Goal: Information Seeking & Learning: Check status

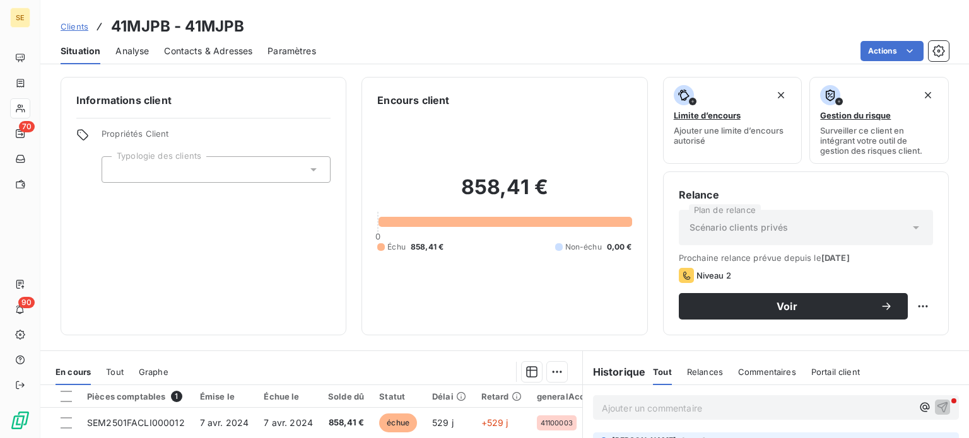
scroll to position [227, 0]
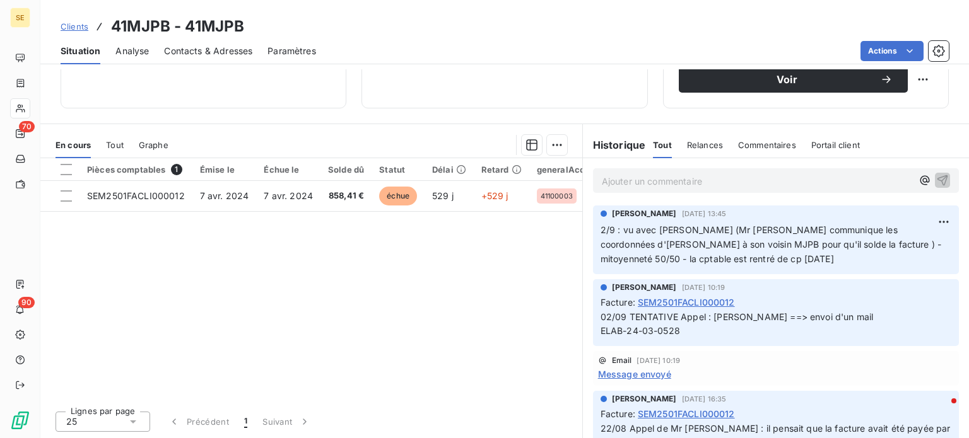
click at [739, 365] on div "Email 2 sept. 2025, 10:19 Message envoyé" at bounding box center [776, 368] width 356 height 25
click at [732, 41] on div "Actions" at bounding box center [639, 51] width 617 height 20
click at [676, 35] on div "Clients 41MJPB - 41MJPB" at bounding box center [504, 26] width 928 height 23
click at [723, 112] on div "Informations client Propriétés Client Typologie des clients Encours client 858,…" at bounding box center [504, 253] width 928 height 369
click at [767, 376] on div "Message envoyé" at bounding box center [776, 374] width 356 height 13
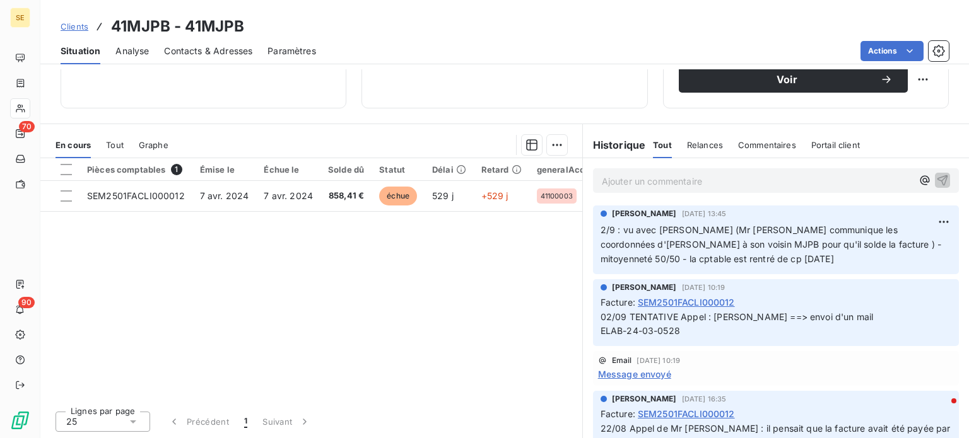
click at [823, 366] on div "Email 2 sept. 2025, 10:19 Message envoyé" at bounding box center [776, 368] width 356 height 25
click at [78, 25] on span "Clients" at bounding box center [75, 26] width 28 height 10
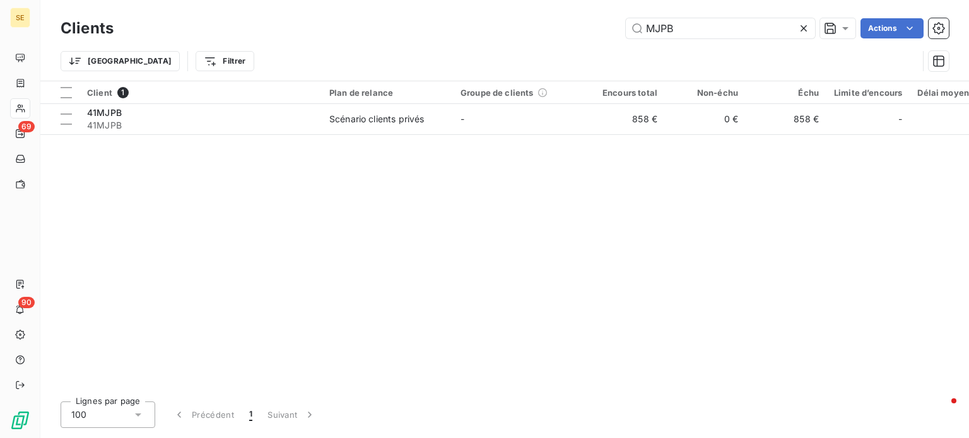
drag, startPoint x: 722, startPoint y: 25, endPoint x: 351, endPoint y: 34, distance: 371.5
click at [351, 34] on div "MJPB Actions" at bounding box center [539, 28] width 820 height 20
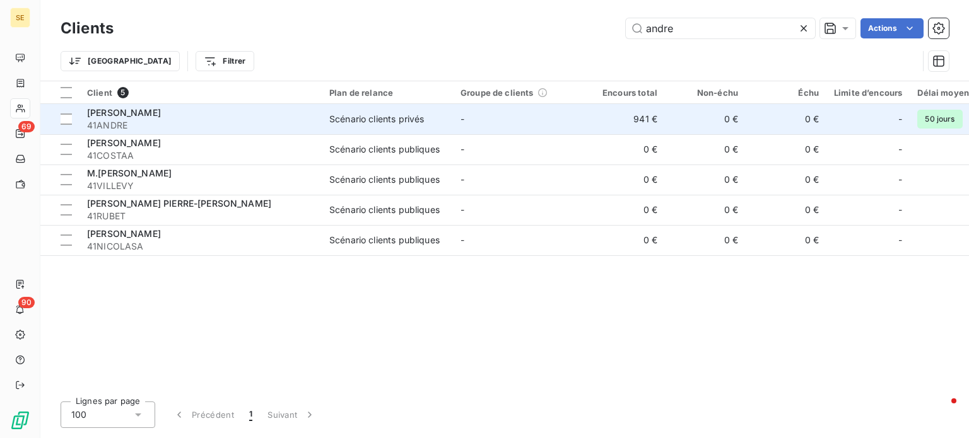
type input "andre"
click at [154, 115] on div "[PERSON_NAME]" at bounding box center [200, 113] width 227 height 13
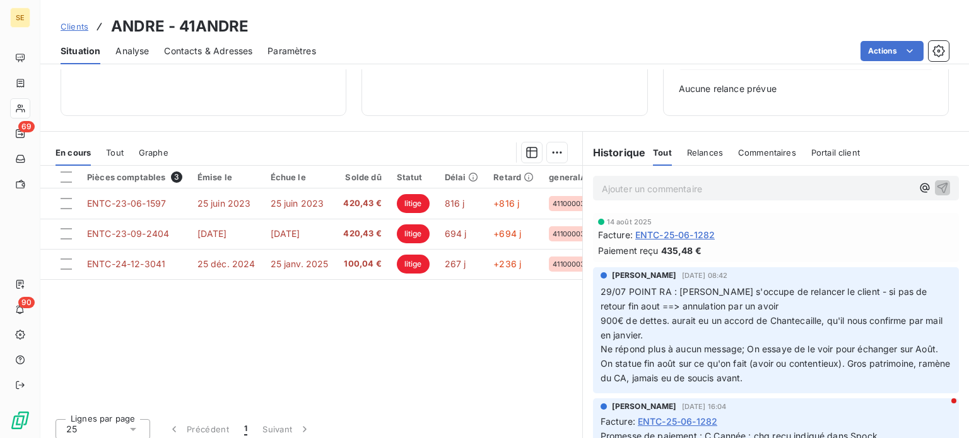
scroll to position [182, 0]
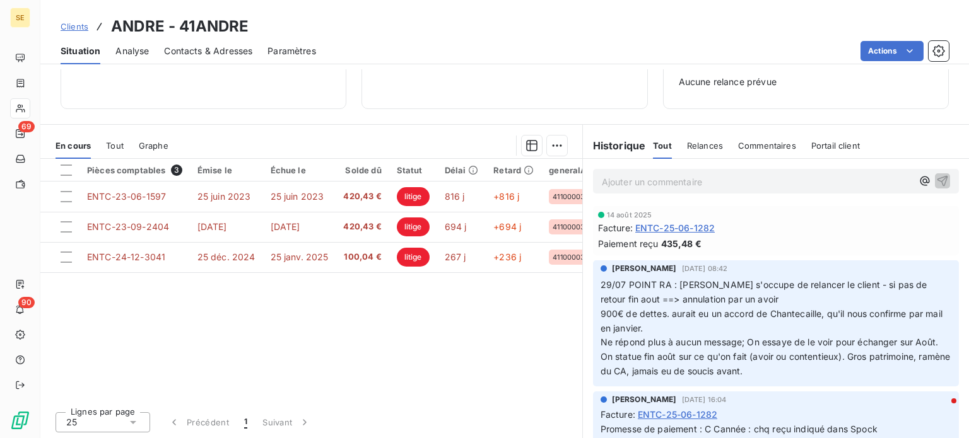
click at [66, 23] on span "Clients" at bounding box center [75, 26] width 28 height 10
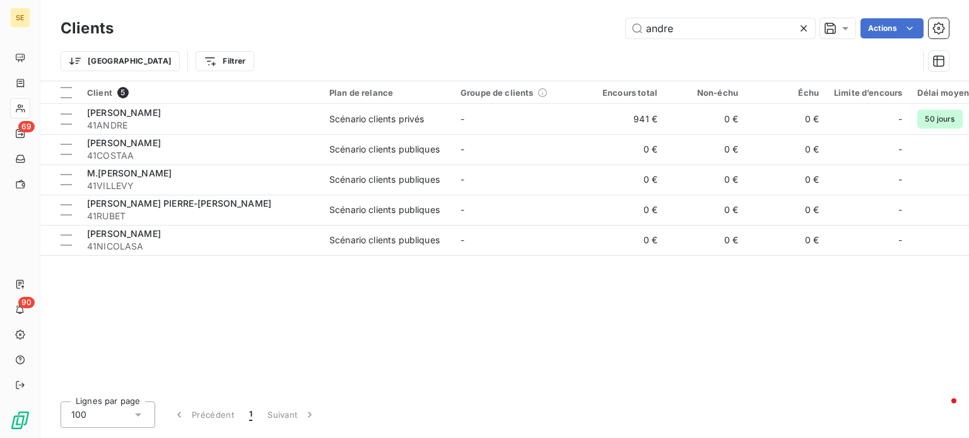
drag, startPoint x: 703, startPoint y: 16, endPoint x: 560, endPoint y: 29, distance: 143.7
click at [560, 28] on div "Clients andre Actions" at bounding box center [505, 28] width 888 height 26
drag, startPoint x: 709, startPoint y: 29, endPoint x: 442, endPoint y: 28, distance: 267.4
click at [442, 28] on div "andre Actions" at bounding box center [539, 28] width 820 height 20
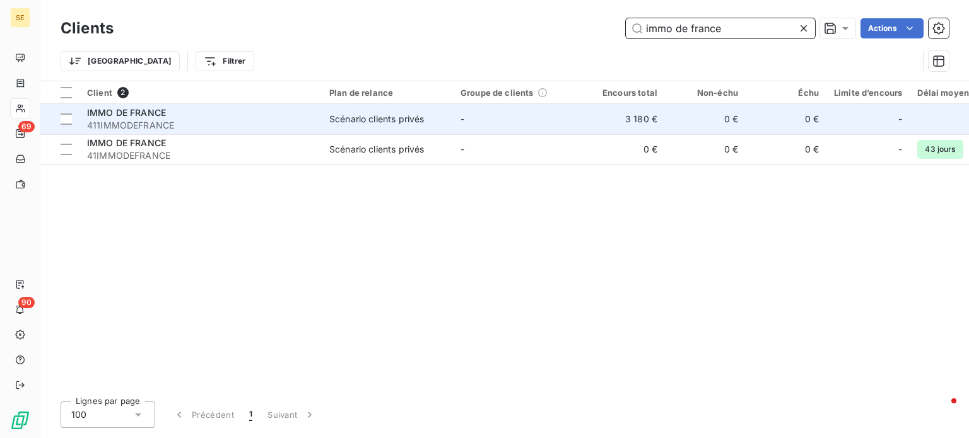
type input "immo de france"
click at [300, 122] on span "411IMMODEFRANCE" at bounding box center [200, 125] width 227 height 13
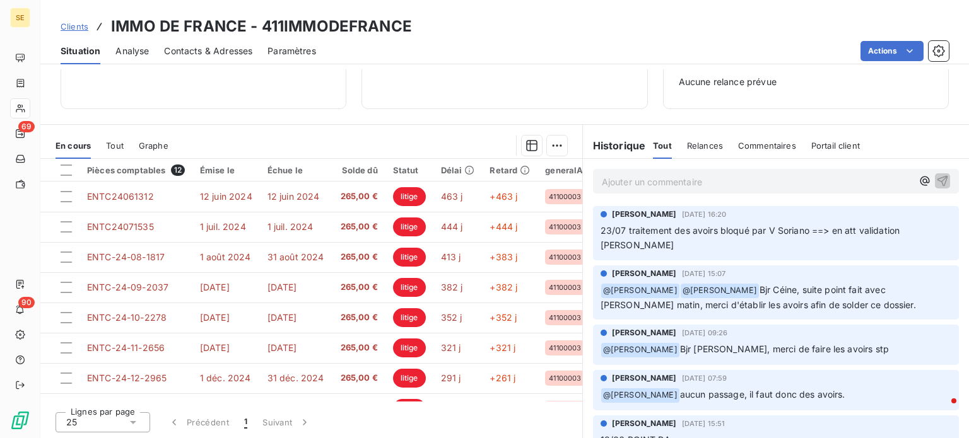
click at [76, 32] on link "Clients" at bounding box center [75, 26] width 28 height 13
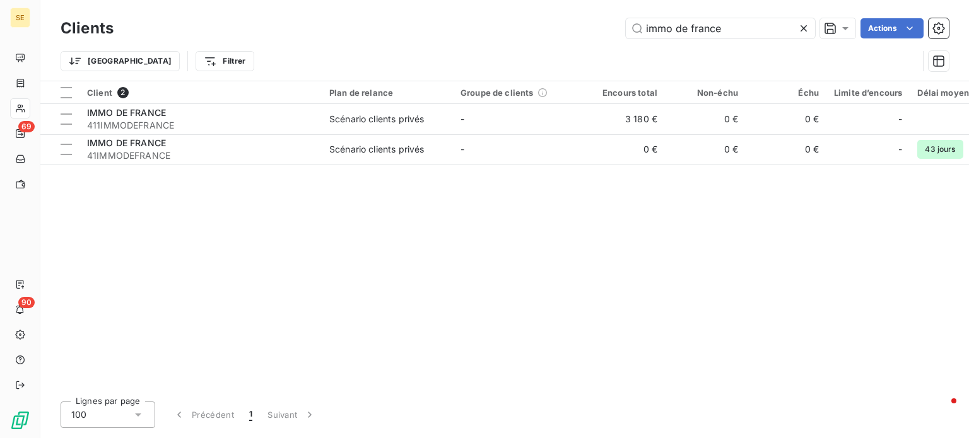
drag, startPoint x: 738, startPoint y: 35, endPoint x: 381, endPoint y: 42, distance: 357.6
click at [384, 45] on div "Clients immo de france Actions Trier Filtrer" at bounding box center [505, 48] width 888 height 66
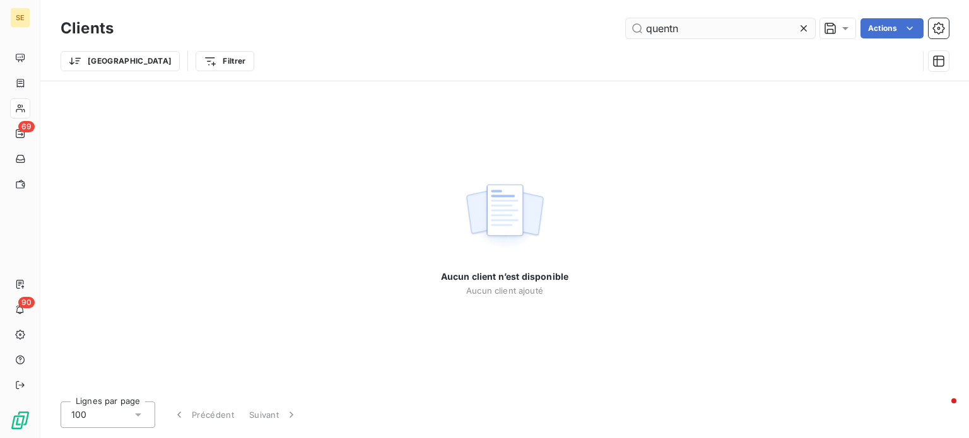
click at [672, 25] on input "quentn" at bounding box center [720, 28] width 189 height 20
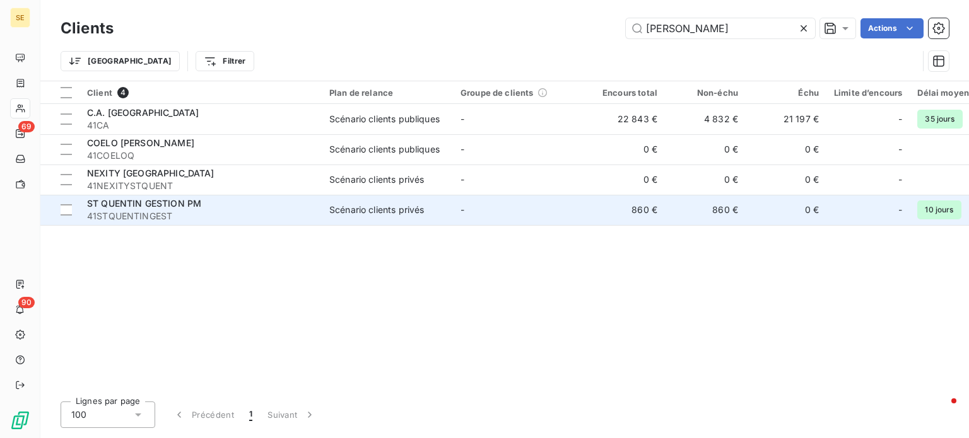
type input "quentin"
click at [158, 205] on span "ST QUENTIN GESTION PM" at bounding box center [144, 203] width 114 height 11
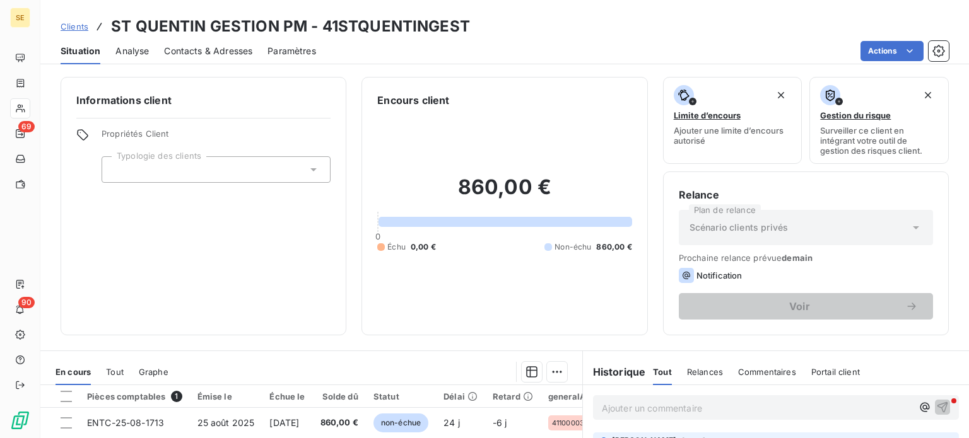
click at [76, 22] on span "Clients" at bounding box center [75, 26] width 28 height 10
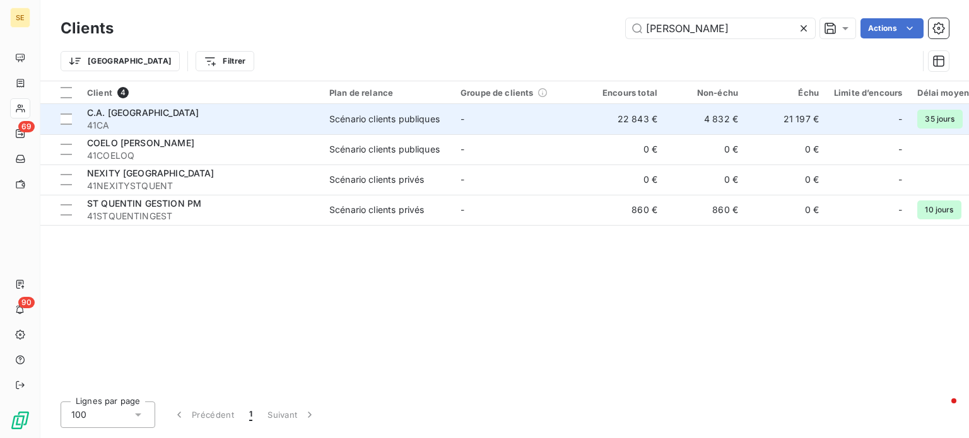
click at [177, 121] on span "41CA" at bounding box center [200, 125] width 227 height 13
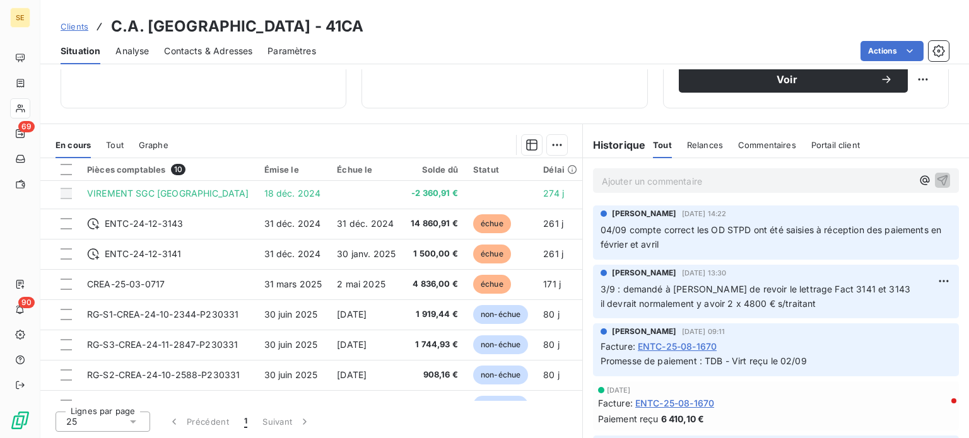
scroll to position [164, 0]
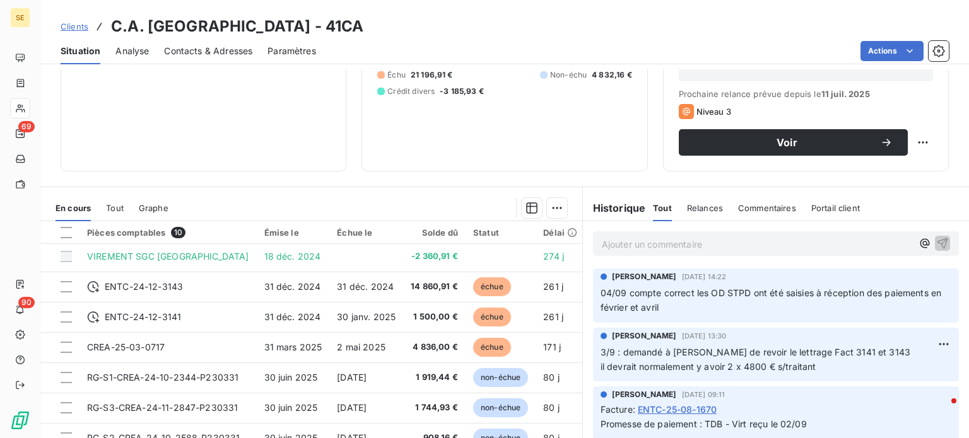
drag, startPoint x: 315, startPoint y: 156, endPoint x: 296, endPoint y: 183, distance: 33.9
click at [315, 156] on div "Informations client Propriétés Client Typologie des clients" at bounding box center [204, 42] width 286 height 259
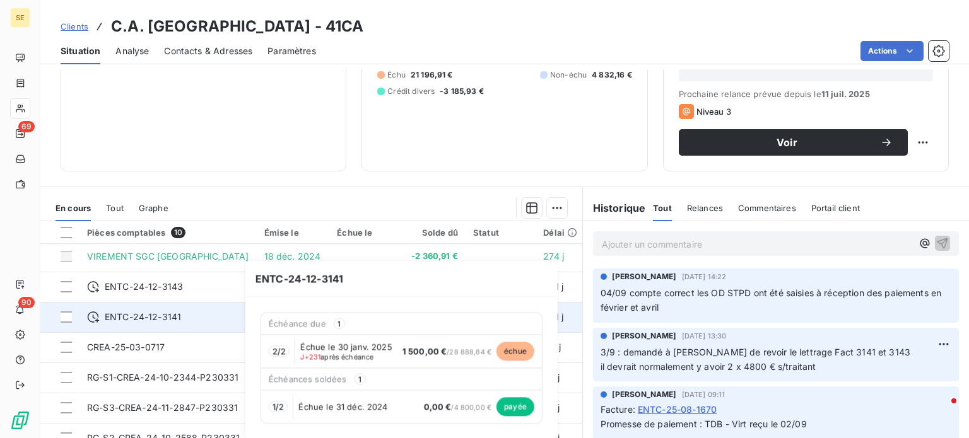
click at [115, 317] on span "ENTC-24-12-3141" at bounding box center [143, 317] width 76 height 13
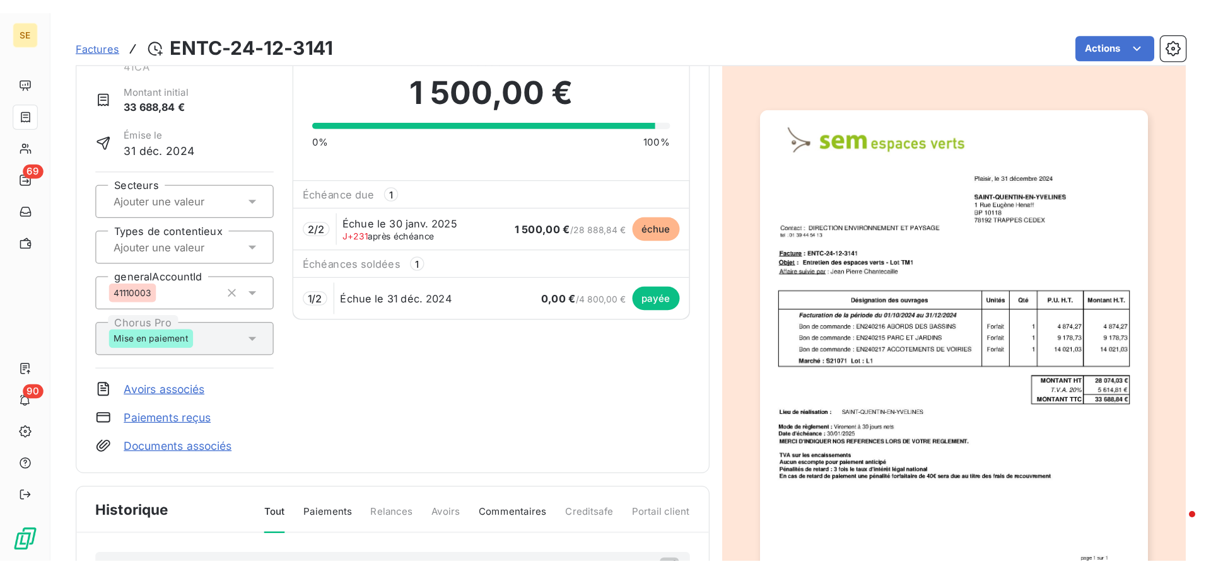
scroll to position [43, 0]
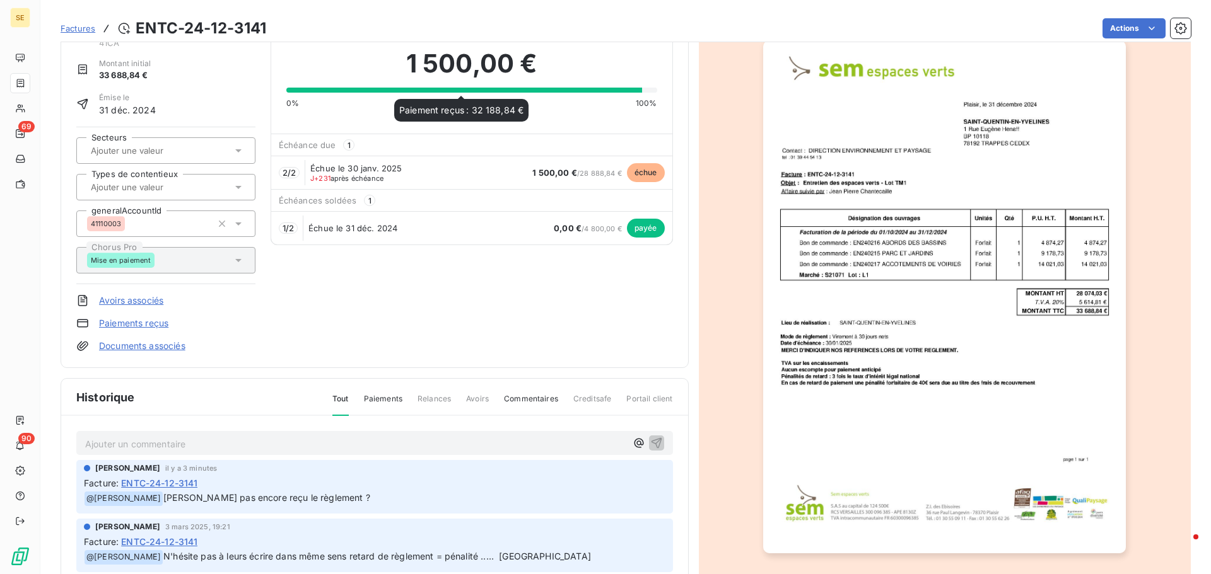
click at [405, 90] on div at bounding box center [464, 90] width 356 height 5
click at [78, 27] on span "Factures" at bounding box center [78, 28] width 35 height 10
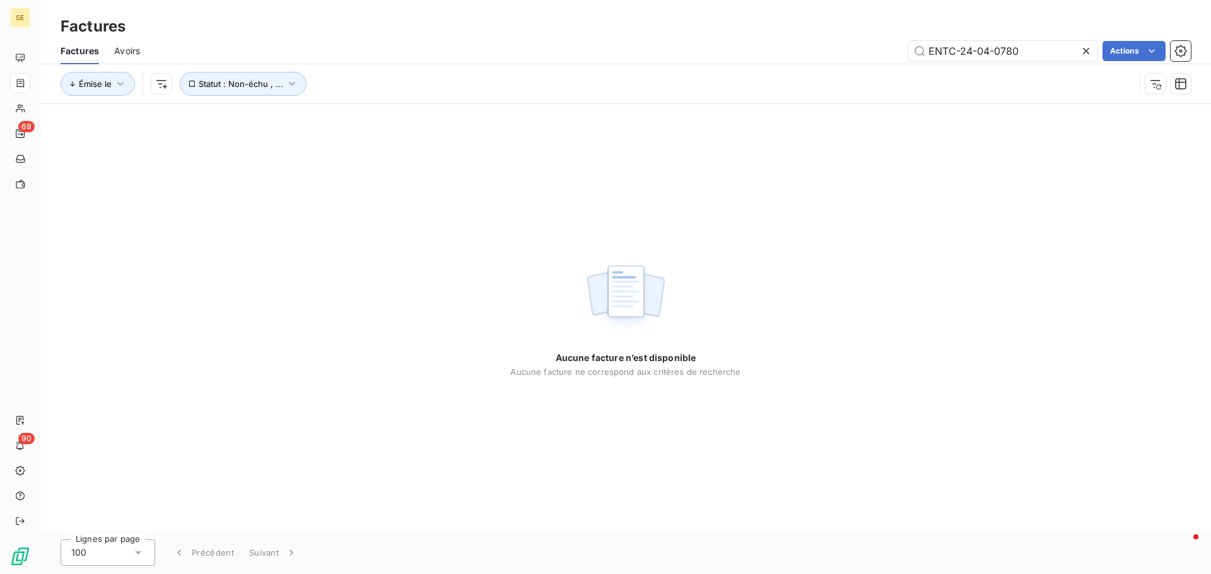
drag, startPoint x: 1031, startPoint y: 47, endPoint x: 699, endPoint y: 43, distance: 332.3
click at [699, 43] on div "ENTC-24-04-0780 Actions" at bounding box center [672, 51] width 1035 height 20
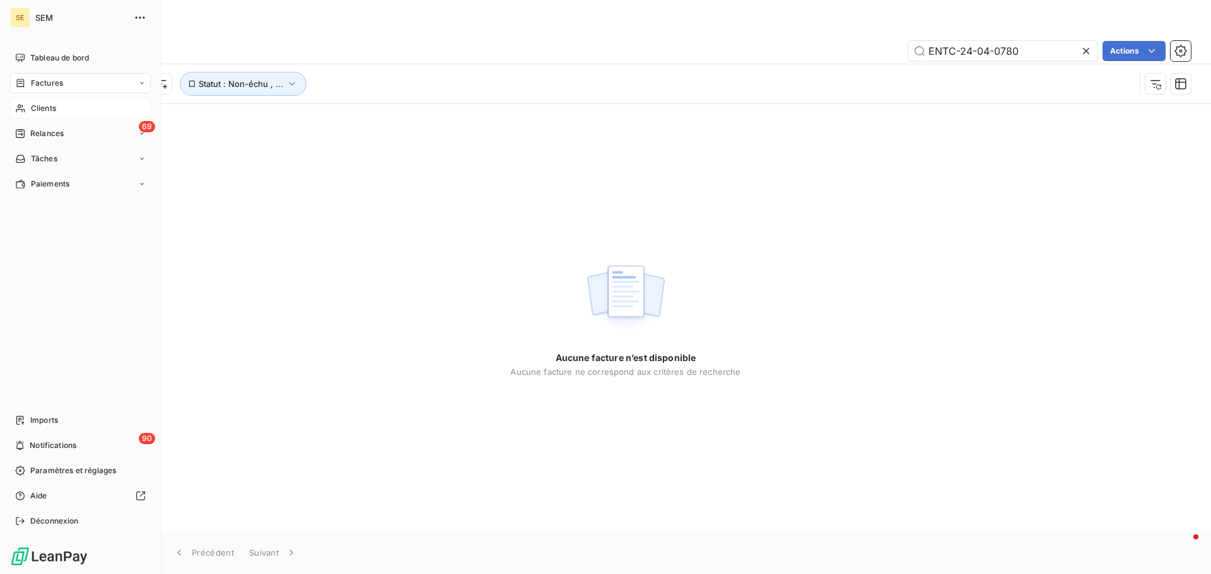
click at [37, 107] on span "Clients" at bounding box center [43, 108] width 25 height 11
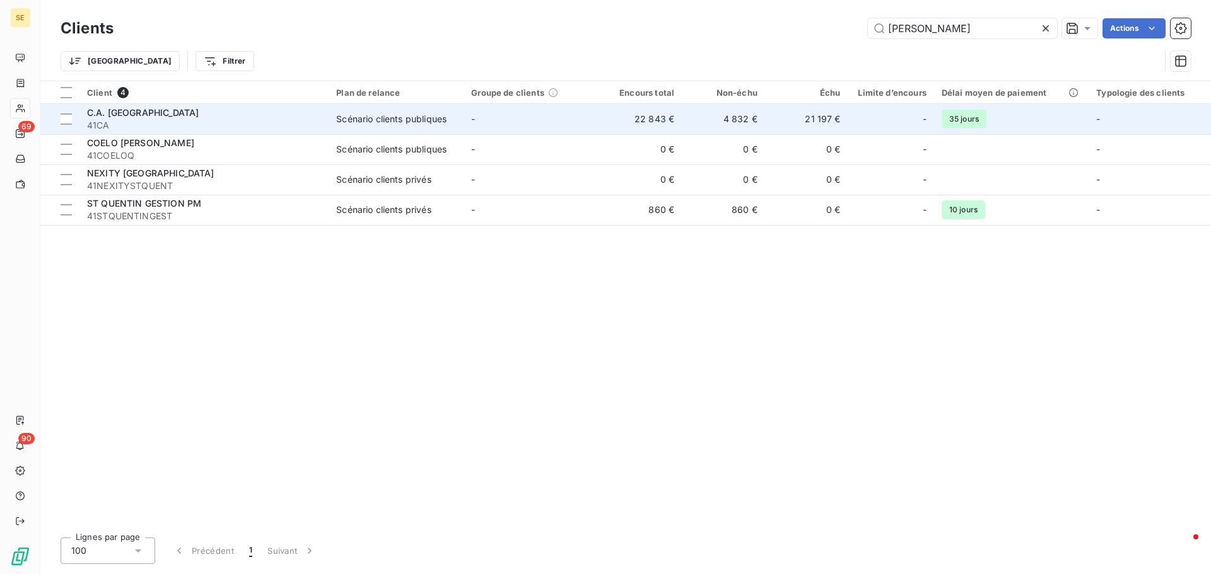
click at [202, 121] on span "41CA" at bounding box center [204, 125] width 234 height 13
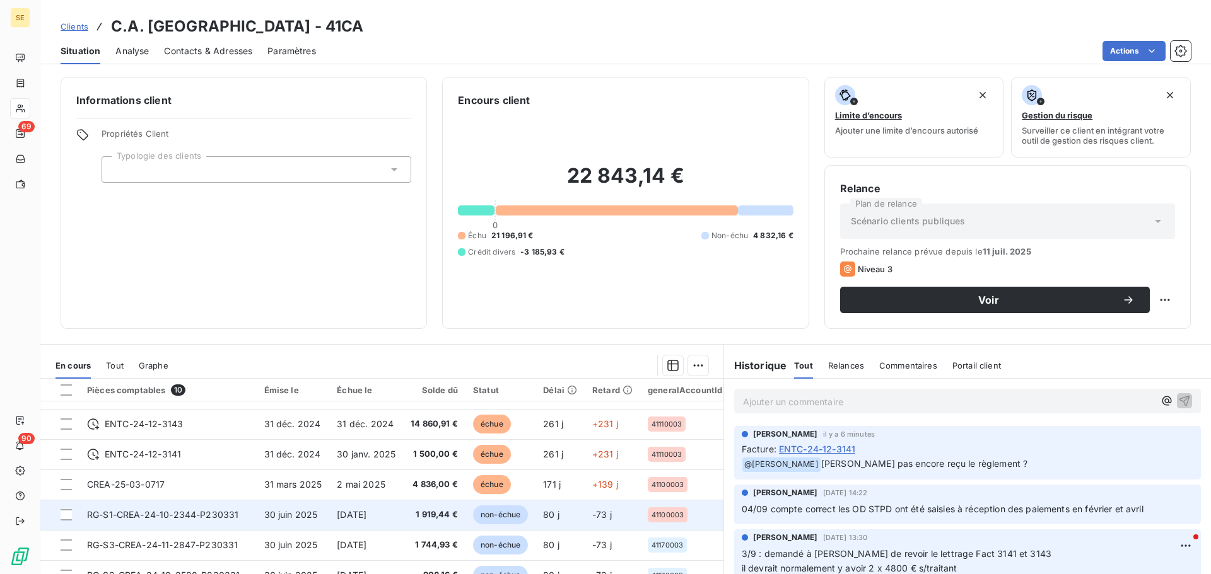
scroll to position [88, 0]
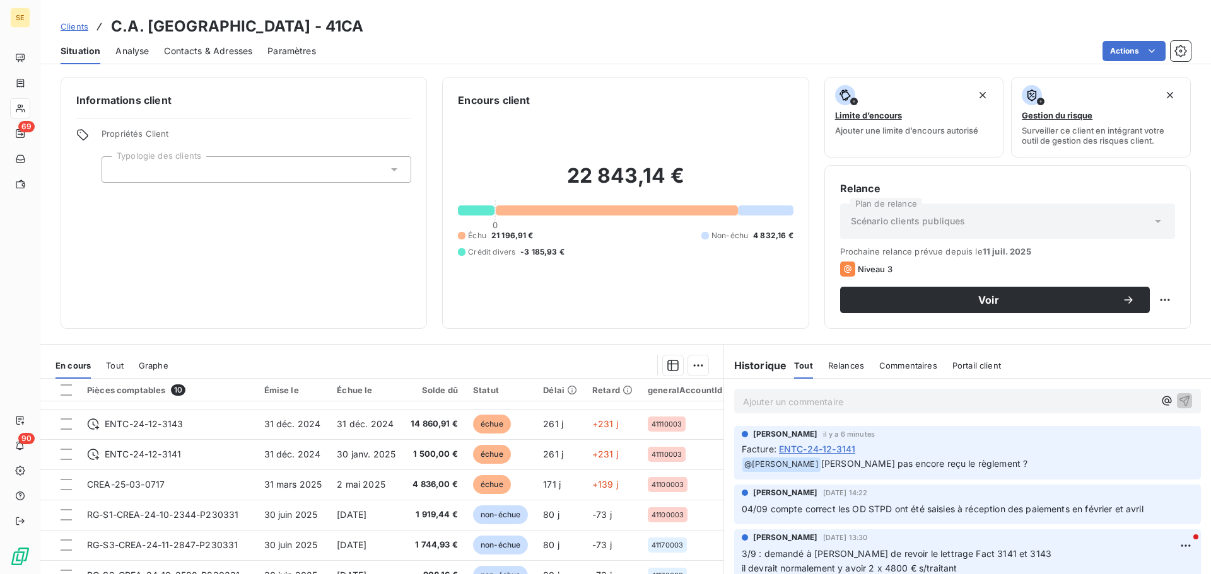
click at [69, 23] on span "Clients" at bounding box center [75, 26] width 28 height 10
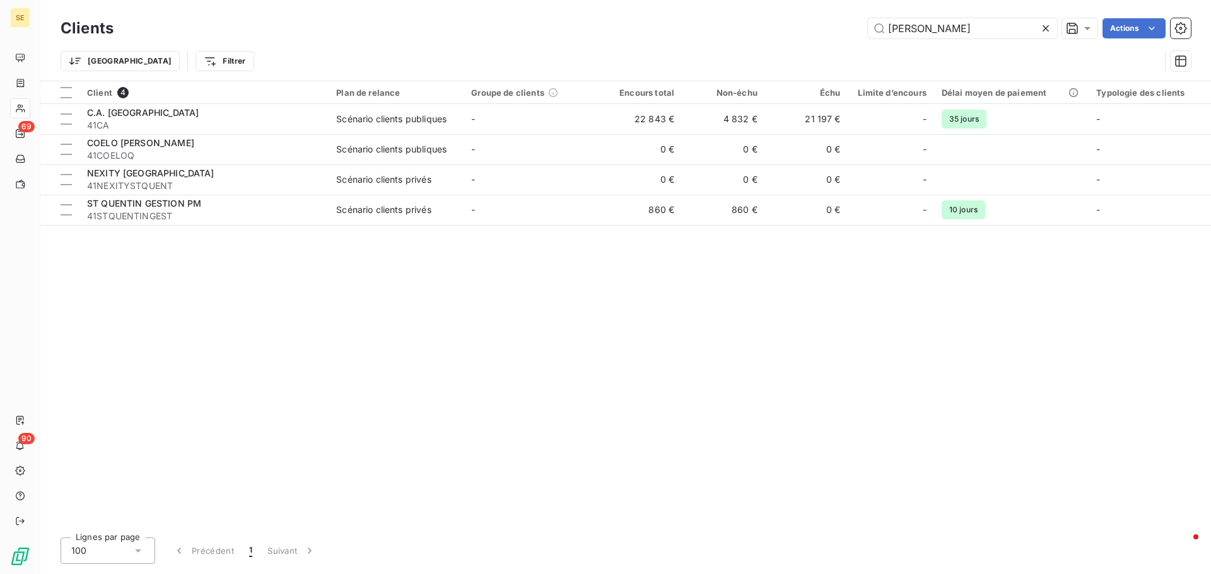
drag, startPoint x: 950, startPoint y: 35, endPoint x: 815, endPoint y: 50, distance: 135.9
click at [815, 50] on div "Clients quentin Actions Trier Filtrer" at bounding box center [626, 48] width 1130 height 66
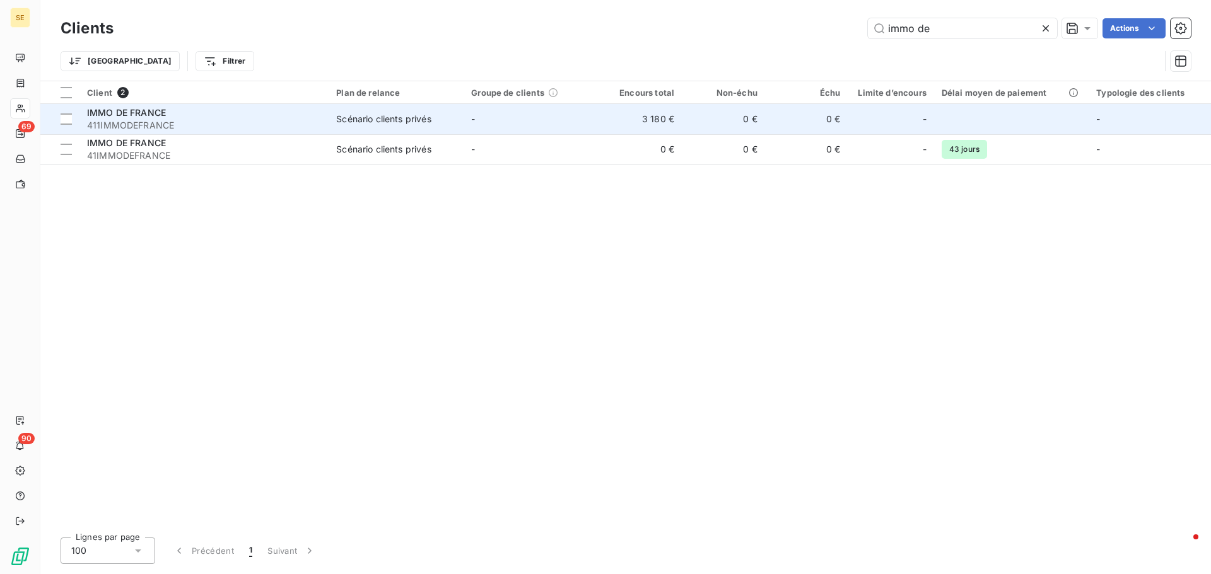
type input "immo de"
click at [424, 110] on td "Scénario clients privés" at bounding box center [396, 119] width 135 height 30
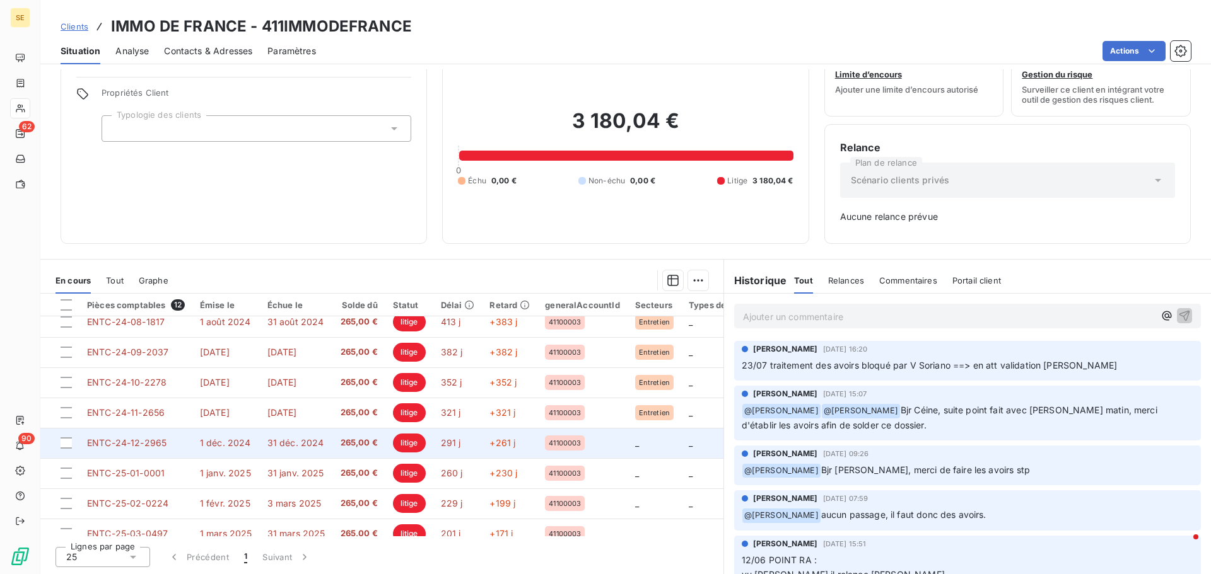
scroll to position [149, 0]
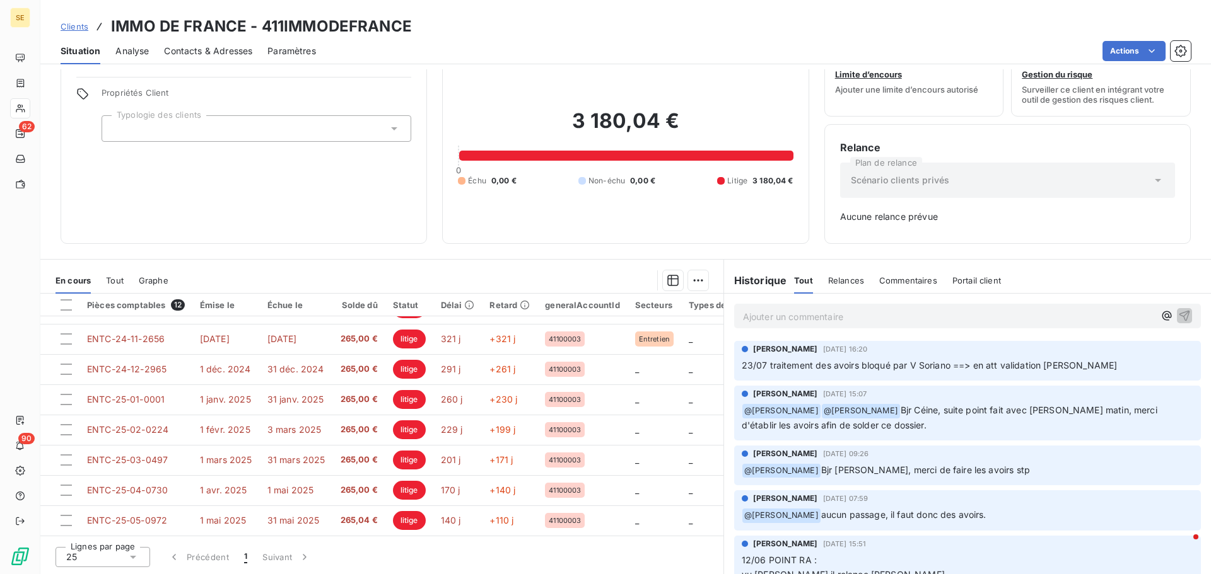
click at [79, 24] on span "Clients" at bounding box center [75, 26] width 28 height 10
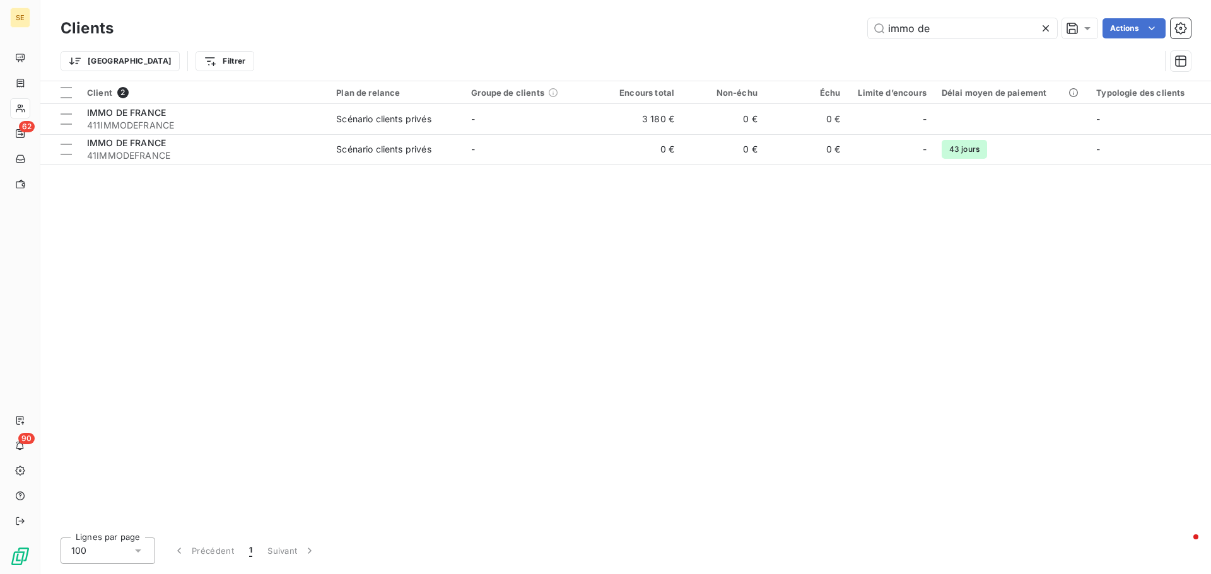
drag, startPoint x: 955, startPoint y: 29, endPoint x: 600, endPoint y: 35, distance: 355.1
click at [600, 35] on div "immo de Actions" at bounding box center [660, 28] width 1062 height 20
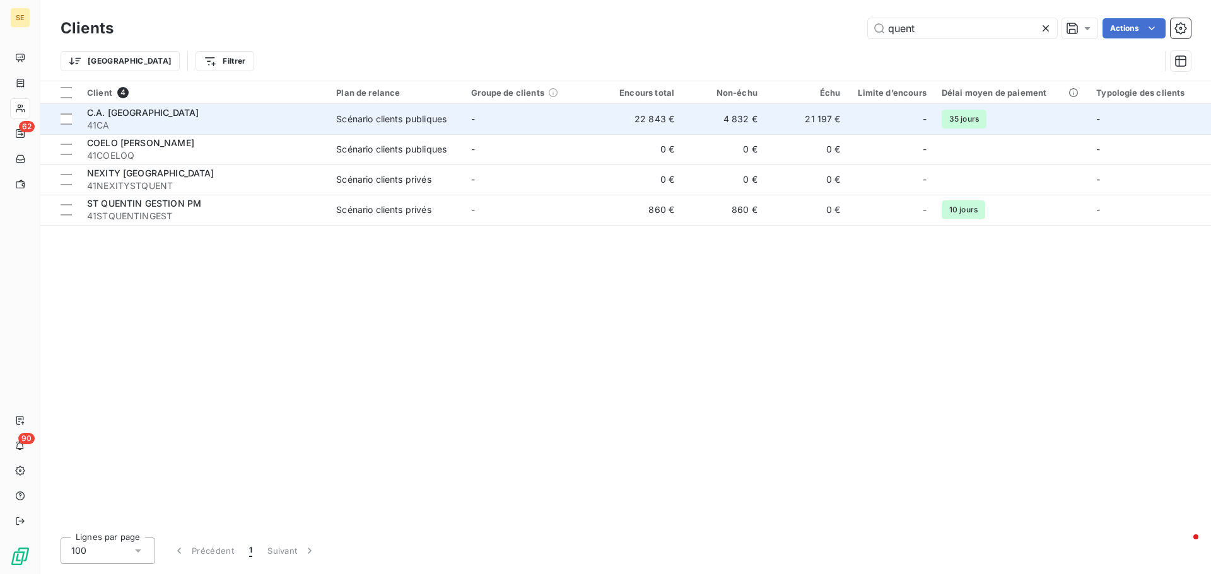
type input "quent"
click at [212, 110] on div "C.A. [GEOGRAPHIC_DATA]" at bounding box center [204, 113] width 234 height 13
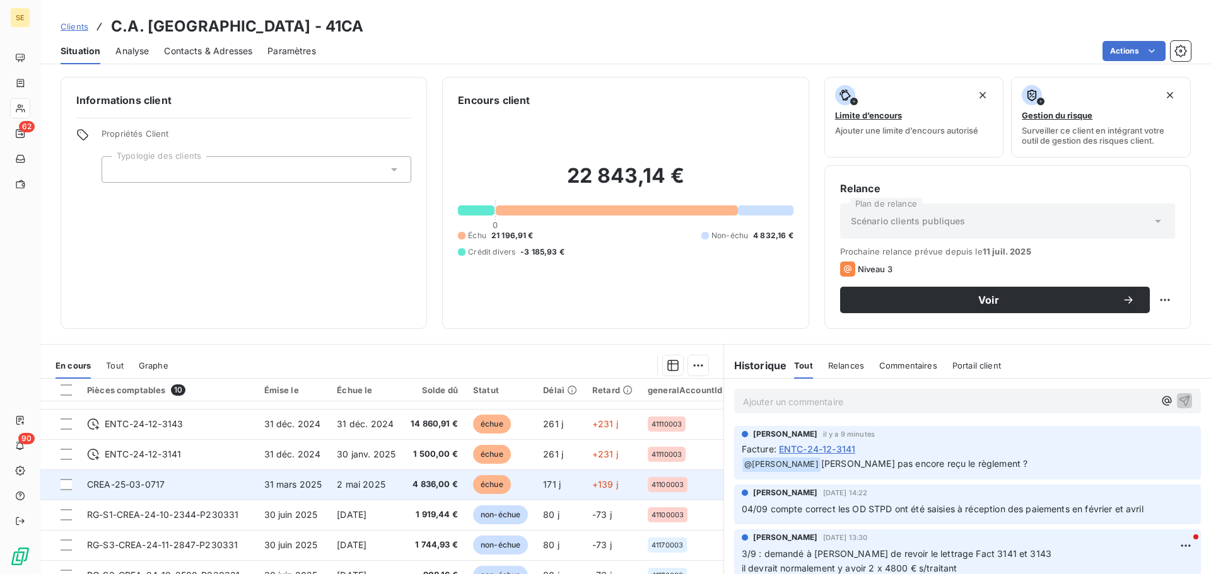
scroll to position [88, 0]
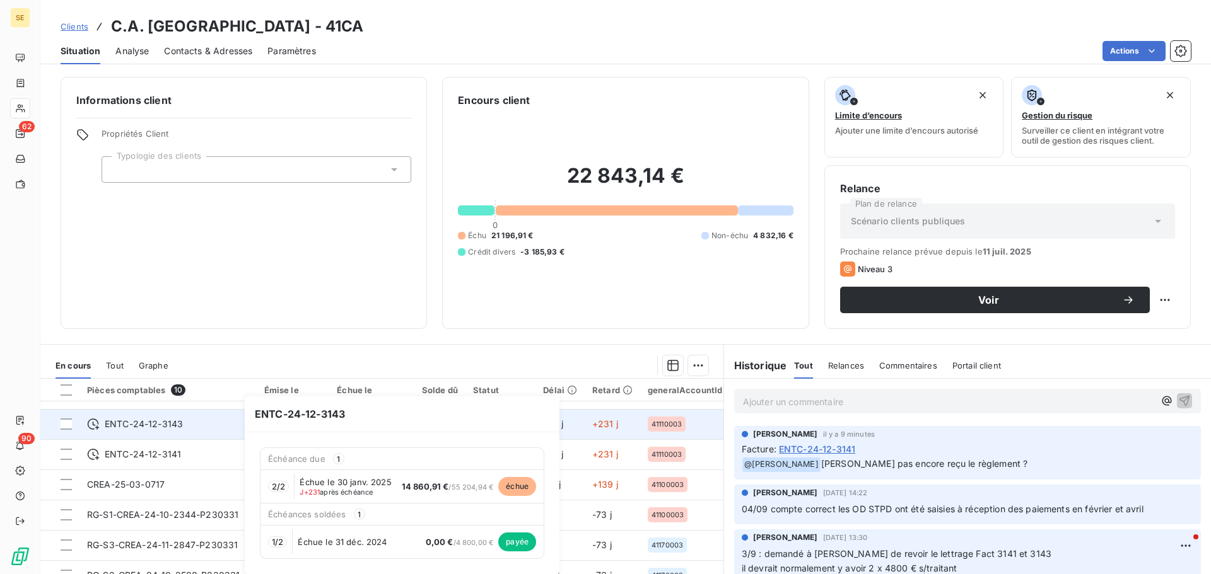
click at [177, 421] on span "ENTC-24-12-3143" at bounding box center [144, 424] width 78 height 13
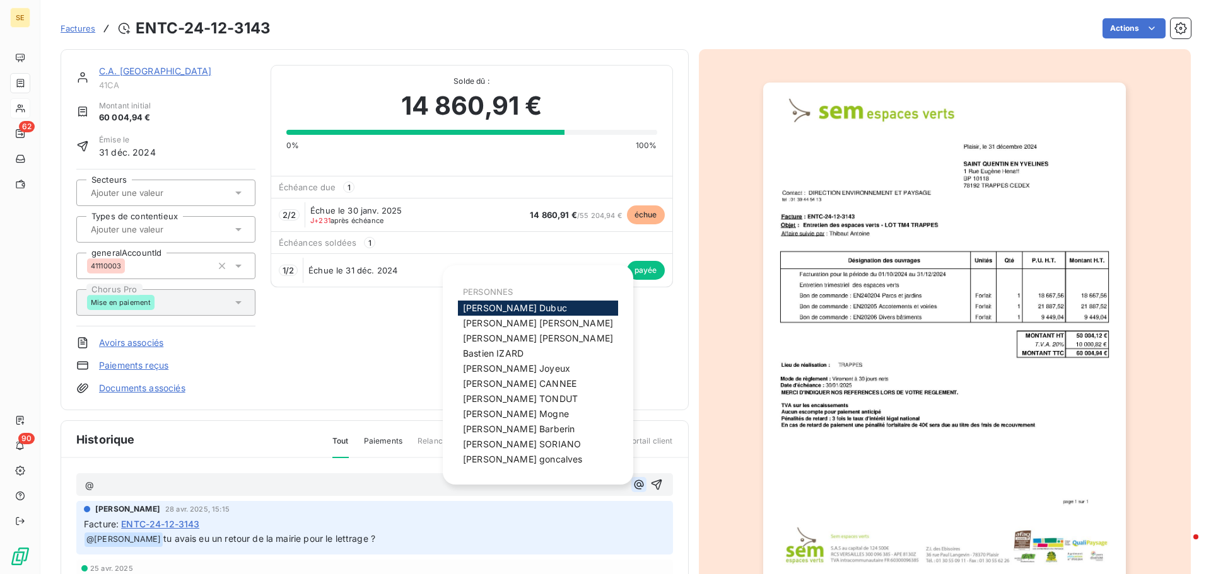
click at [632, 438] on icon "button" at bounding box center [638, 485] width 13 height 13
click at [503, 416] on span "[PERSON_NAME]" at bounding box center [516, 414] width 106 height 11
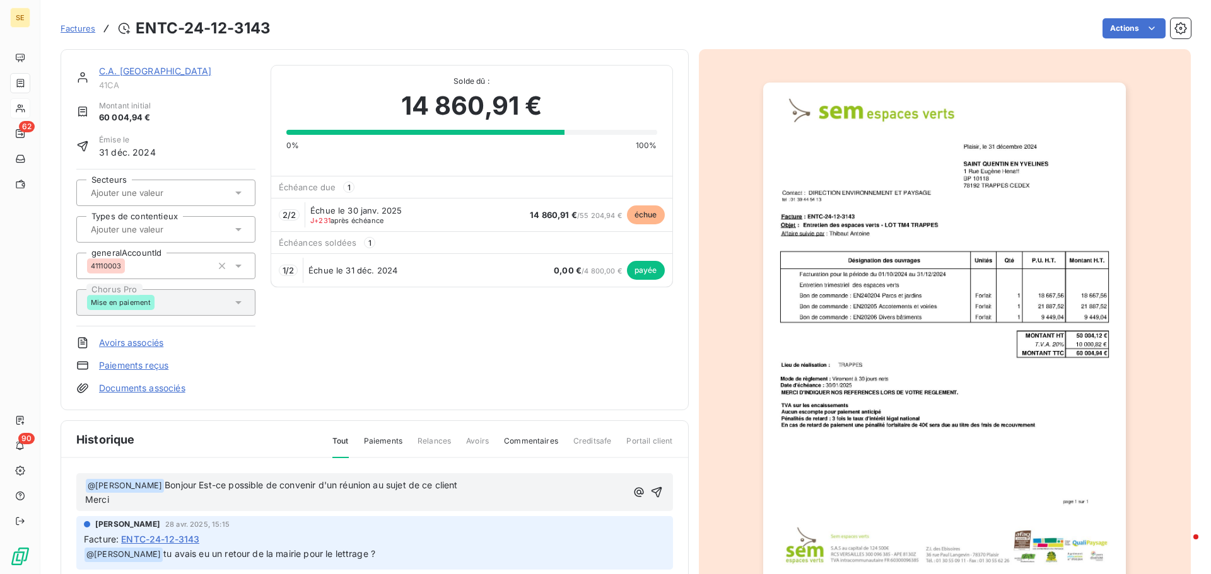
click at [193, 438] on span "Bonjour Est-ce possible de convenir d'un réunion au sujet de ce client Merci" at bounding box center [271, 493] width 373 height 26
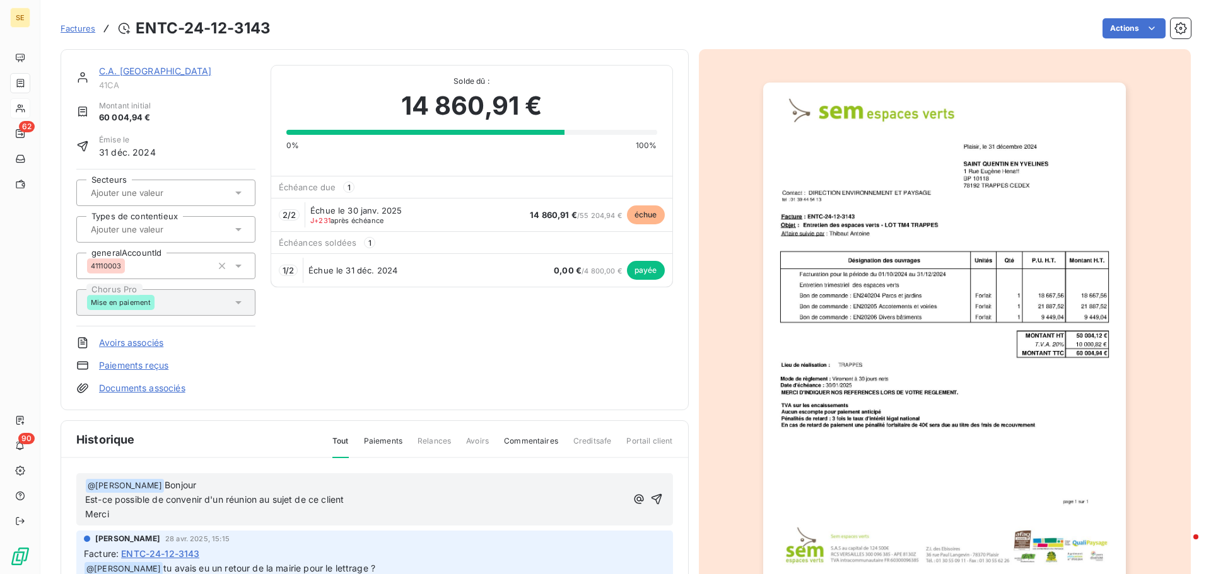
click at [226, 438] on span "Bonjour Est-ce possible de convenir d'un réunion au sujet de ce client Merci" at bounding box center [214, 500] width 259 height 40
click at [158, 438] on span "Bonjour Est-ce possible de convenir d'une réunion au sujet de ce client pour le…" at bounding box center [282, 500] width 394 height 40
click at [651, 438] on icon "button" at bounding box center [656, 499] width 11 height 11
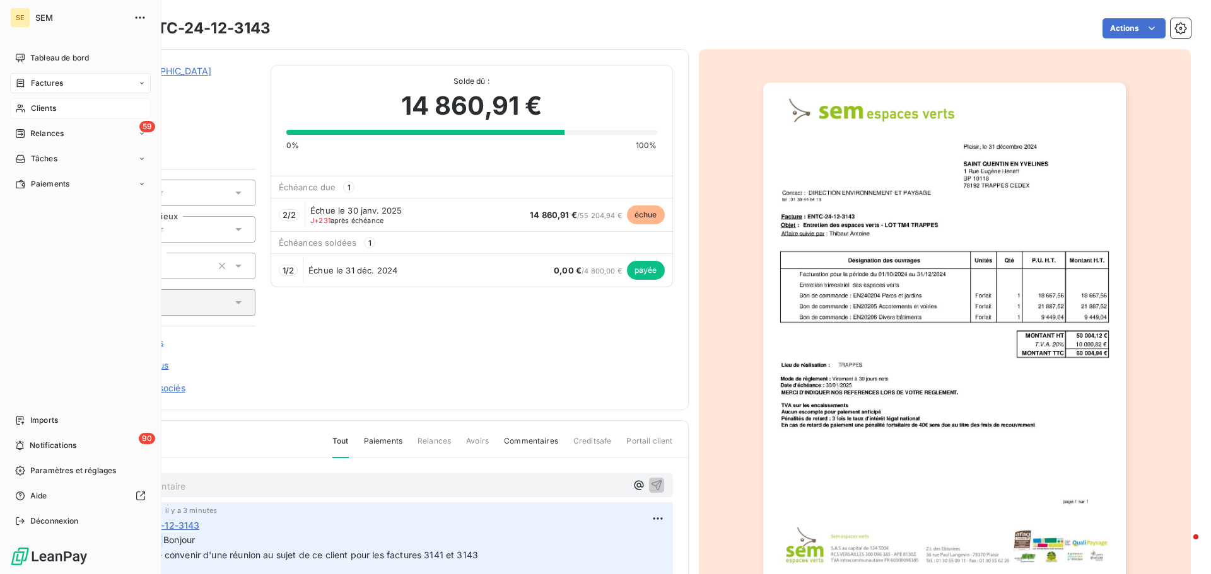
click at [28, 103] on div "Clients" at bounding box center [80, 108] width 141 height 20
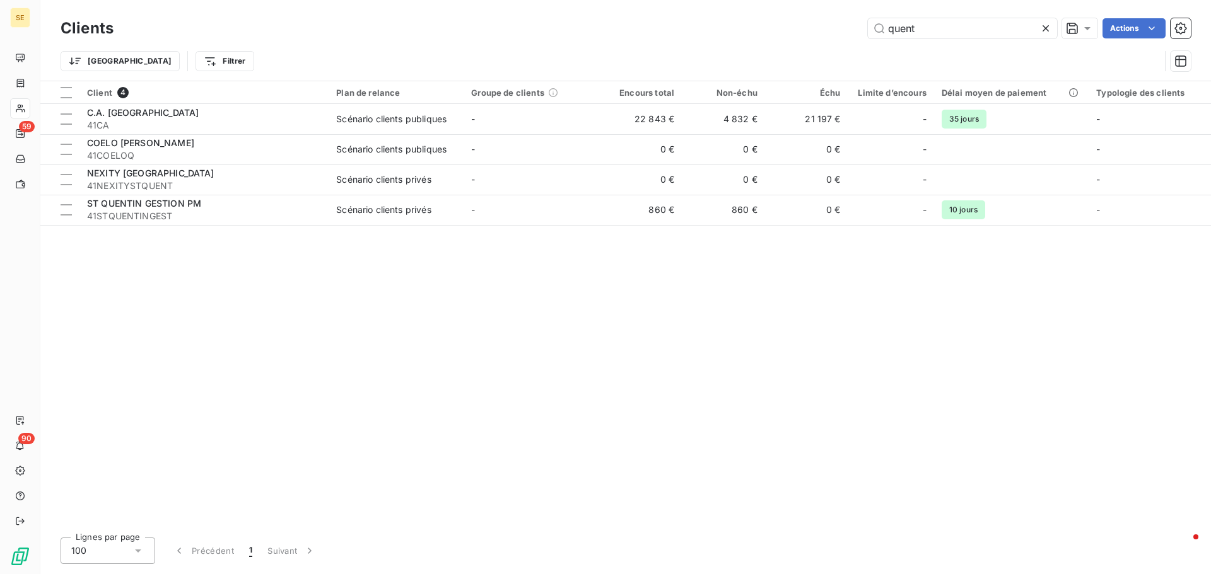
drag, startPoint x: 698, startPoint y: 37, endPoint x: 634, endPoint y: 39, distance: 64.3
click at [638, 42] on div "Clients quent Actions Trier Filtrer" at bounding box center [626, 48] width 1130 height 66
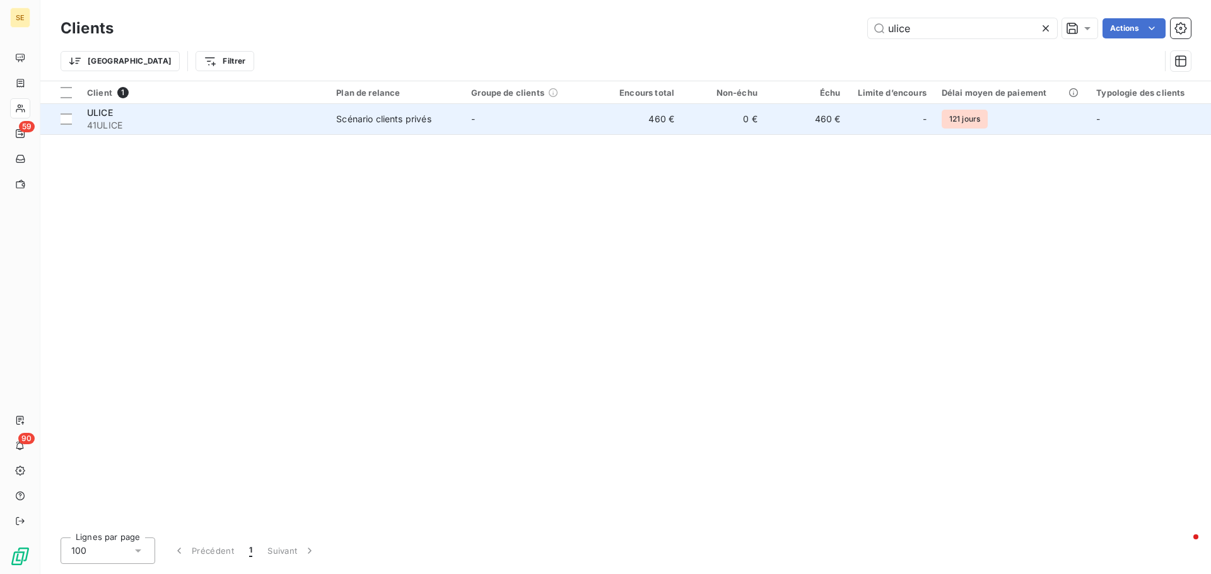
type input "ulice"
click at [368, 119] on div "Scénario clients privés" at bounding box center [383, 119] width 95 height 13
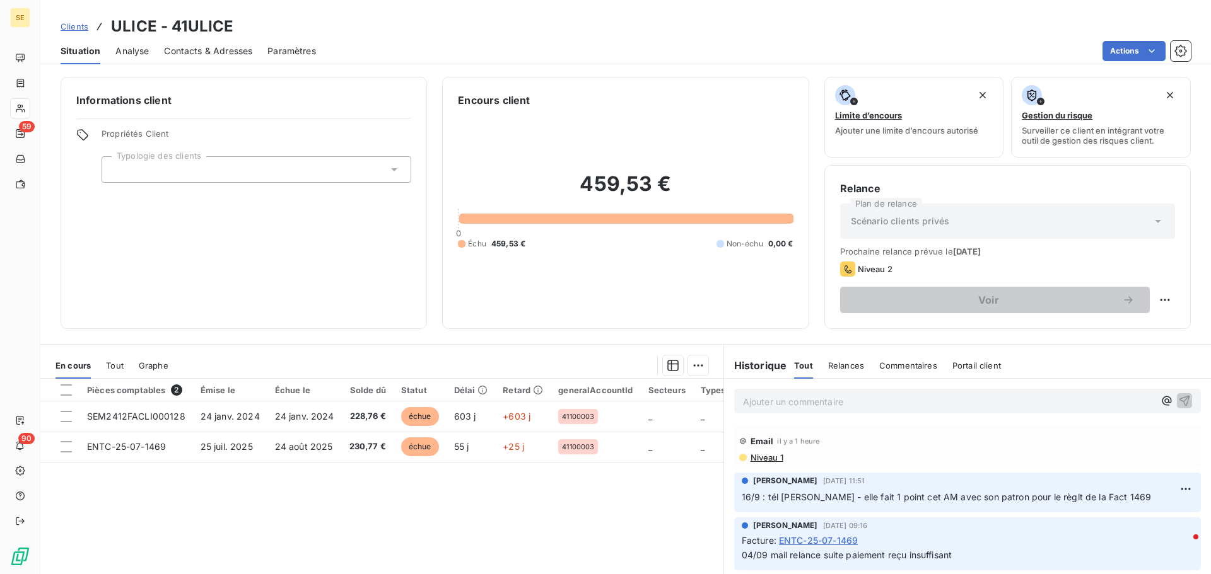
click at [118, 364] on span "Tout" at bounding box center [115, 366] width 18 height 10
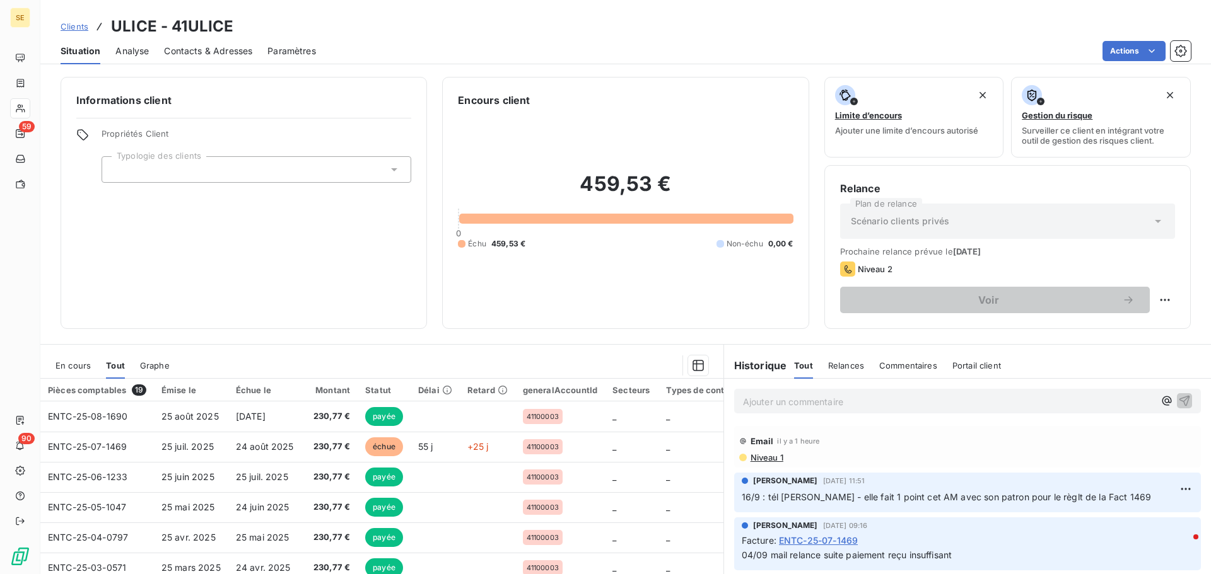
click at [81, 365] on span "En cours" at bounding box center [72, 366] width 35 height 10
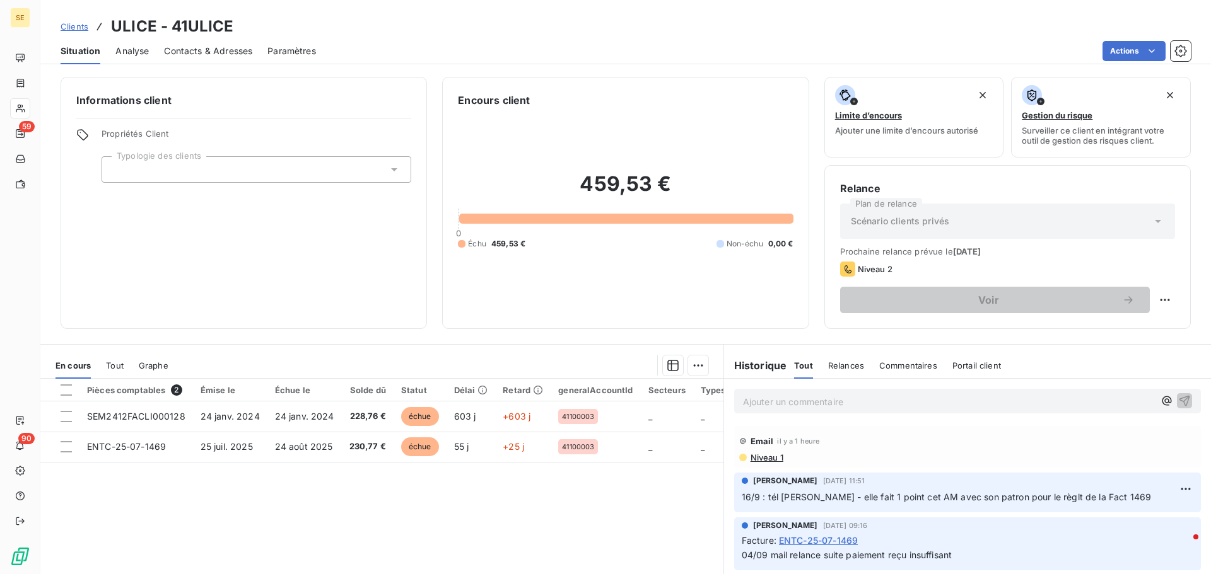
click at [114, 364] on span "Tout" at bounding box center [115, 366] width 18 height 10
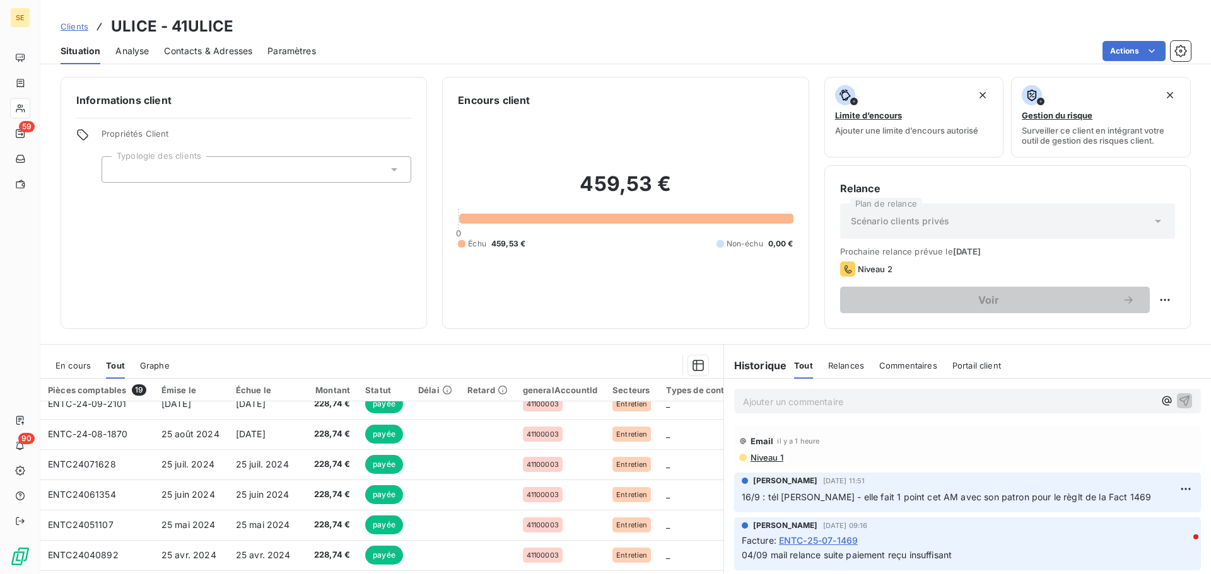
scroll to position [361, 0]
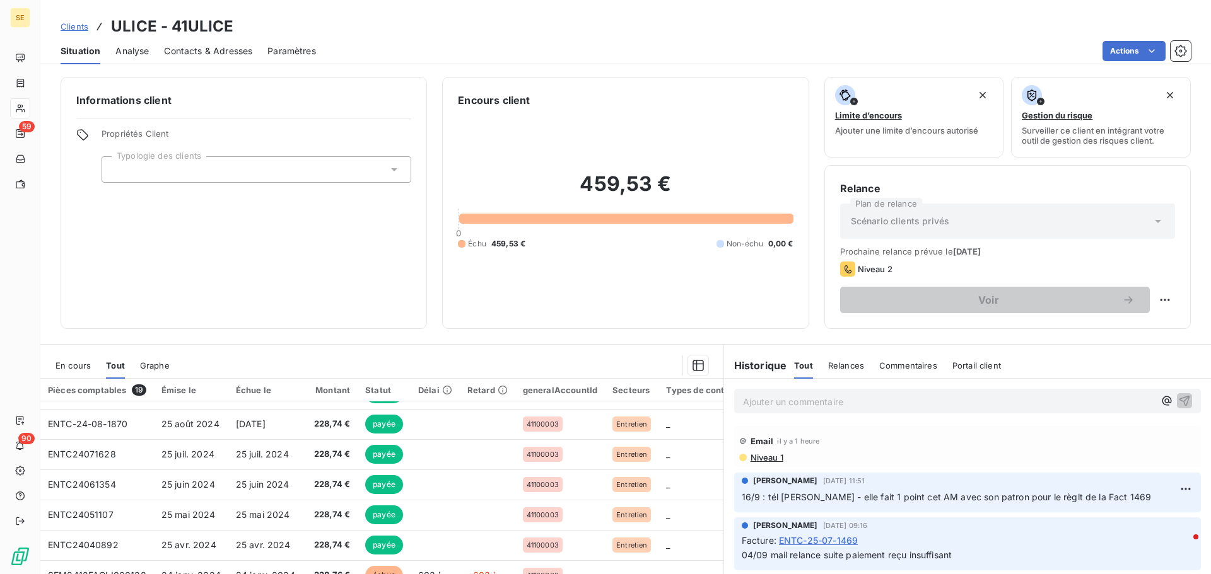
click at [76, 367] on span "En cours" at bounding box center [72, 366] width 35 height 10
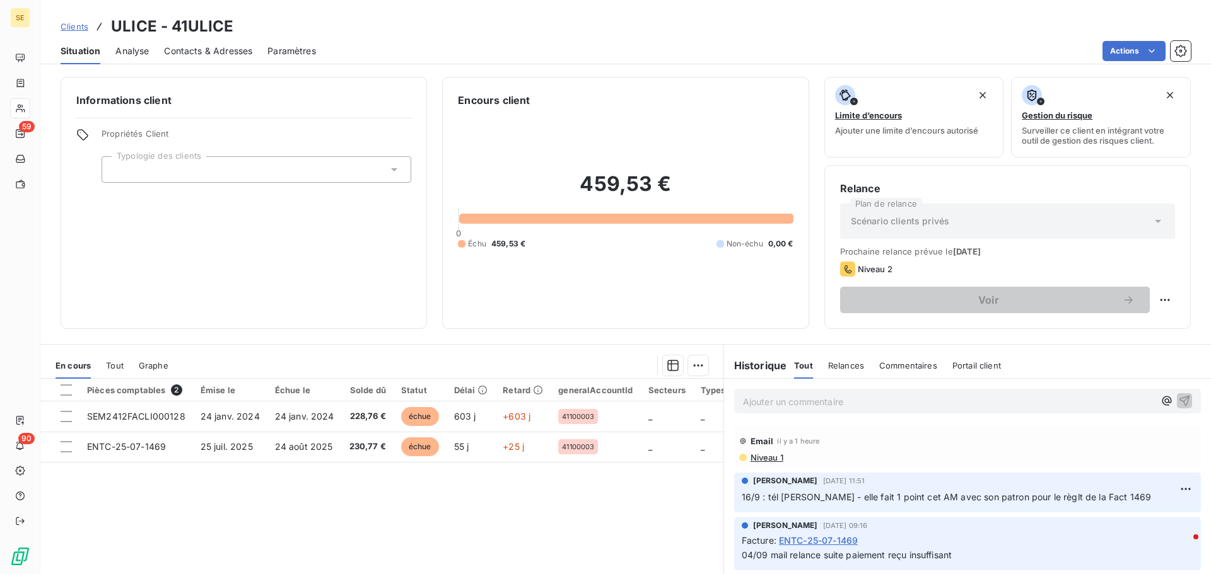
click at [120, 365] on span "Tout" at bounding box center [115, 366] width 18 height 10
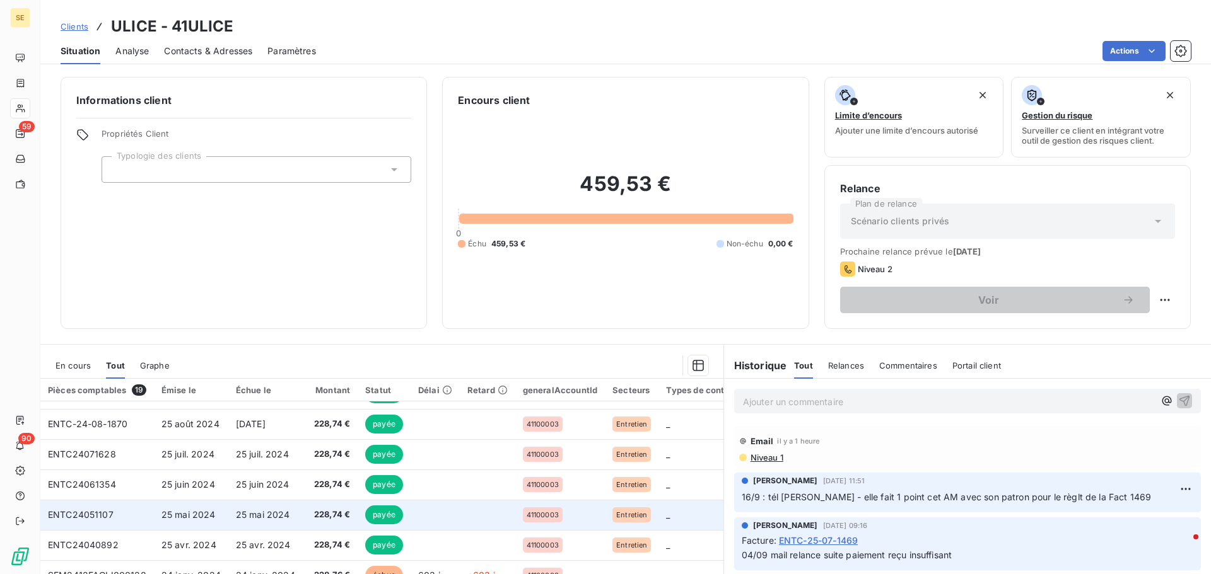
scroll to position [85, 0]
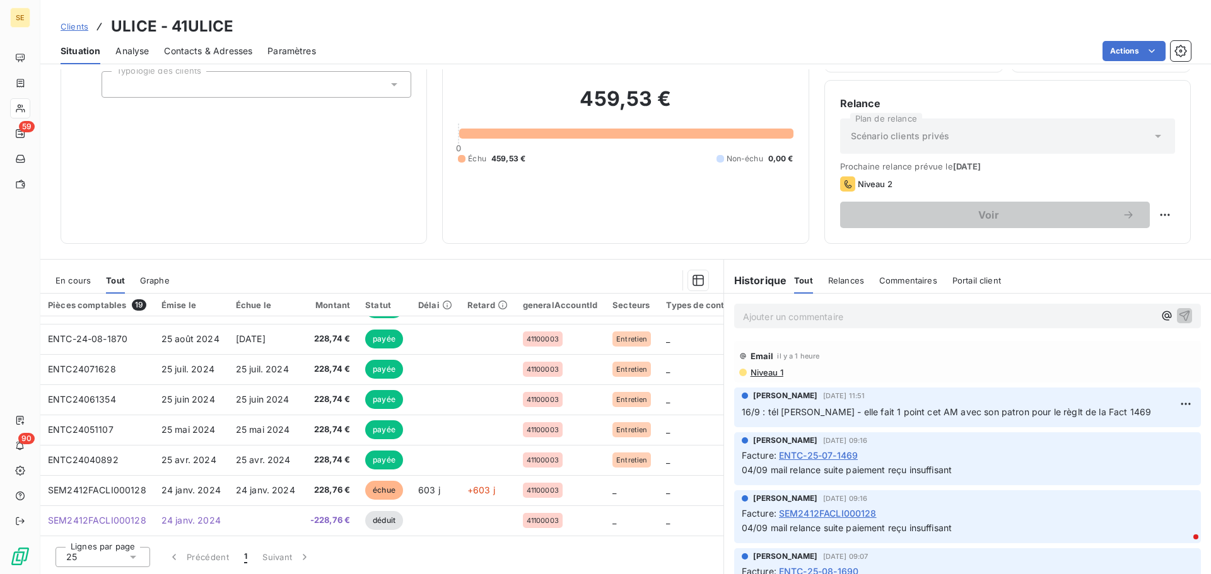
click at [767, 370] on span "Niveau 1" at bounding box center [766, 373] width 34 height 10
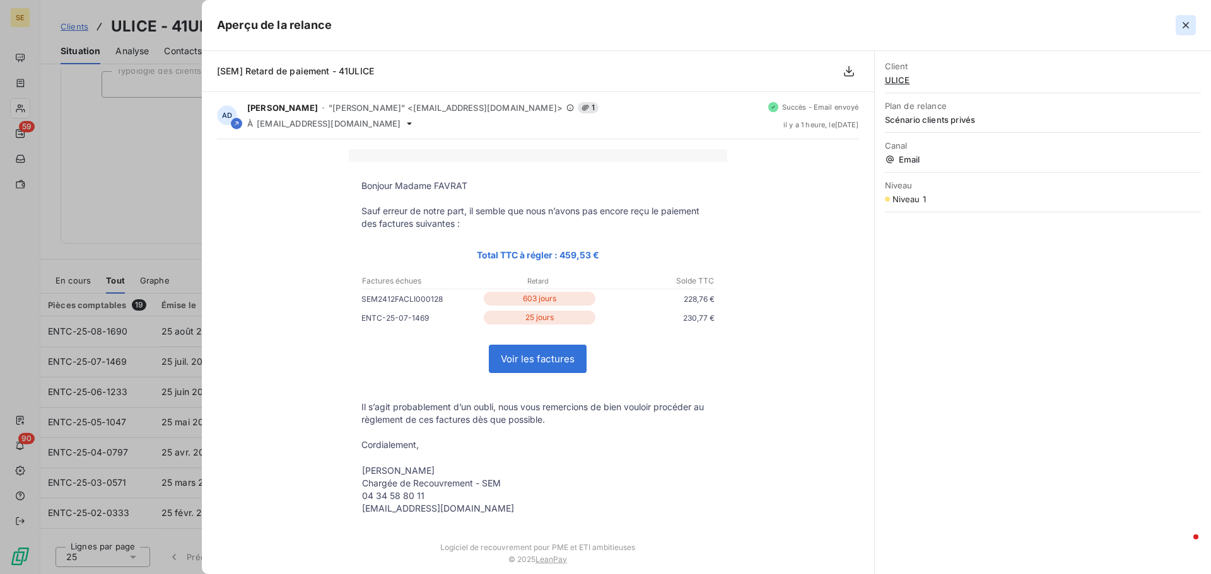
click at [968, 25] on icon "button" at bounding box center [1185, 25] width 6 height 6
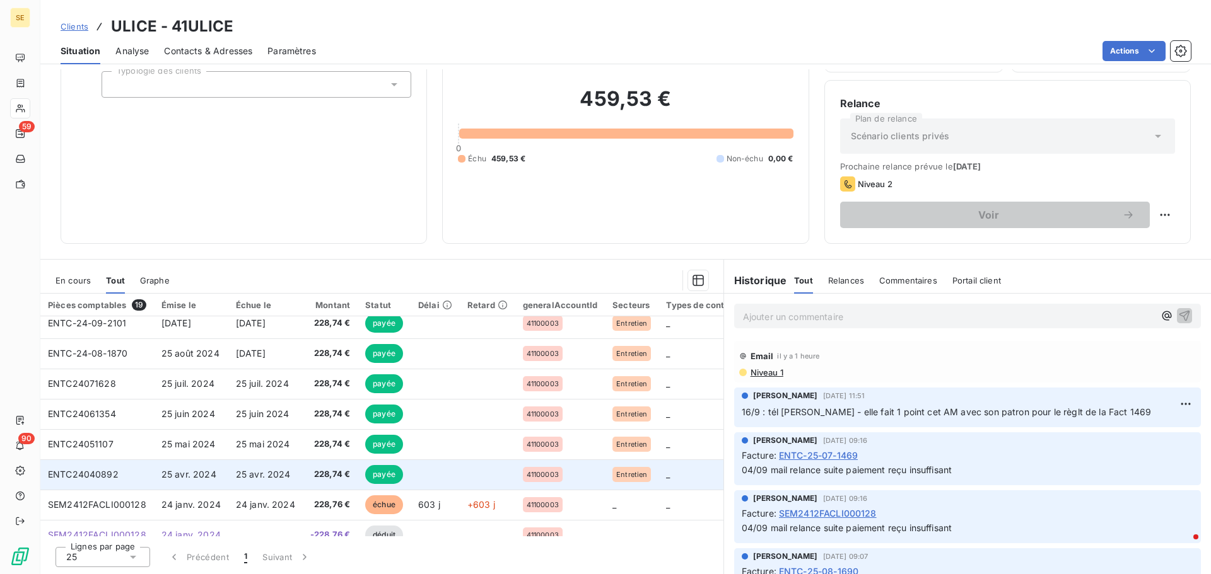
scroll to position [361, 0]
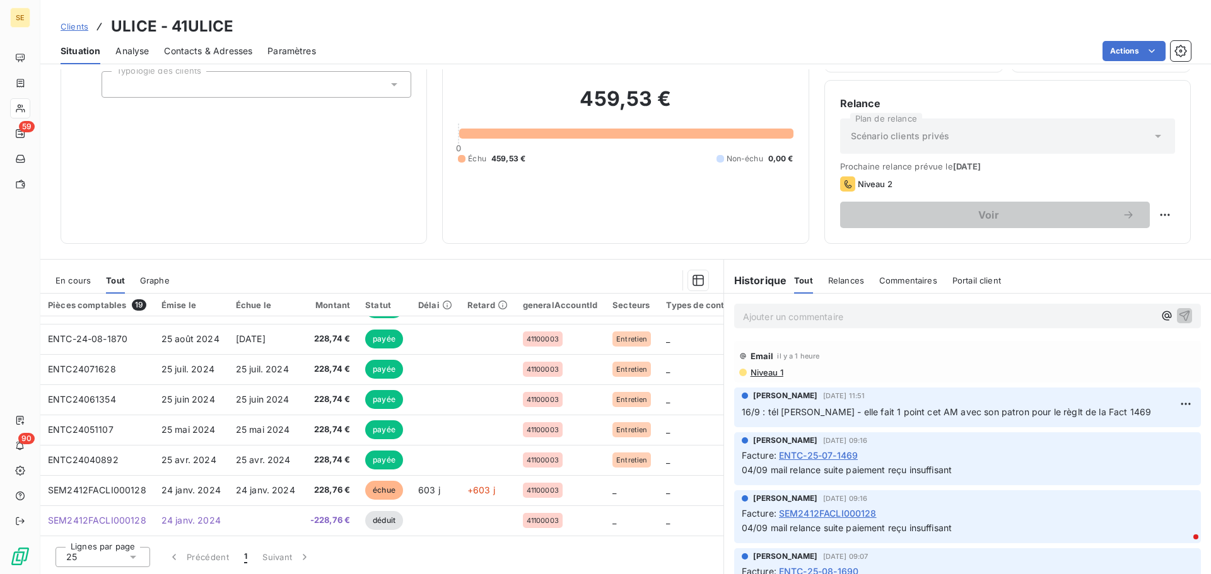
click at [67, 27] on span "Clients" at bounding box center [75, 26] width 28 height 10
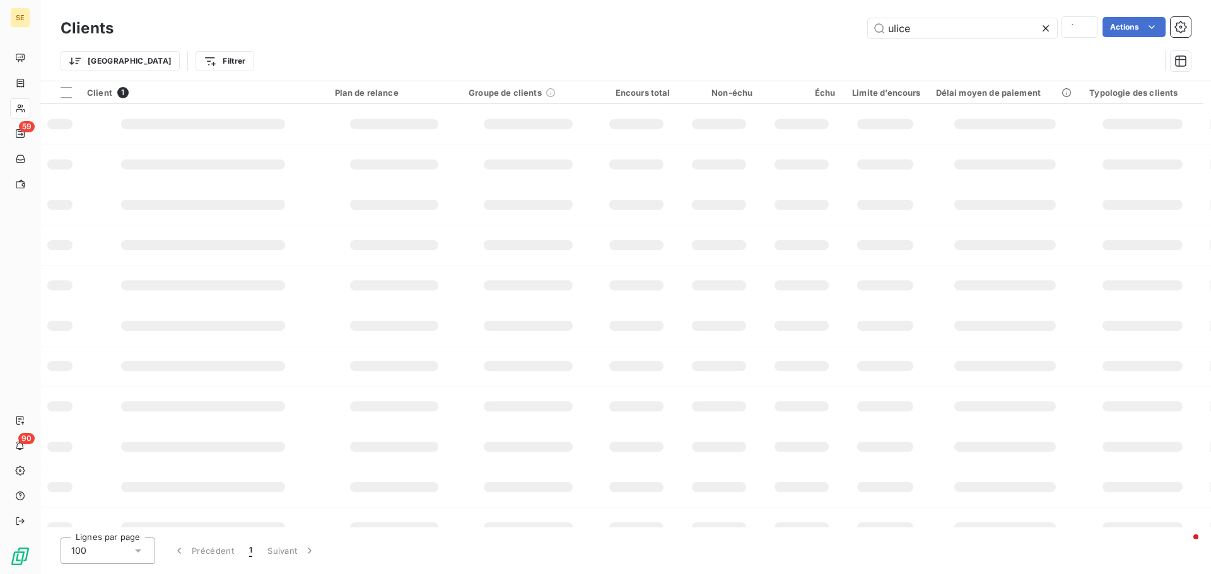
drag, startPoint x: 914, startPoint y: 28, endPoint x: 814, endPoint y: 33, distance: 100.4
click at [814, 33] on div "ulice Actions" at bounding box center [660, 28] width 1062 height 22
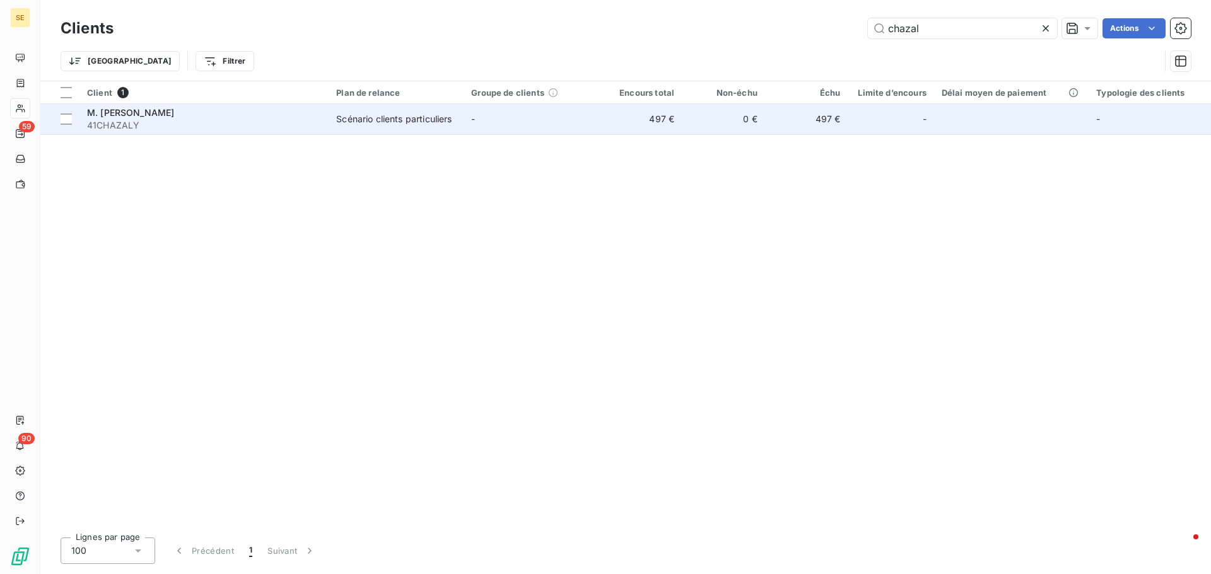
type input "chazal"
click at [513, 115] on td "-" at bounding box center [530, 119] width 135 height 30
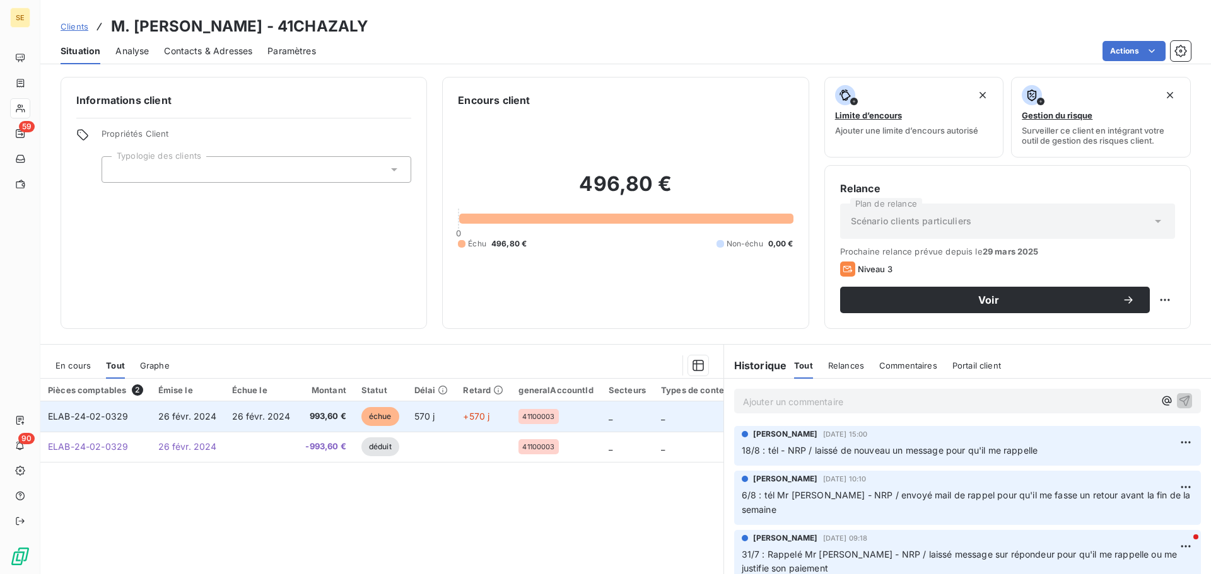
click at [95, 417] on span "ELAB-24-02-0329" at bounding box center [88, 416] width 80 height 11
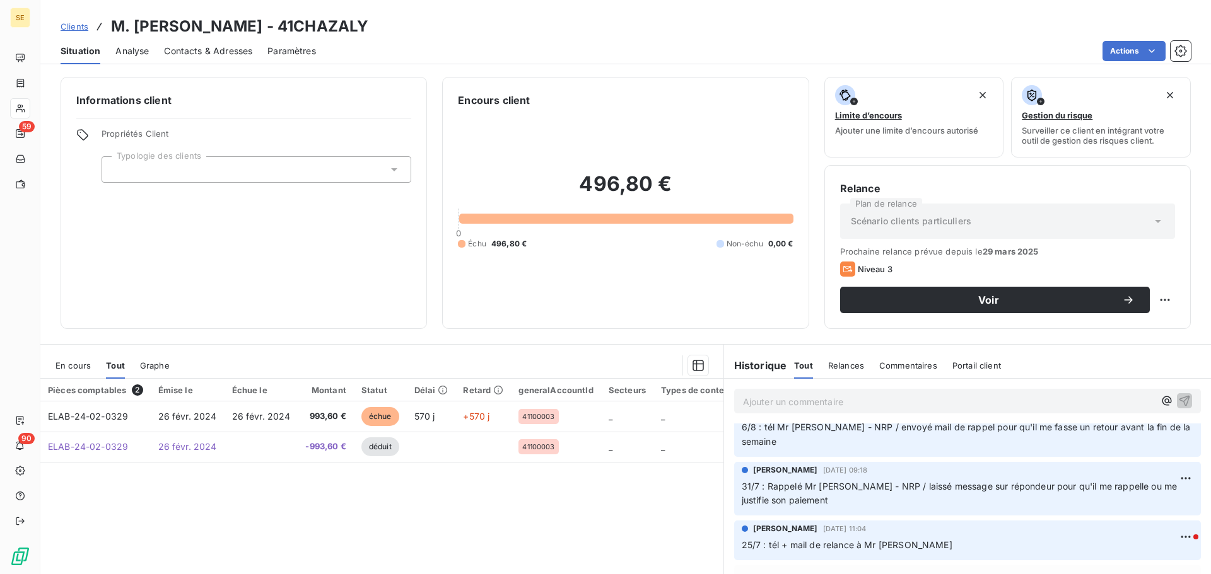
scroll to position [63, 0]
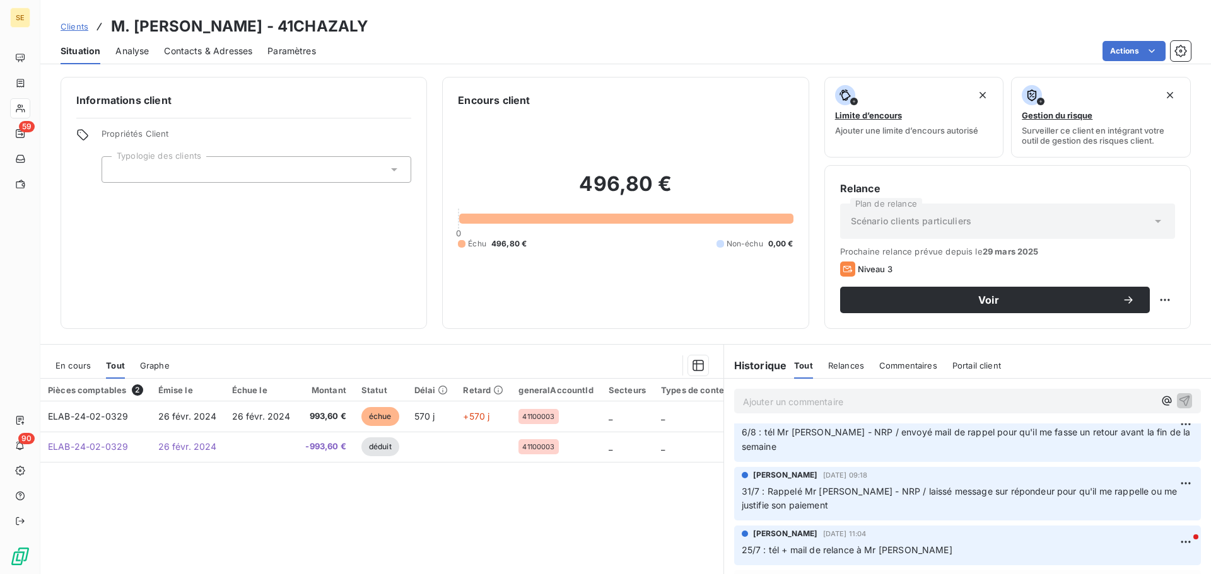
click at [238, 52] on span "Contacts & Adresses" at bounding box center [208, 51] width 88 height 13
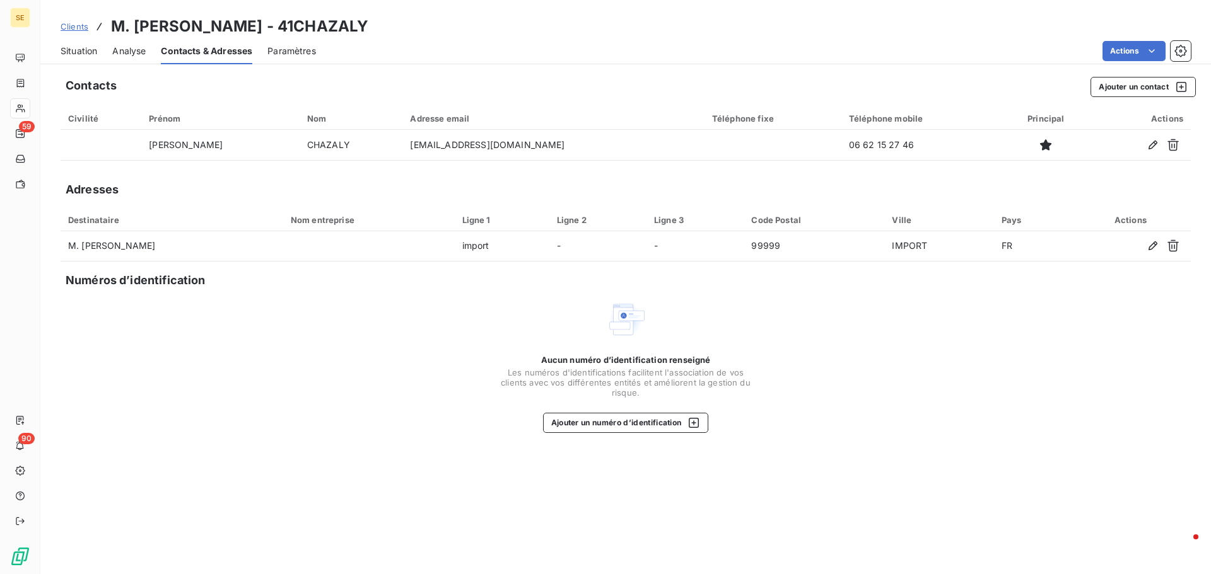
click at [79, 52] on span "Situation" at bounding box center [79, 51] width 37 height 13
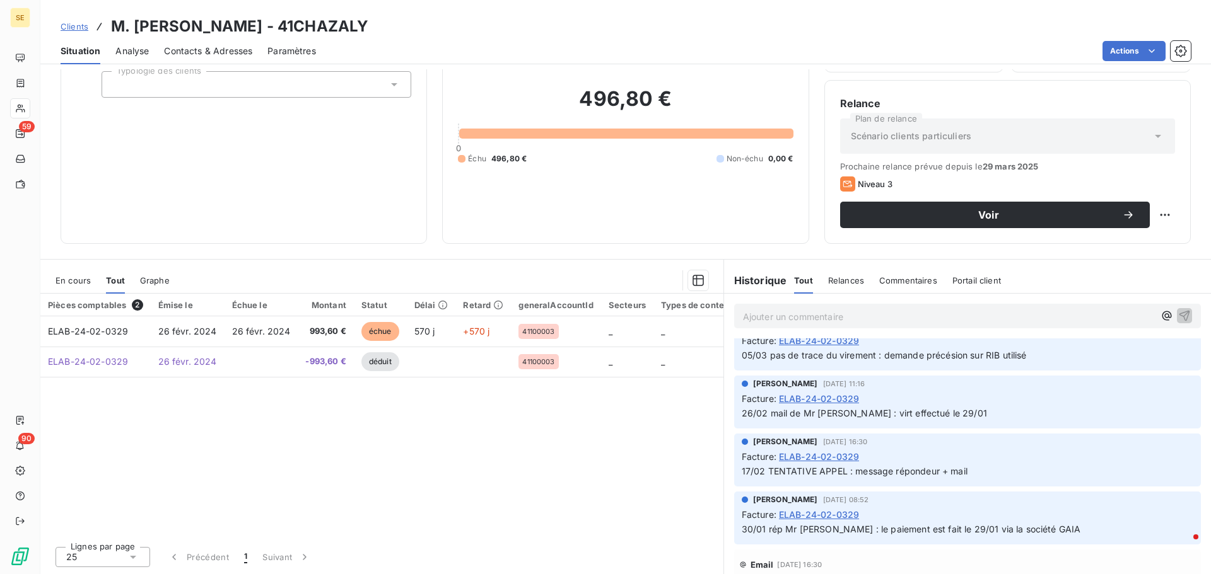
scroll to position [252, 0]
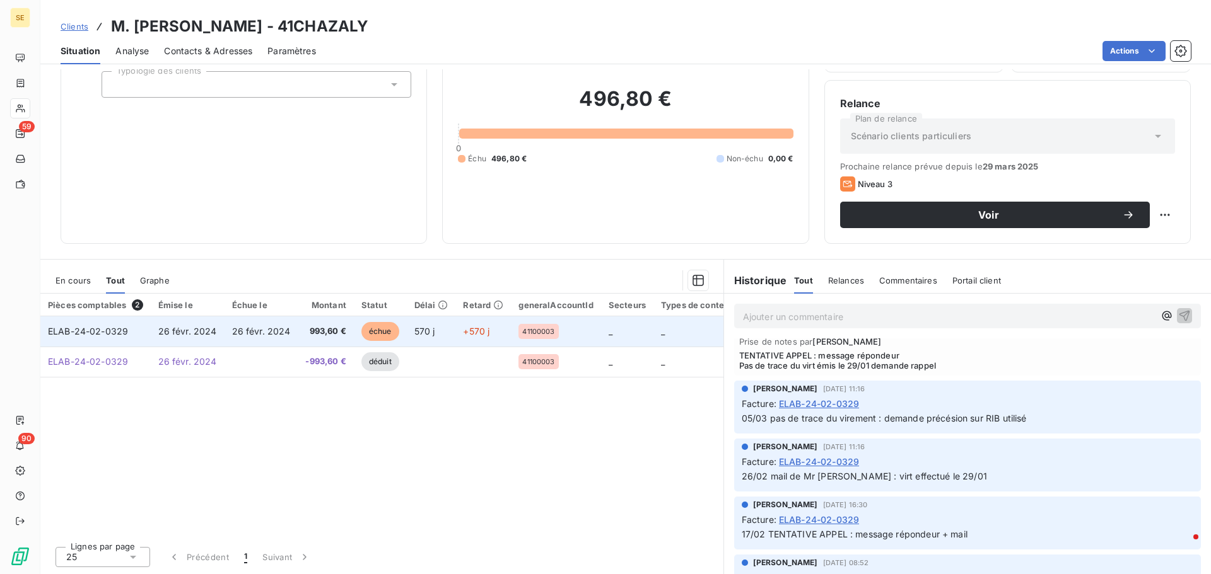
click at [72, 328] on span "ELAB-24-02-0329" at bounding box center [88, 331] width 80 height 11
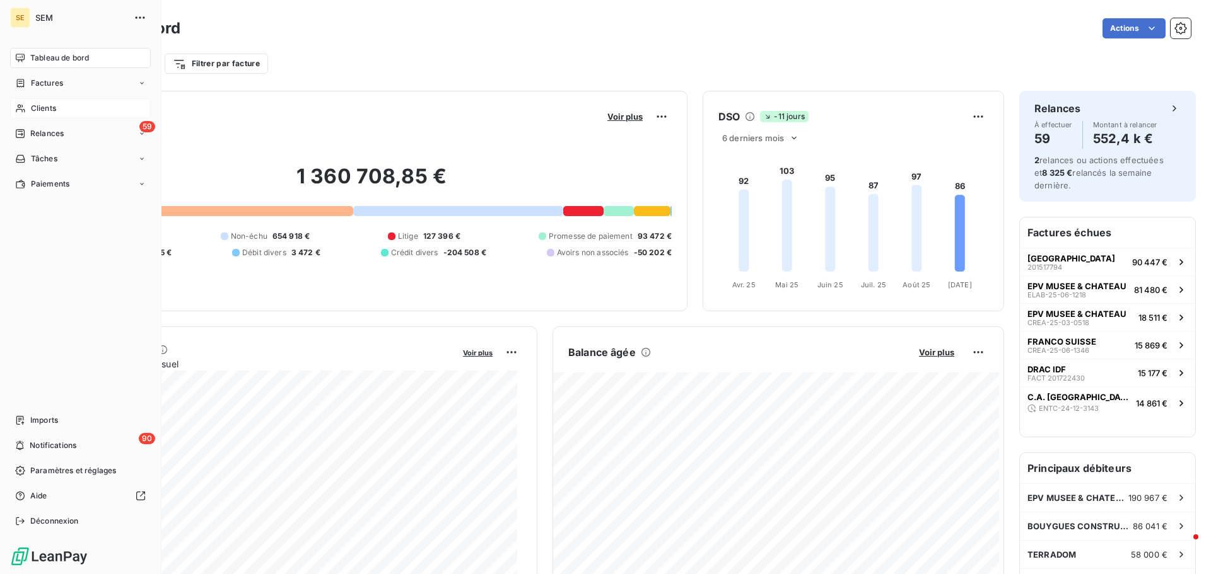
click at [54, 107] on span "Clients" at bounding box center [43, 108] width 25 height 11
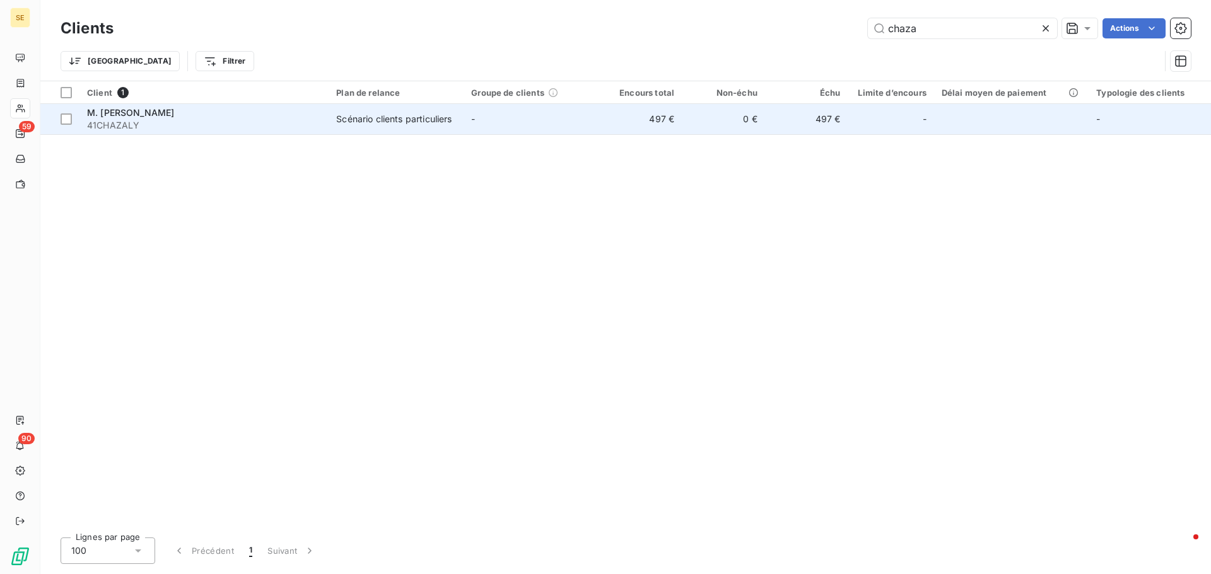
type input "chaza"
click at [423, 105] on td "Scénario clients particuliers" at bounding box center [396, 119] width 135 height 30
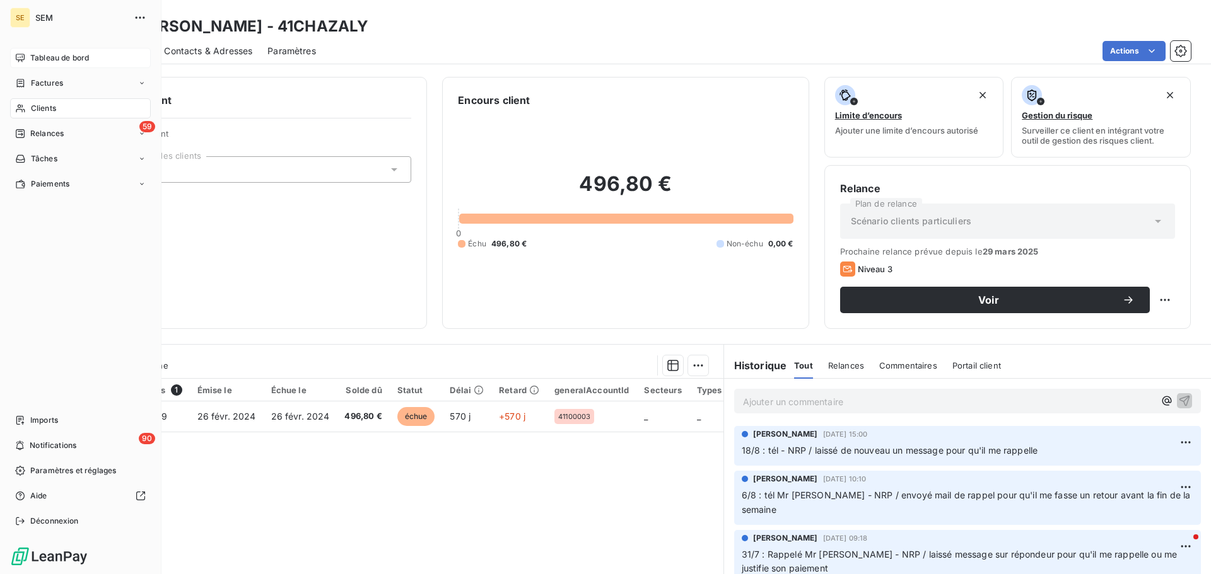
click at [41, 61] on span "Tableau de bord" at bounding box center [59, 57] width 59 height 11
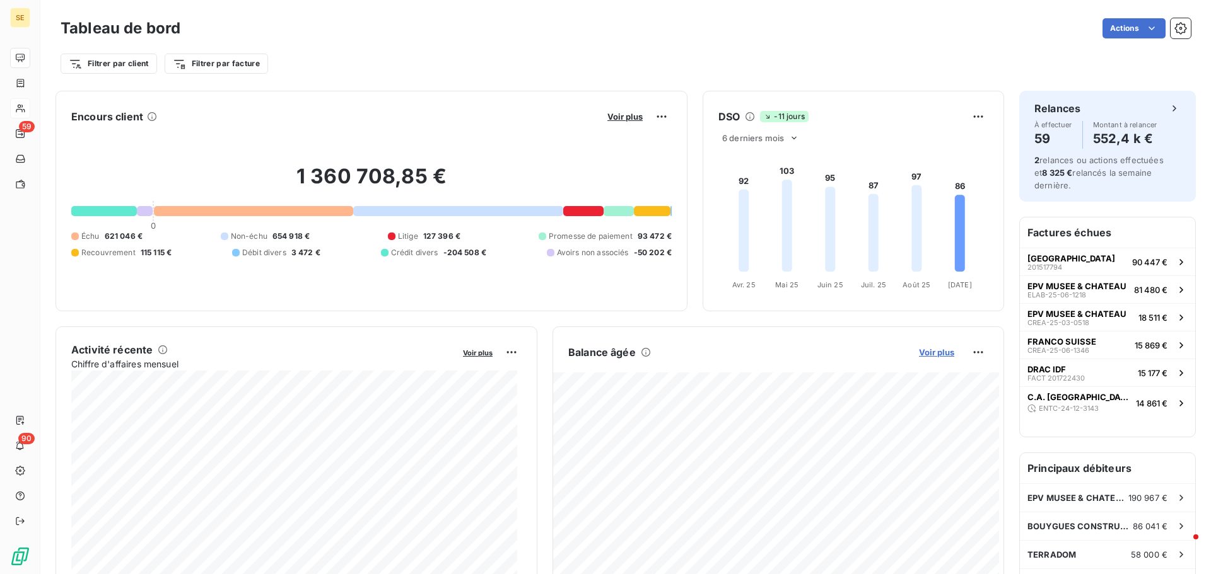
click at [924, 353] on span "Voir plus" at bounding box center [936, 352] width 35 height 10
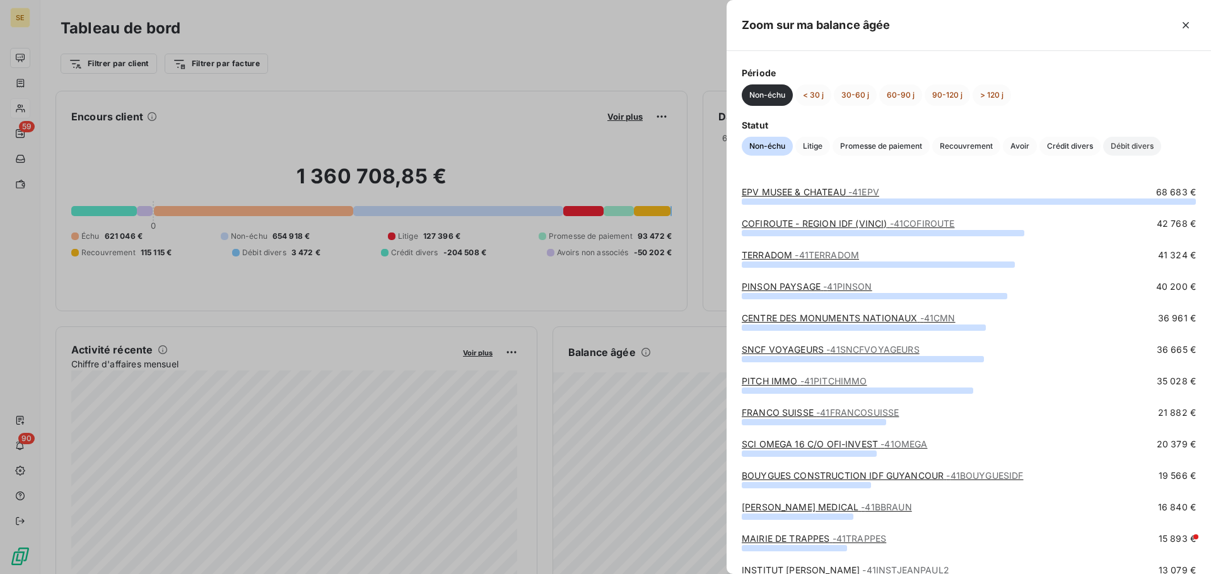
click at [1127, 148] on span "Débit divers" at bounding box center [1132, 146] width 58 height 19
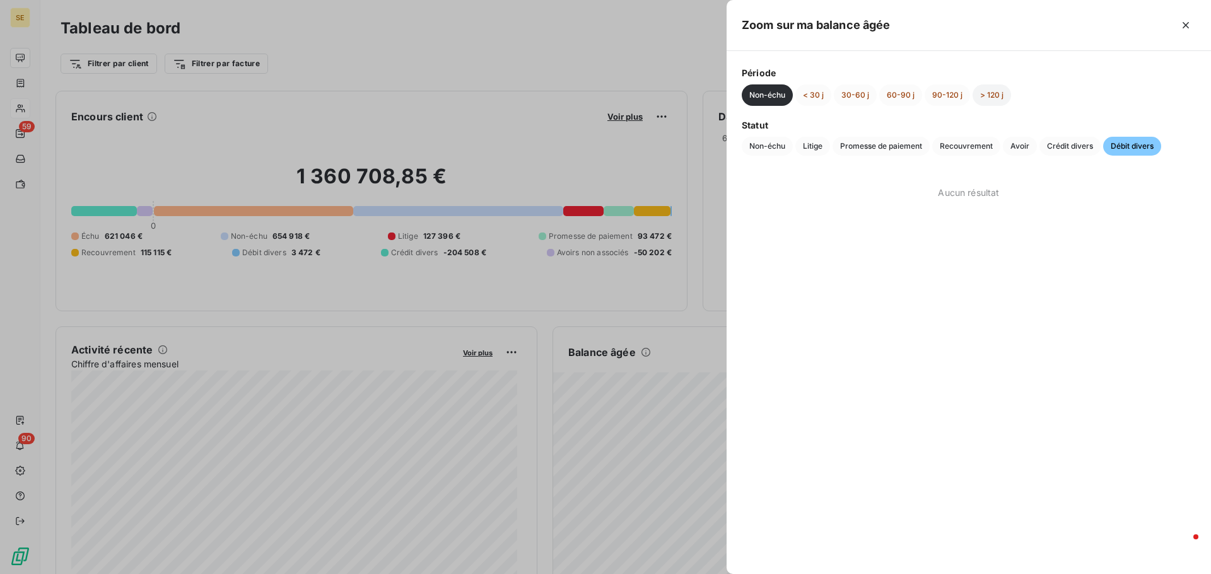
click at [1000, 93] on button "> 120 j" at bounding box center [991, 94] width 38 height 21
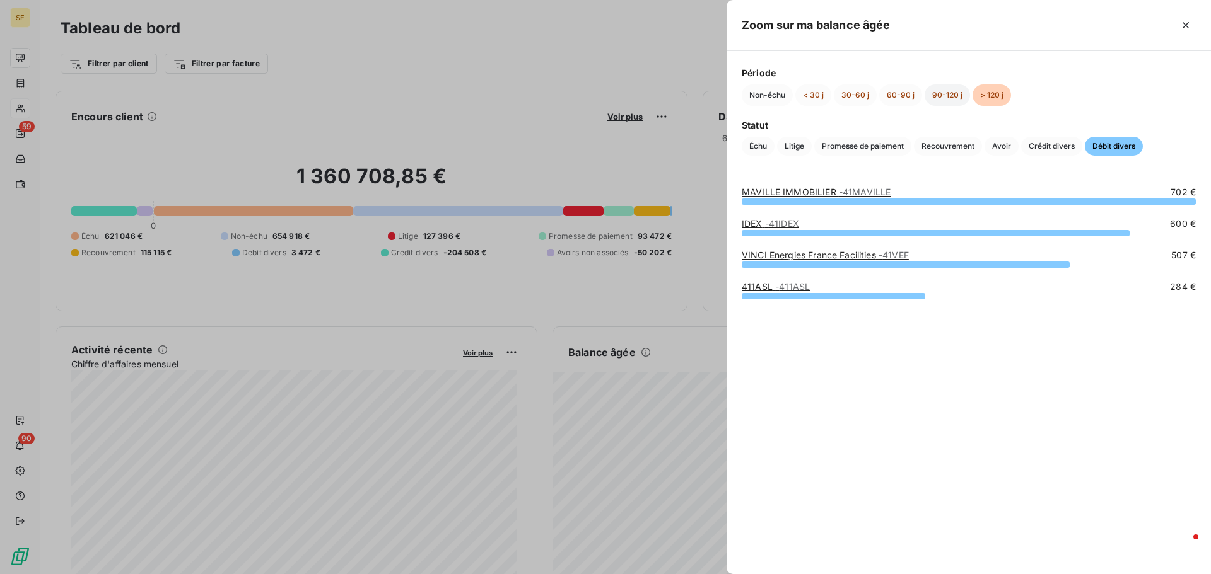
click at [947, 99] on button "90-120 j" at bounding box center [946, 94] width 45 height 21
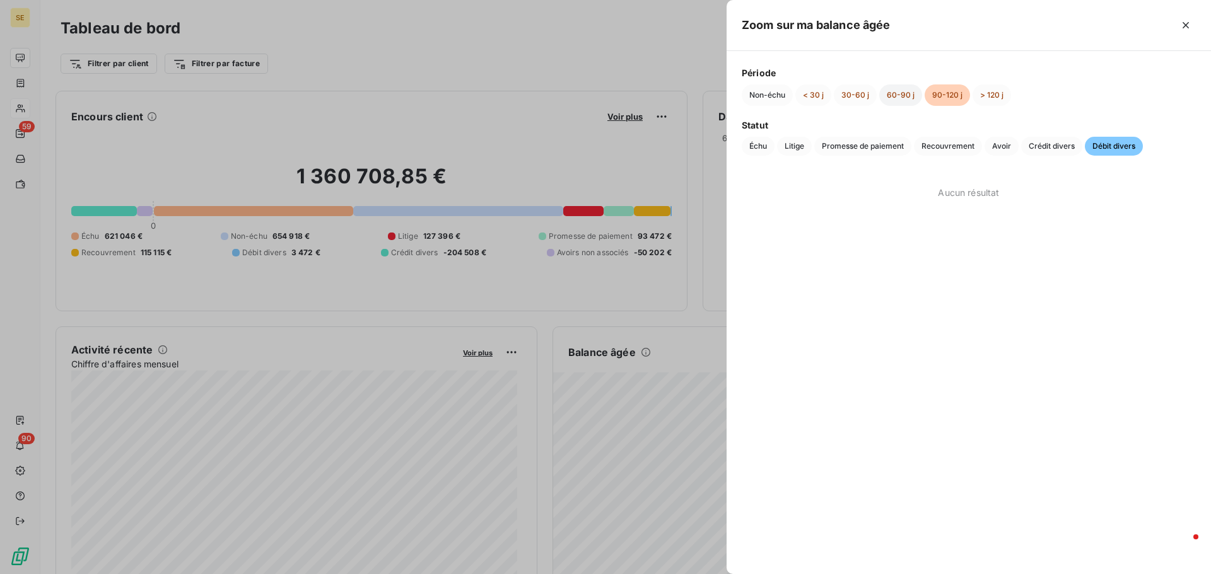
click at [901, 96] on button "60-90 j" at bounding box center [900, 94] width 43 height 21
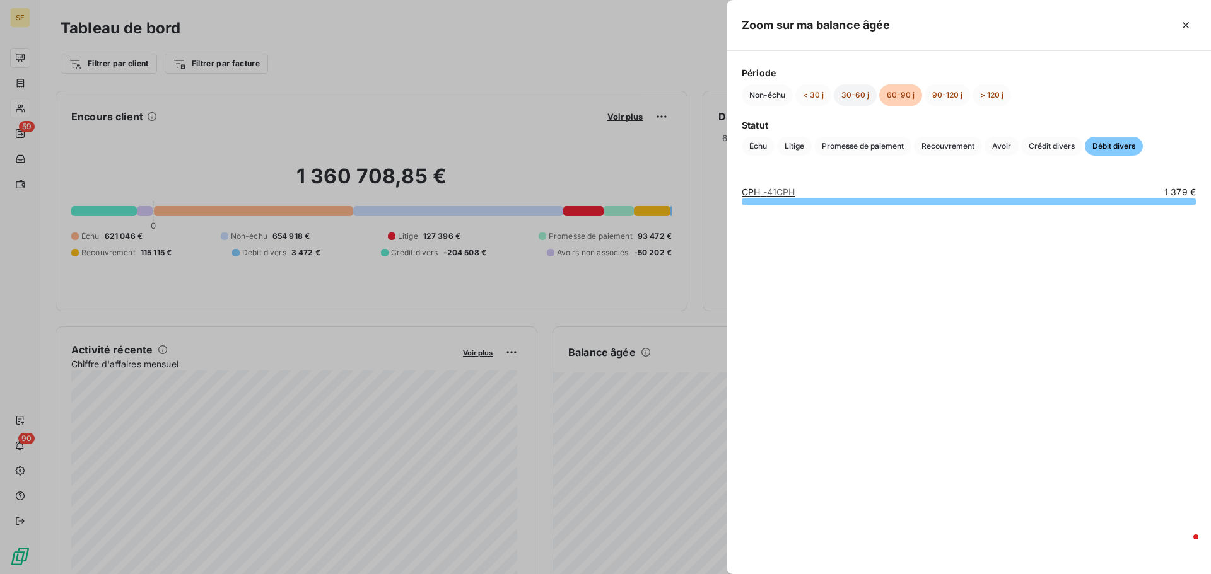
click at [854, 95] on button "30-60 j" at bounding box center [855, 94] width 43 height 21
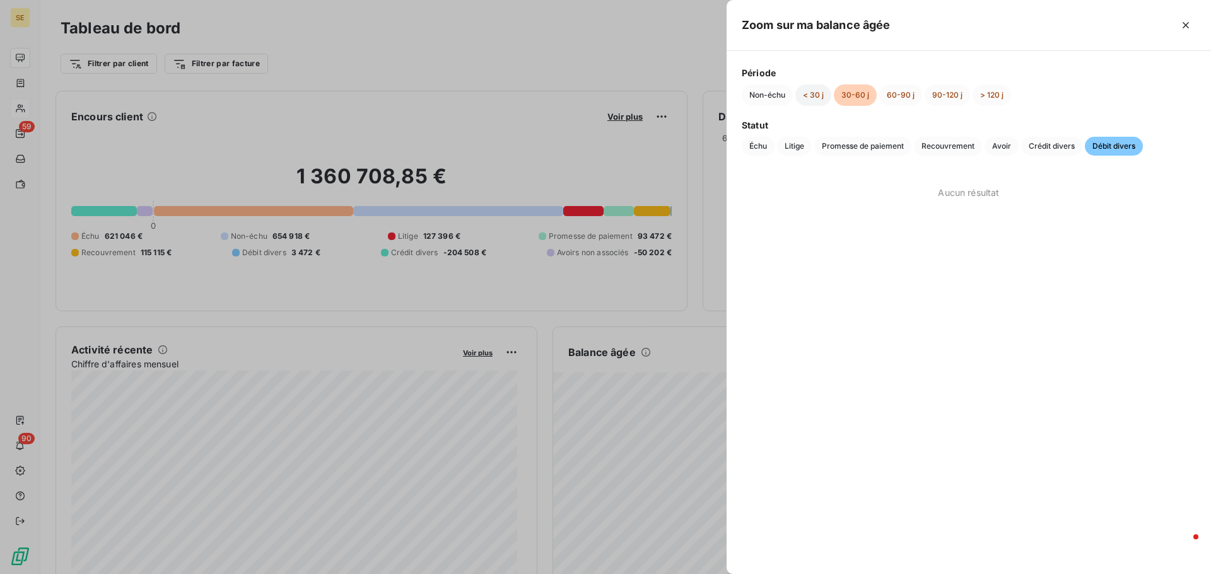
click at [809, 96] on button "< 30 j" at bounding box center [813, 94] width 36 height 21
click at [328, 114] on div at bounding box center [605, 287] width 1211 height 574
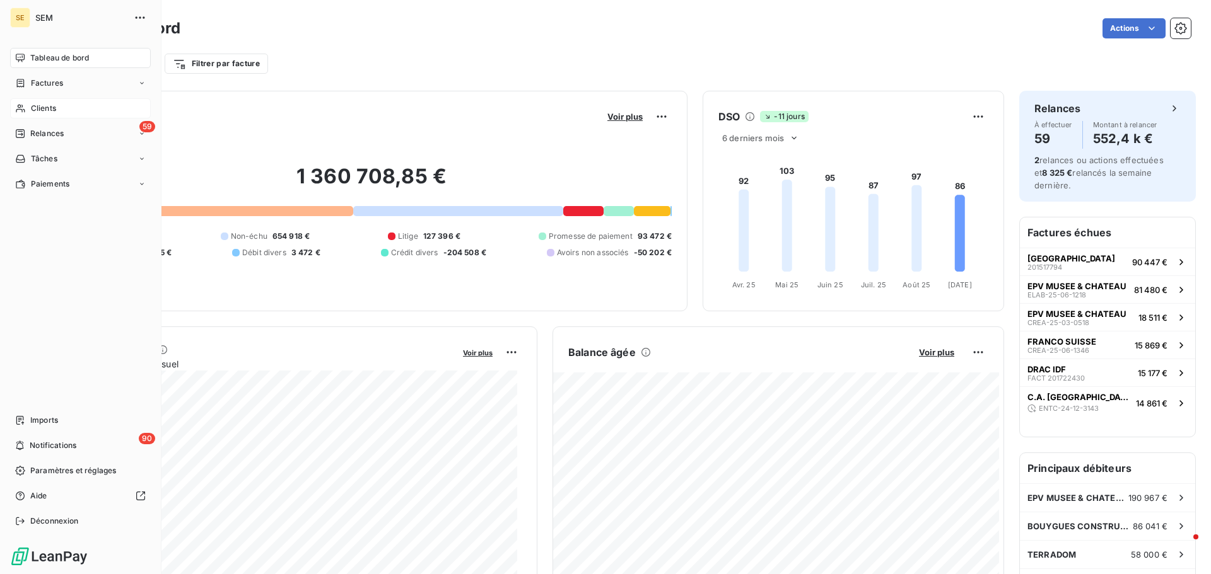
click at [47, 105] on span "Clients" at bounding box center [43, 108] width 25 height 11
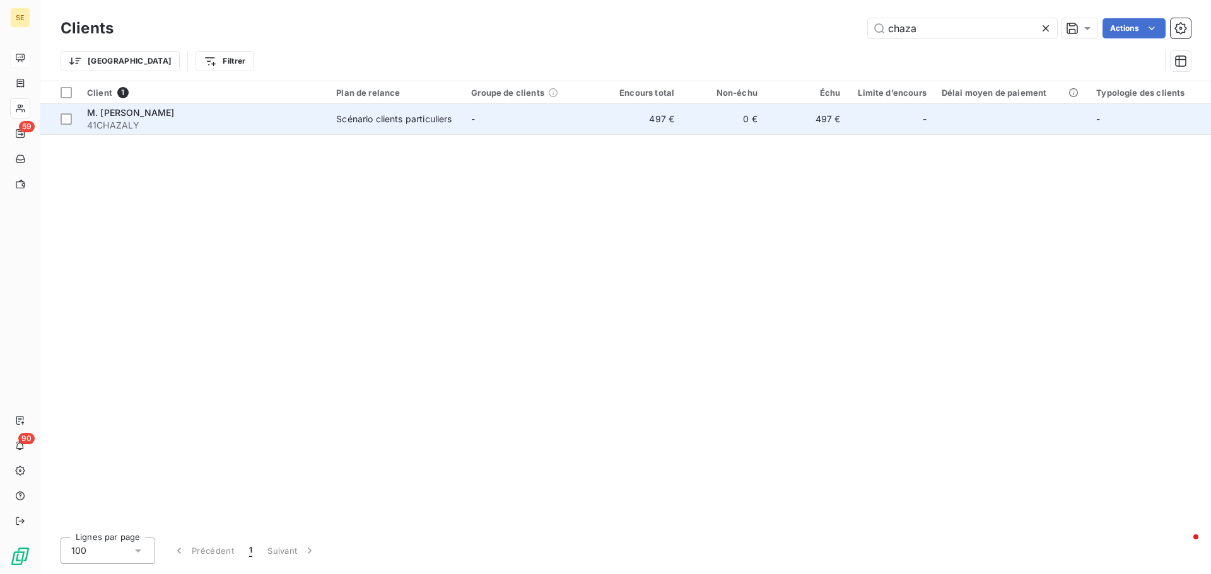
click at [271, 127] on span "41CHAZALY" at bounding box center [204, 125] width 234 height 13
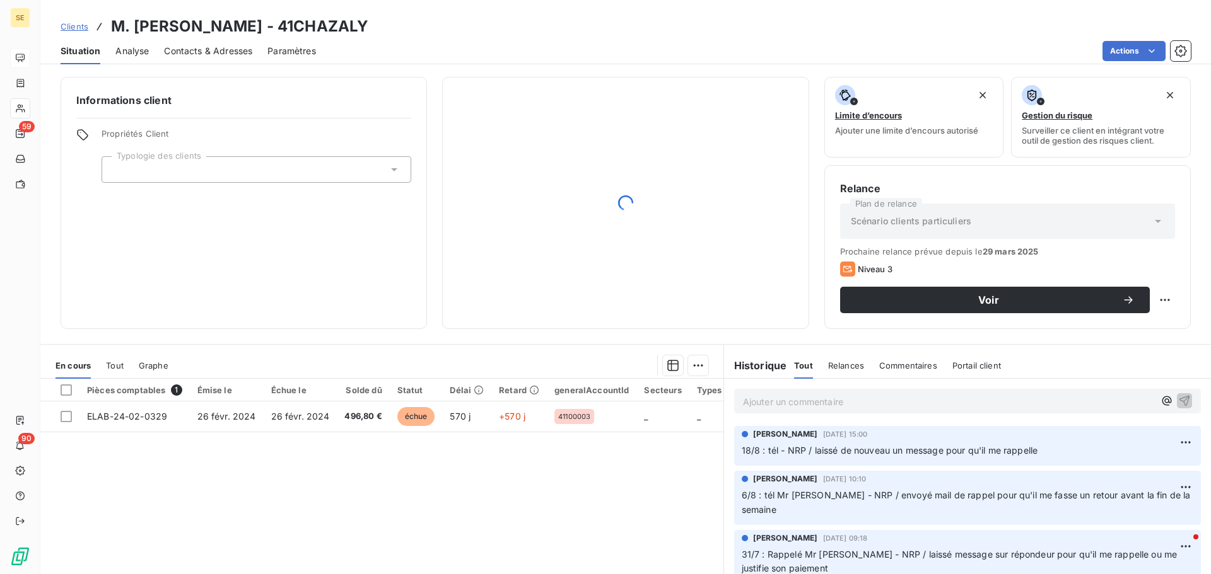
scroll to position [189, 0]
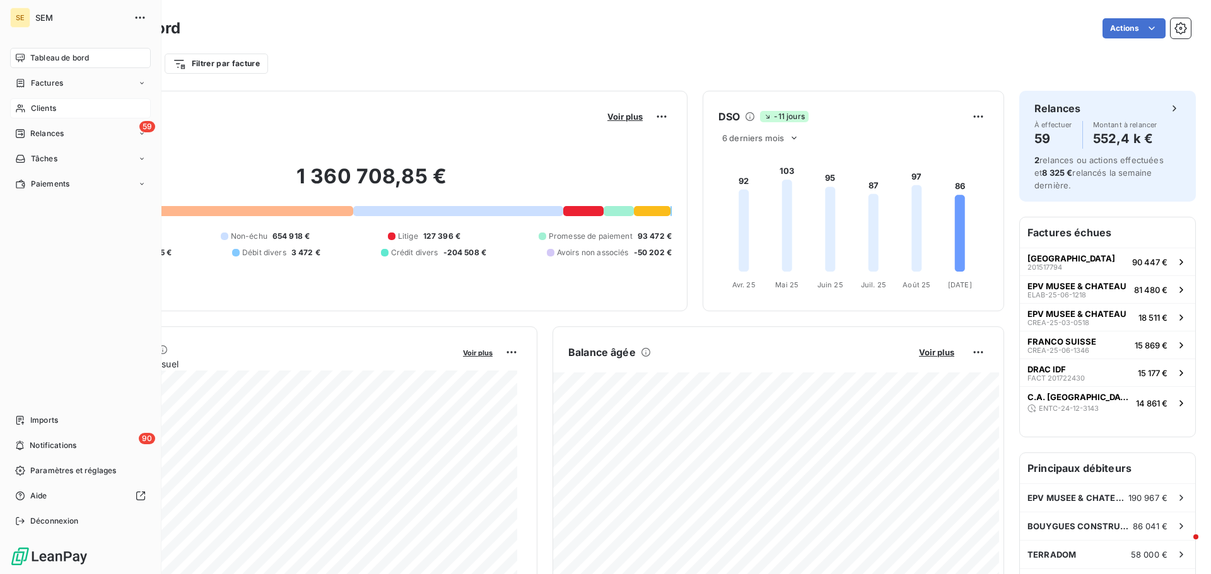
click at [26, 103] on div "Clients" at bounding box center [80, 108] width 141 height 20
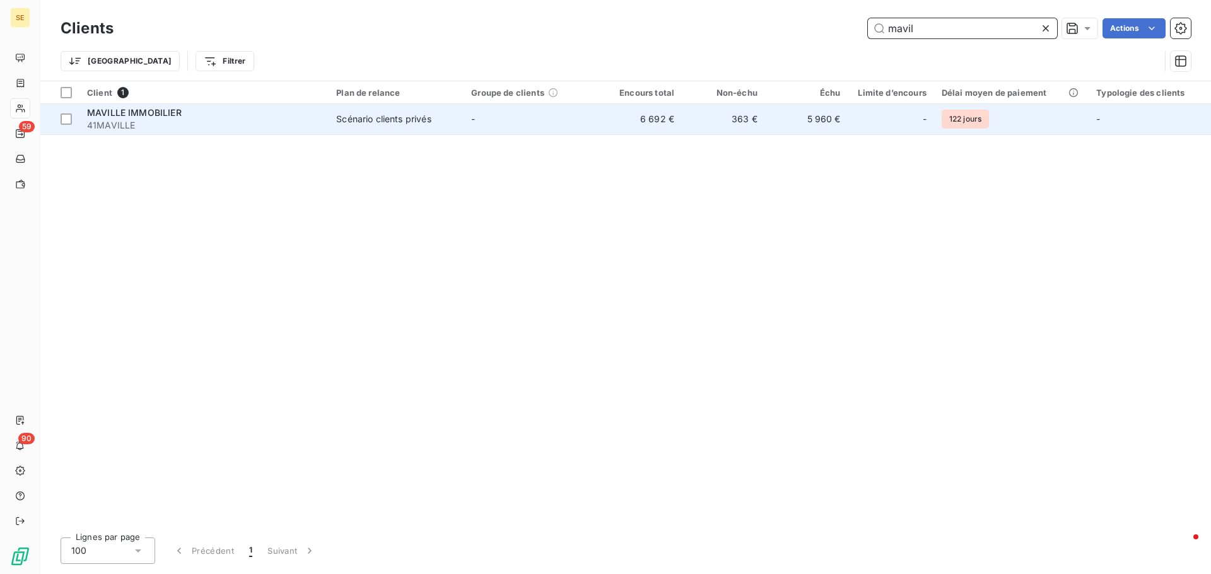
type input "mavil"
click at [349, 122] on div "Scénario clients privés" at bounding box center [383, 119] width 95 height 13
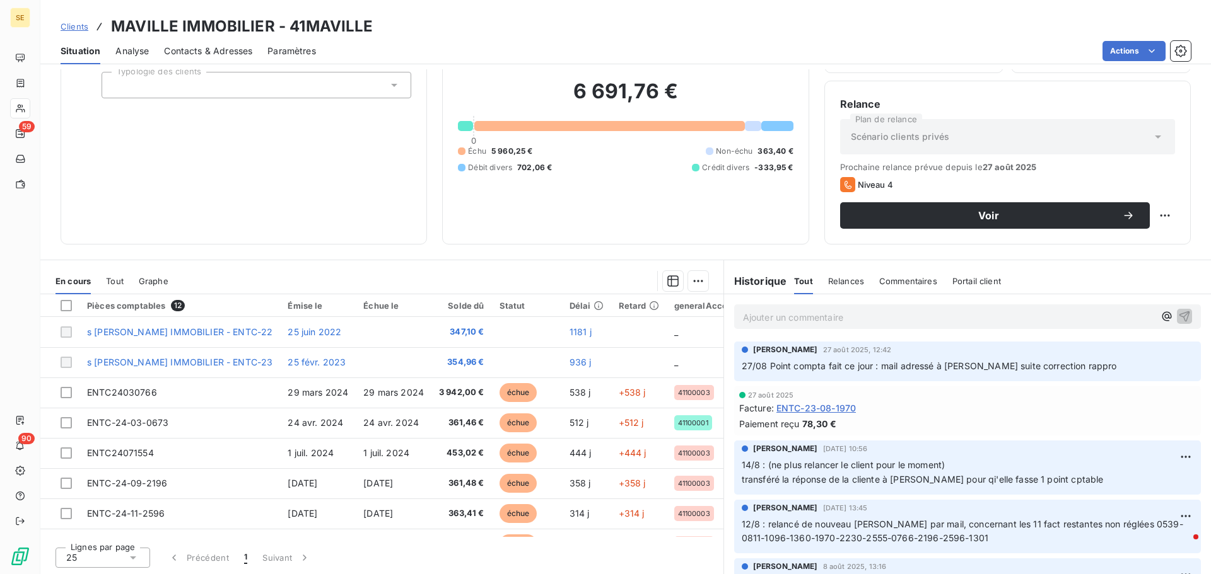
scroll to position [85, 0]
click at [66, 23] on span "Clients" at bounding box center [75, 26] width 28 height 10
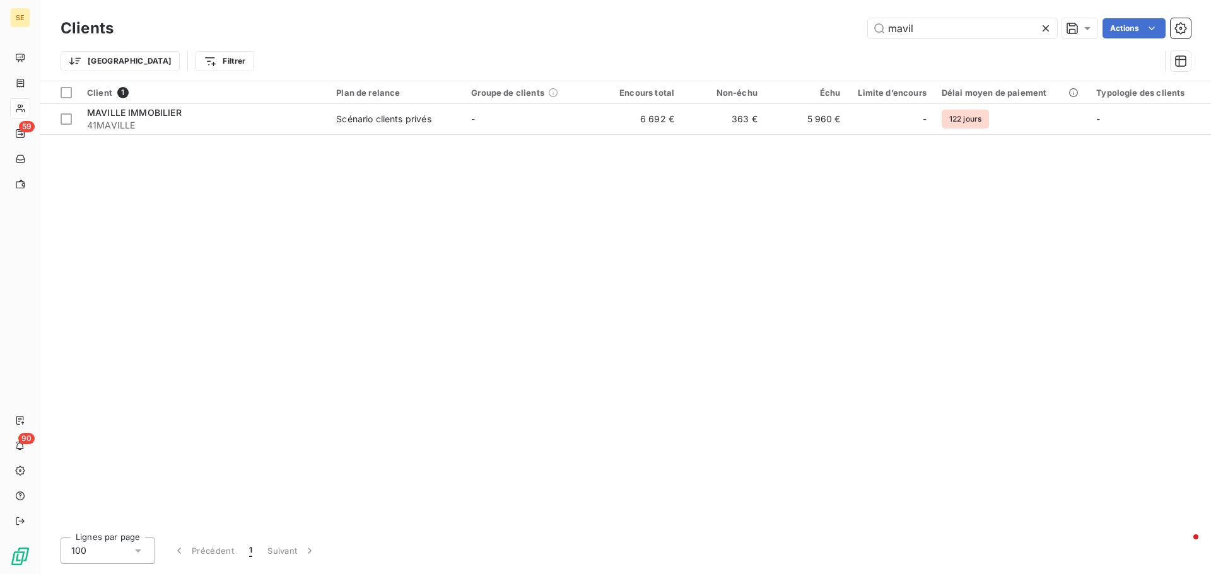
drag, startPoint x: 853, startPoint y: 25, endPoint x: 801, endPoint y: 30, distance: 52.0
click at [802, 30] on div "mavil Actions" at bounding box center [660, 28] width 1062 height 20
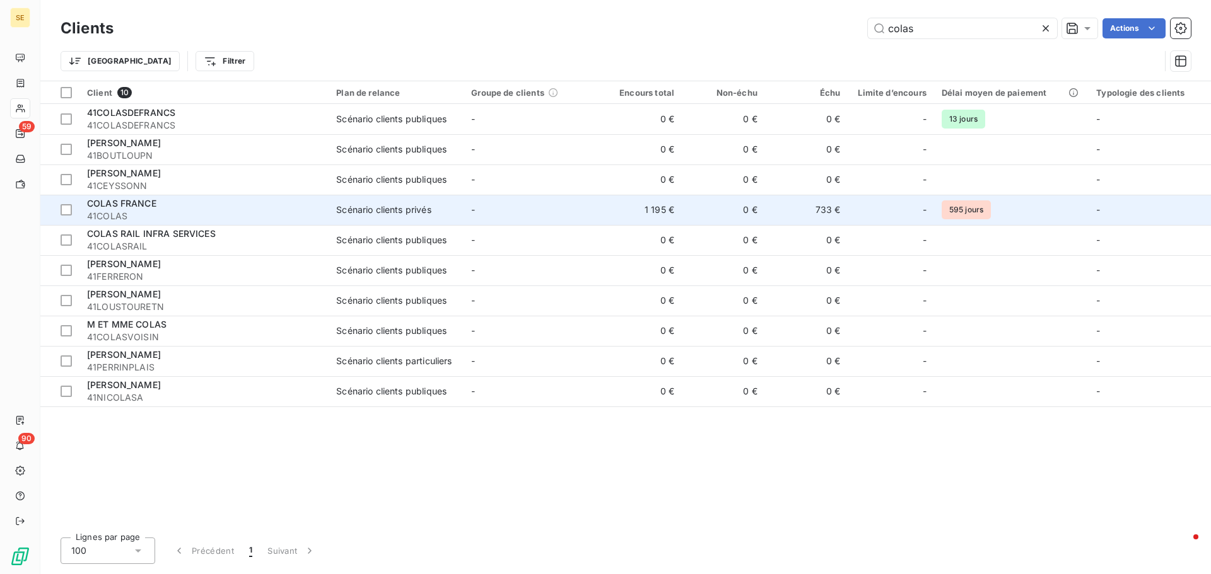
type input "colas"
click at [228, 204] on div "COLAS FRANCE" at bounding box center [204, 203] width 234 height 13
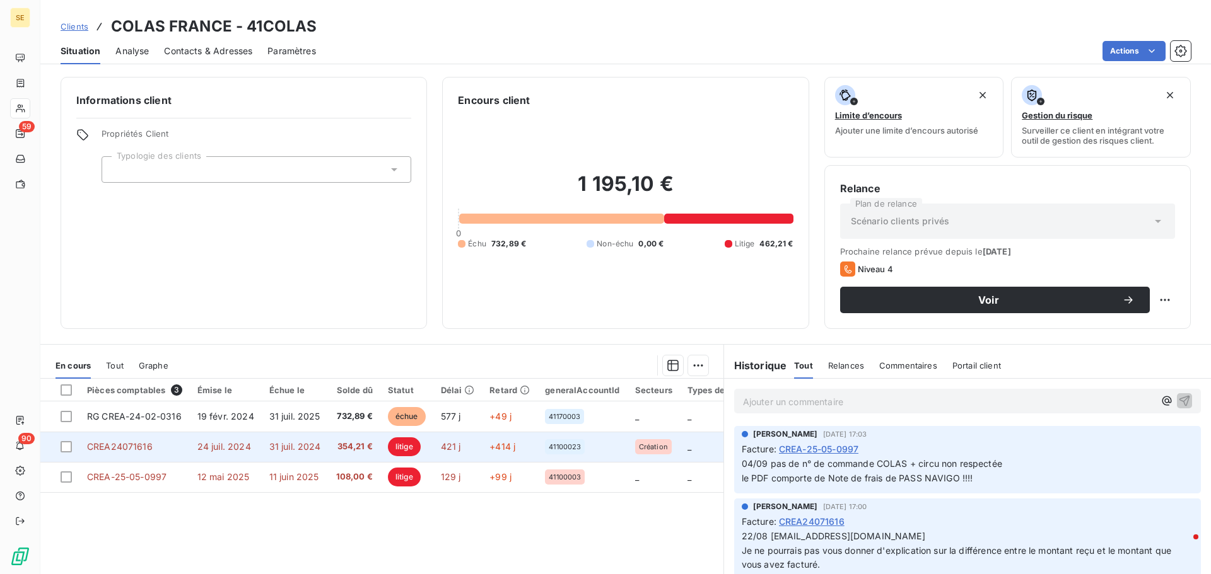
click at [131, 443] on span "CREA24071616" at bounding box center [120, 446] width 66 height 11
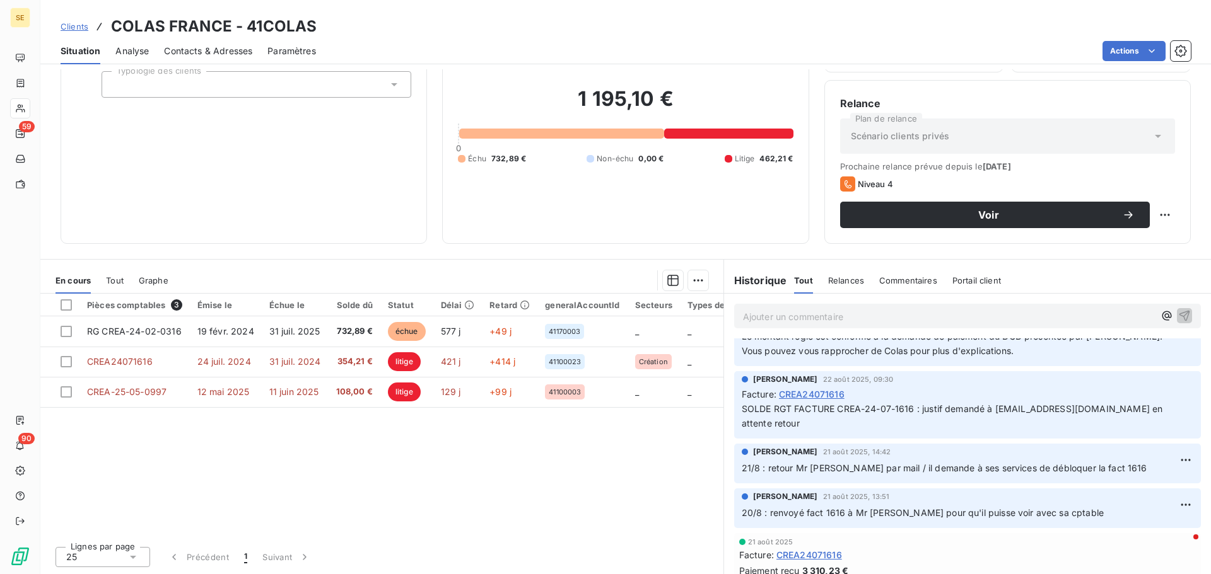
scroll to position [189, 0]
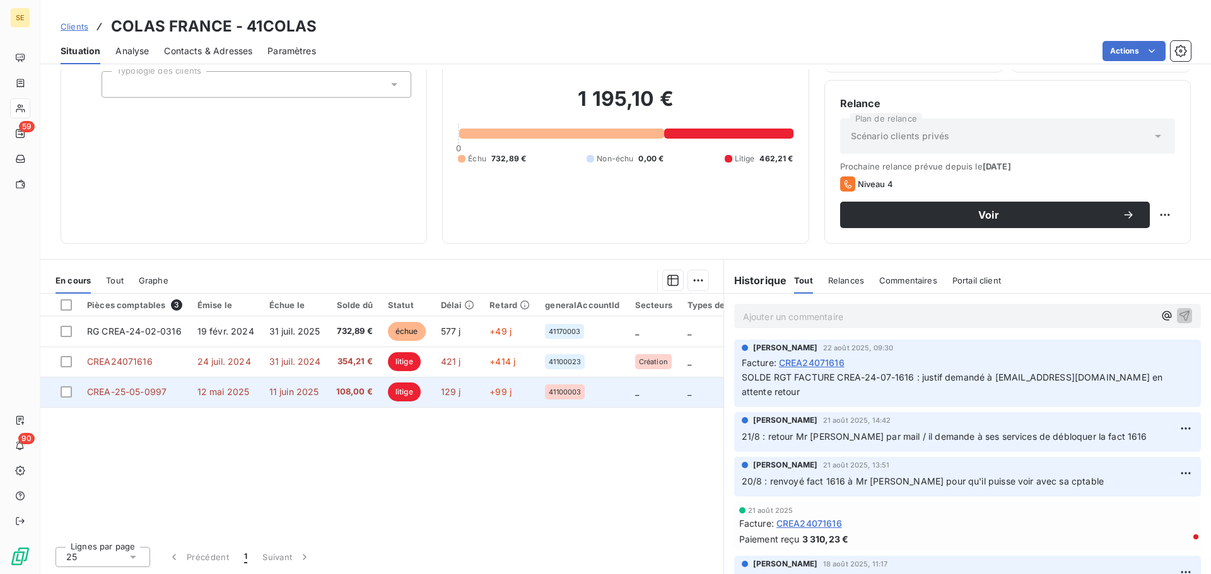
click at [117, 397] on span "CREA-25-05-0997" at bounding box center [126, 392] width 79 height 11
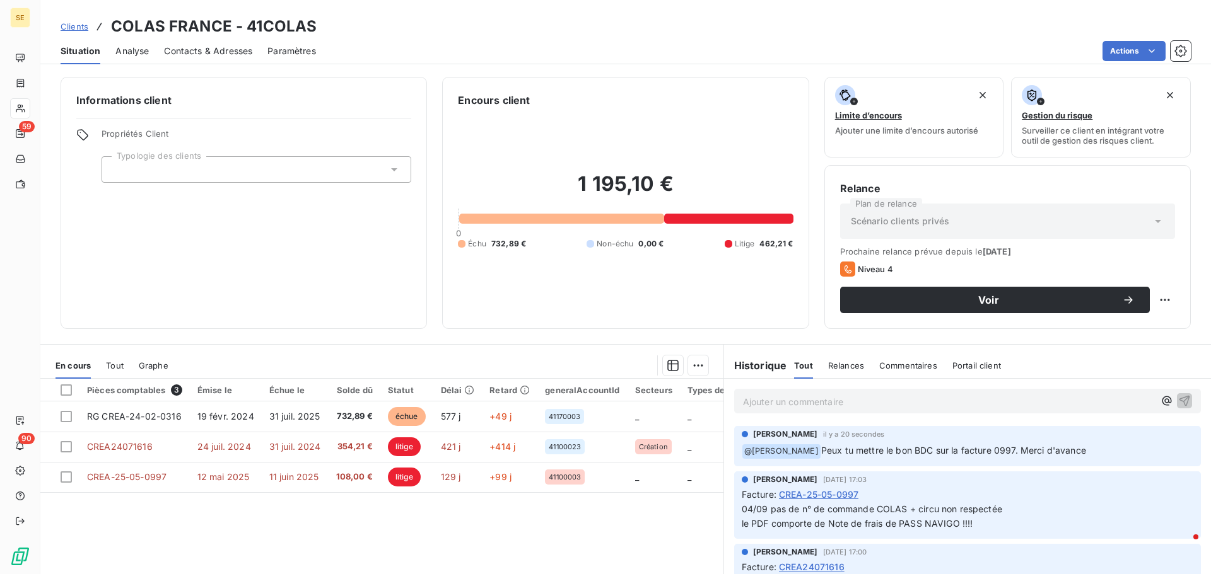
click at [71, 25] on span "Clients" at bounding box center [75, 26] width 28 height 10
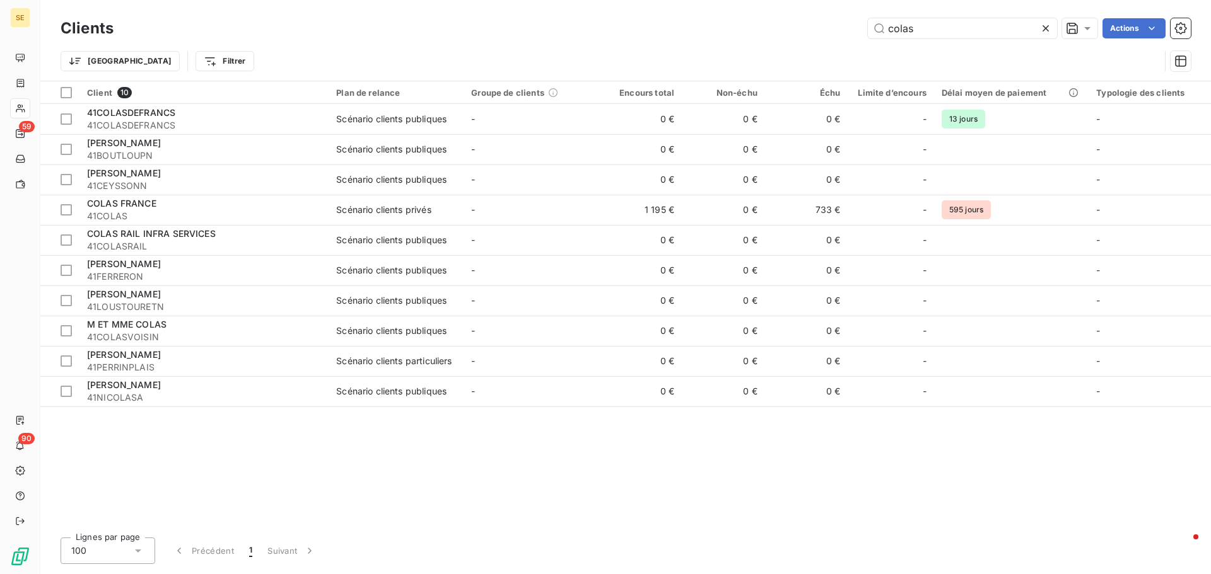
drag, startPoint x: 937, startPoint y: 26, endPoint x: 646, endPoint y: 52, distance: 291.8
click at [646, 52] on div "Clients colas Actions Trier Filtrer" at bounding box center [626, 48] width 1130 height 66
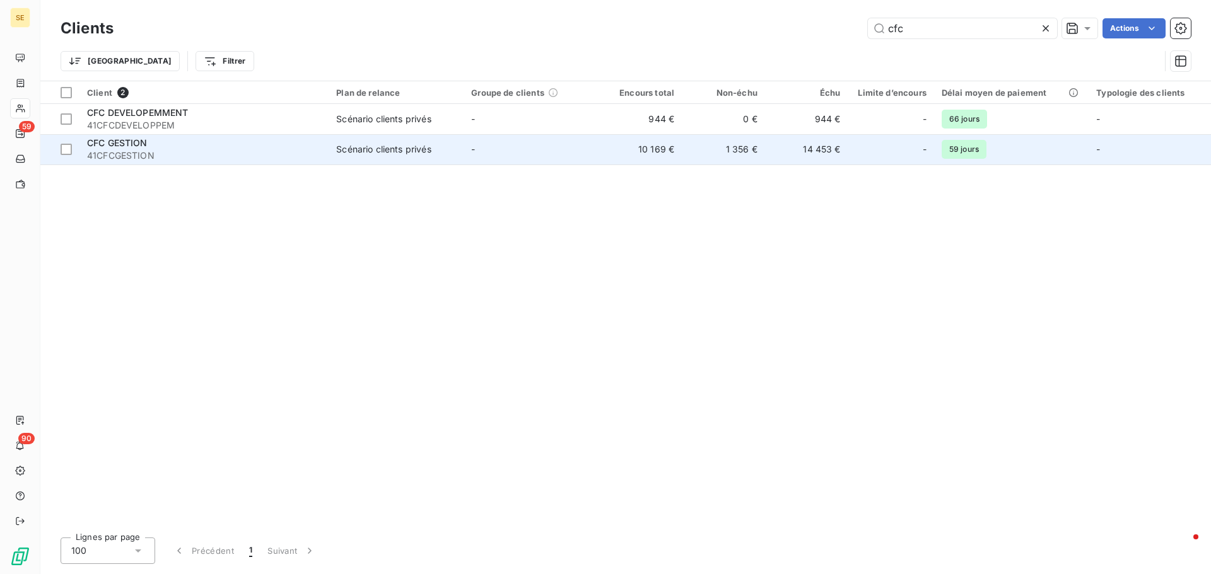
type input "cfc"
click at [347, 151] on div "Scénario clients privés" at bounding box center [383, 149] width 95 height 13
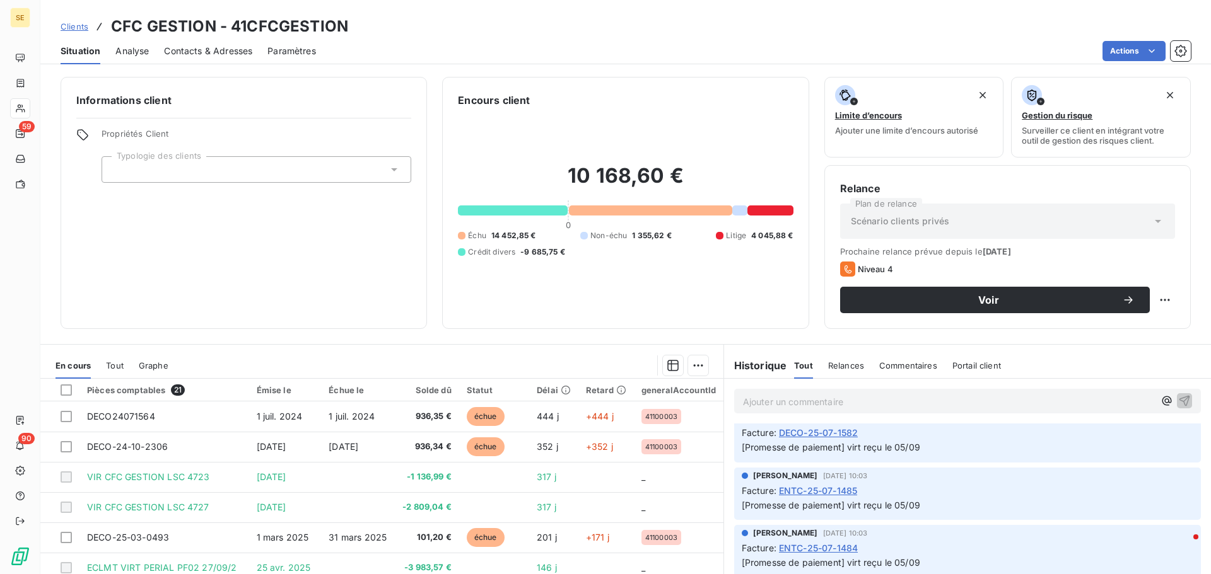
scroll to position [441, 0]
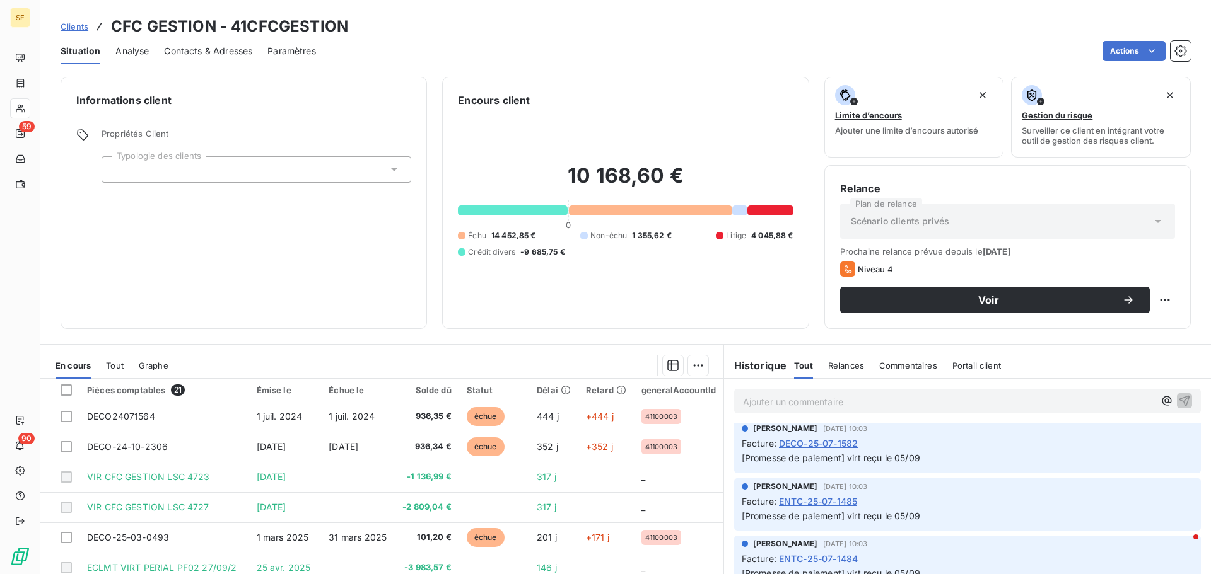
click at [62, 26] on span "Clients" at bounding box center [75, 26] width 28 height 10
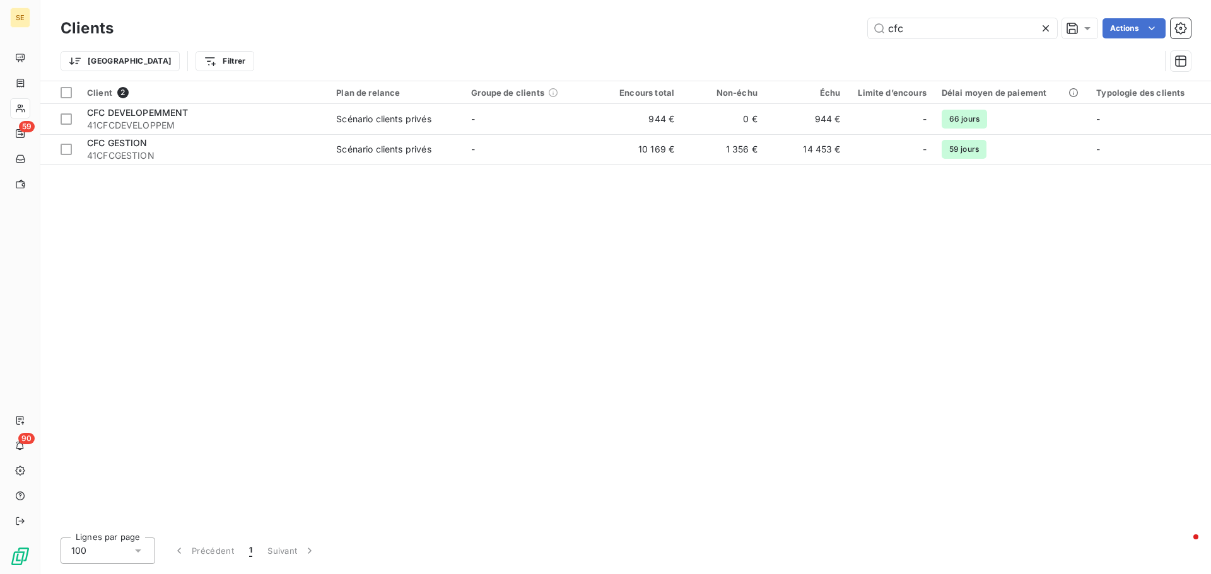
drag, startPoint x: 910, startPoint y: 30, endPoint x: 824, endPoint y: 39, distance: 86.3
click at [834, 38] on div "cfc Actions" at bounding box center [660, 28] width 1062 height 20
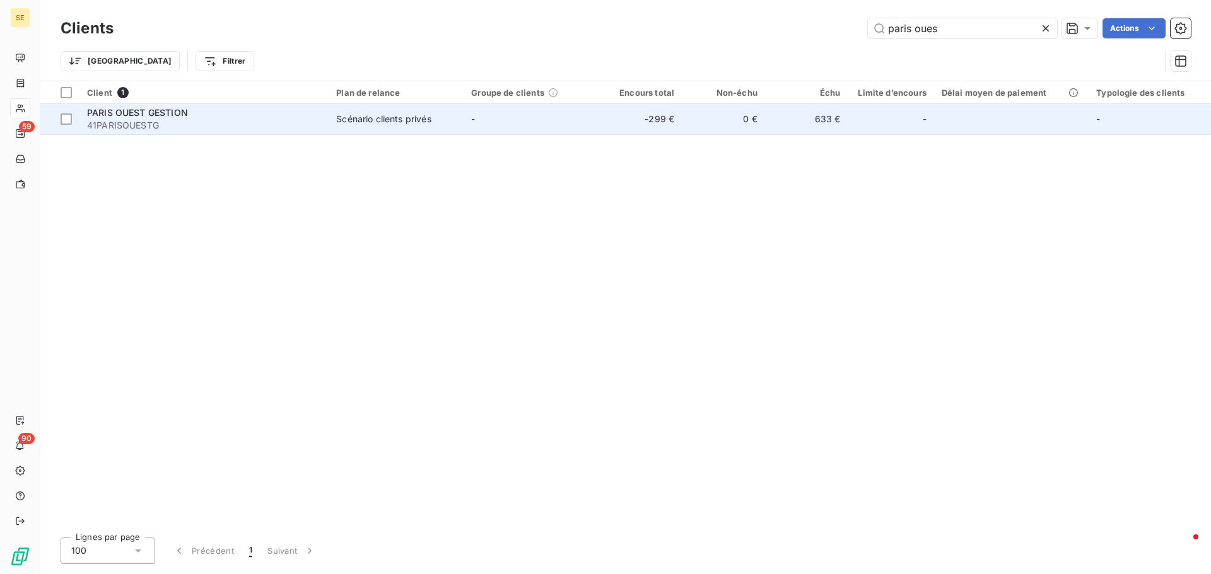
type input "paris oues"
click at [186, 121] on span "41PARISOUESTG" at bounding box center [204, 125] width 234 height 13
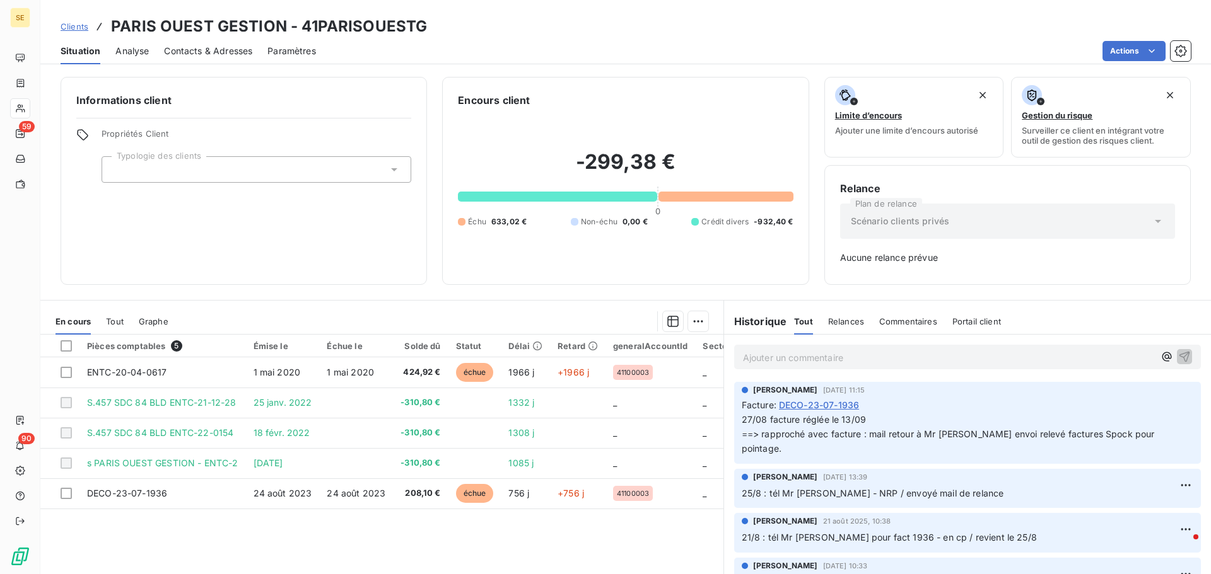
click at [70, 30] on span "Clients" at bounding box center [75, 26] width 28 height 10
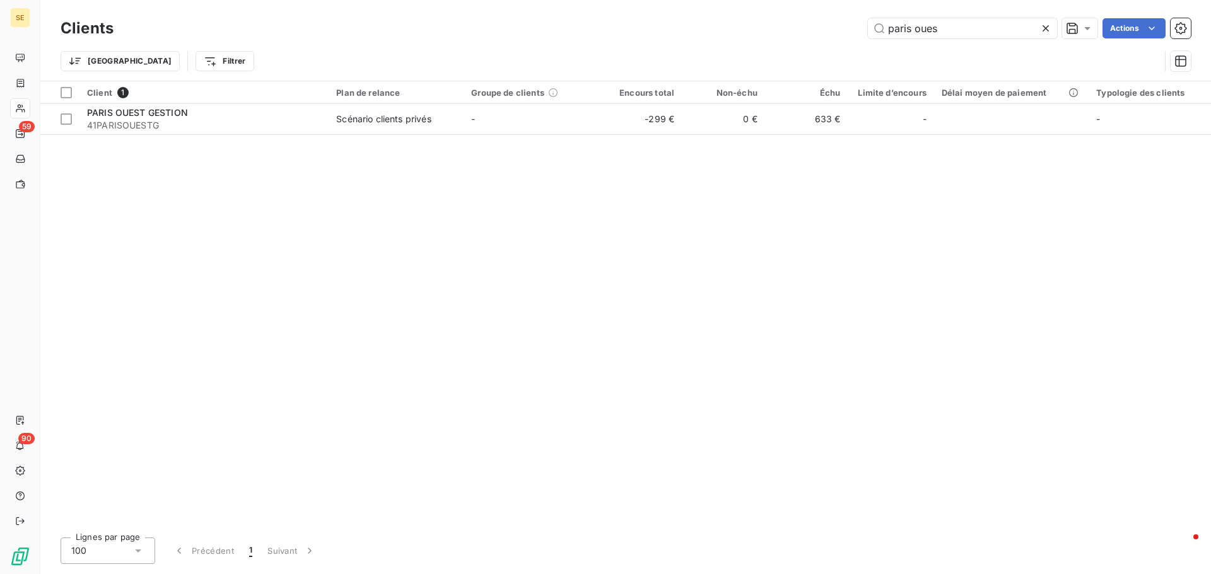
drag, startPoint x: 977, startPoint y: 28, endPoint x: 419, endPoint y: 45, distance: 559.0
click at [419, 45] on div "Clients paris oues Actions Trier Filtrer" at bounding box center [626, 48] width 1130 height 66
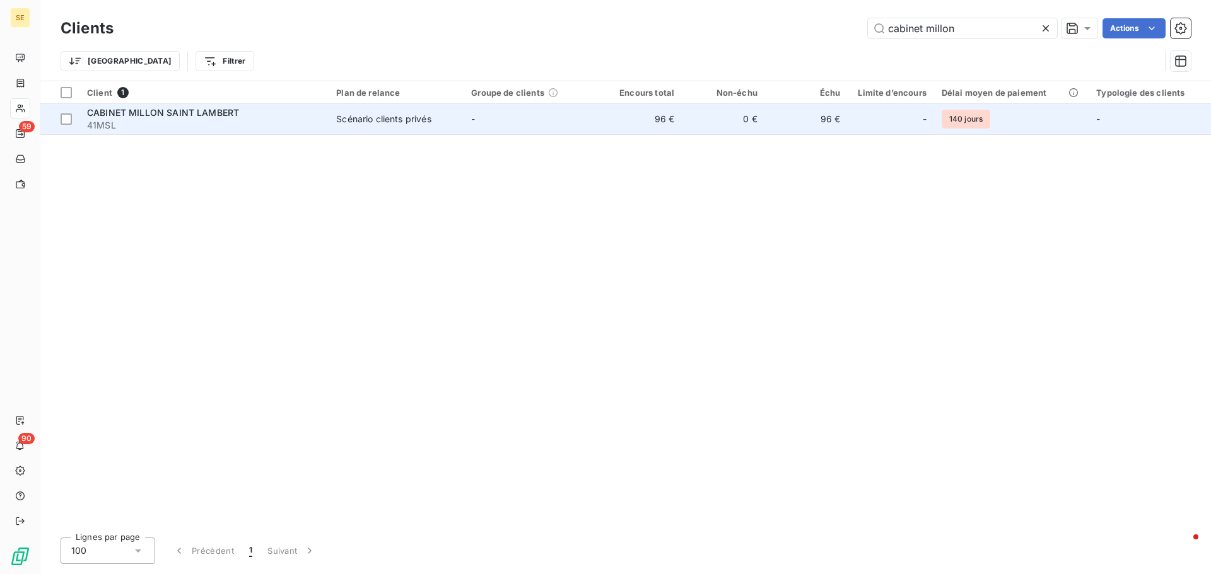
type input "cabinet millon"
click at [286, 122] on span "41MSL" at bounding box center [204, 125] width 234 height 13
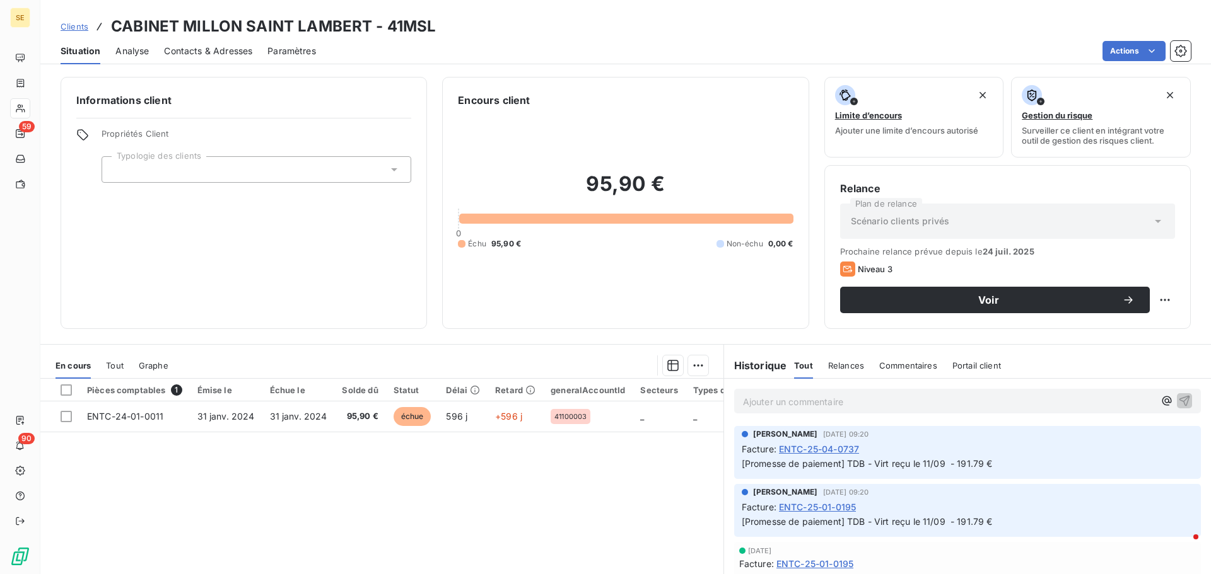
click at [71, 24] on span "Clients" at bounding box center [75, 26] width 28 height 10
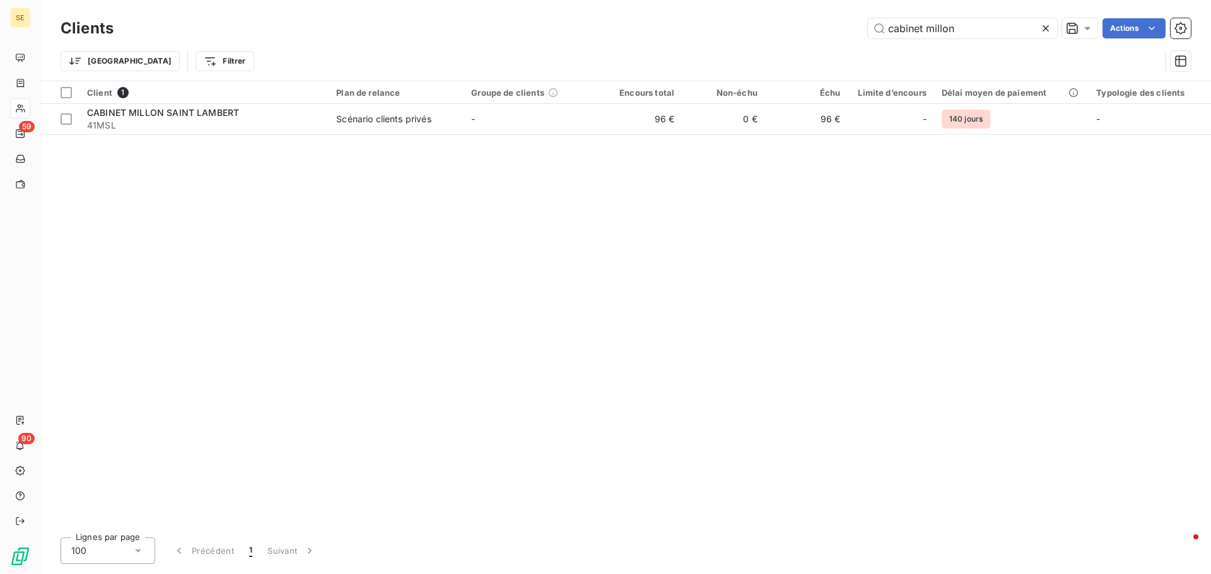
drag, startPoint x: 972, startPoint y: 31, endPoint x: 701, endPoint y: 32, distance: 271.1
click at [701, 32] on div "cabinet millon Actions" at bounding box center [660, 28] width 1062 height 20
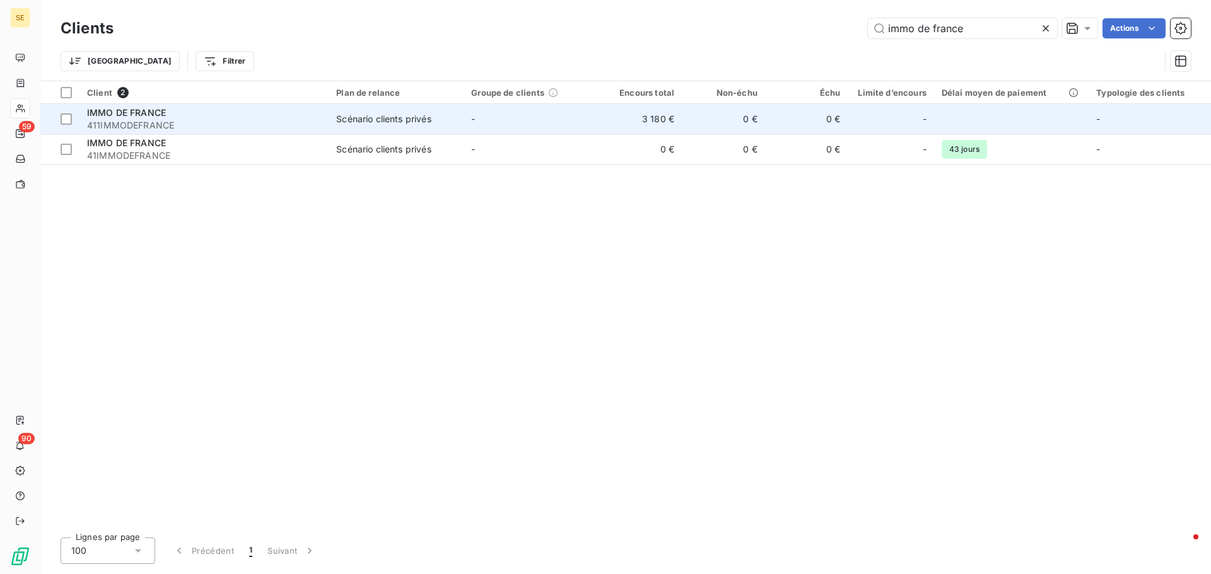
type input "immo de france"
click at [211, 114] on div "IMMO DE FRANCE" at bounding box center [204, 113] width 234 height 13
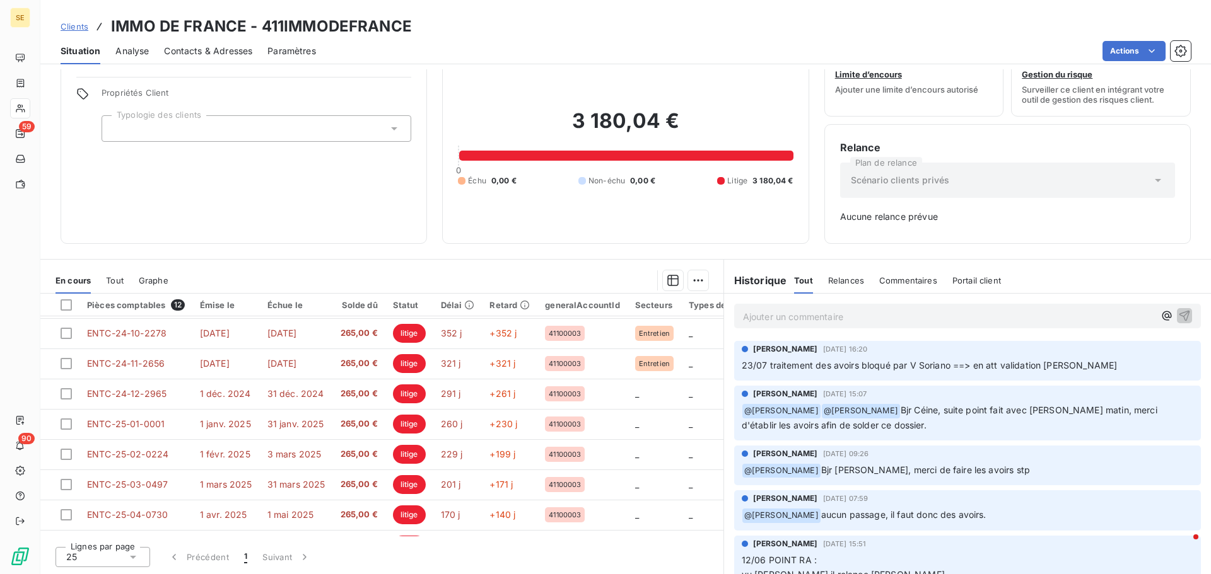
scroll to position [149, 0]
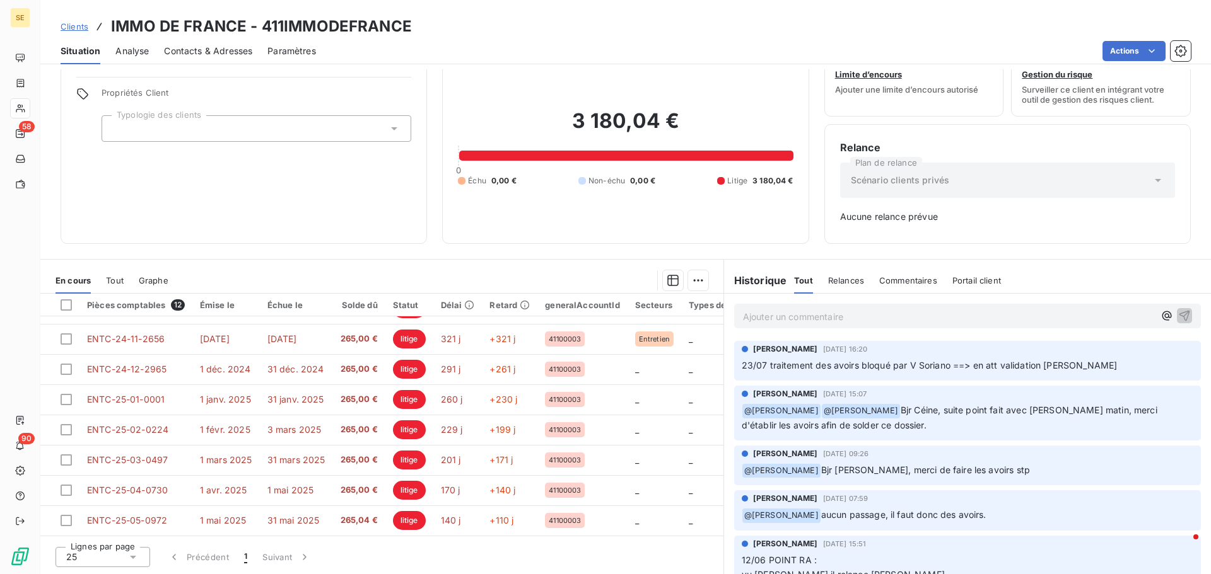
click at [71, 23] on span "Clients" at bounding box center [75, 26] width 28 height 10
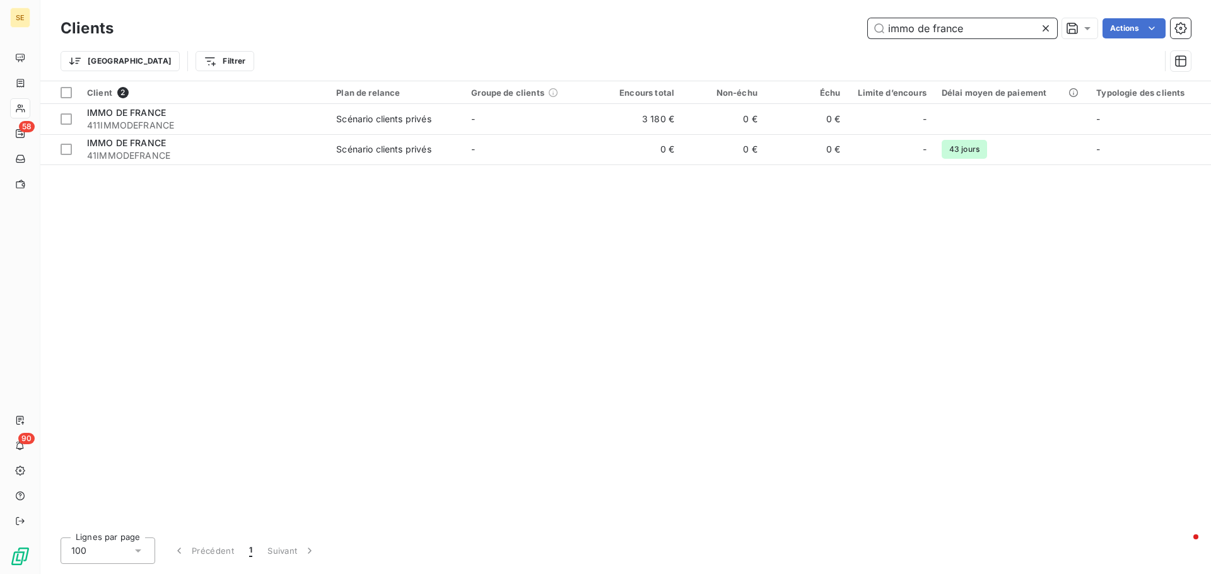
drag, startPoint x: 989, startPoint y: 30, endPoint x: 632, endPoint y: 35, distance: 356.3
click at [632, 35] on div "immo de france Actions" at bounding box center [660, 28] width 1062 height 20
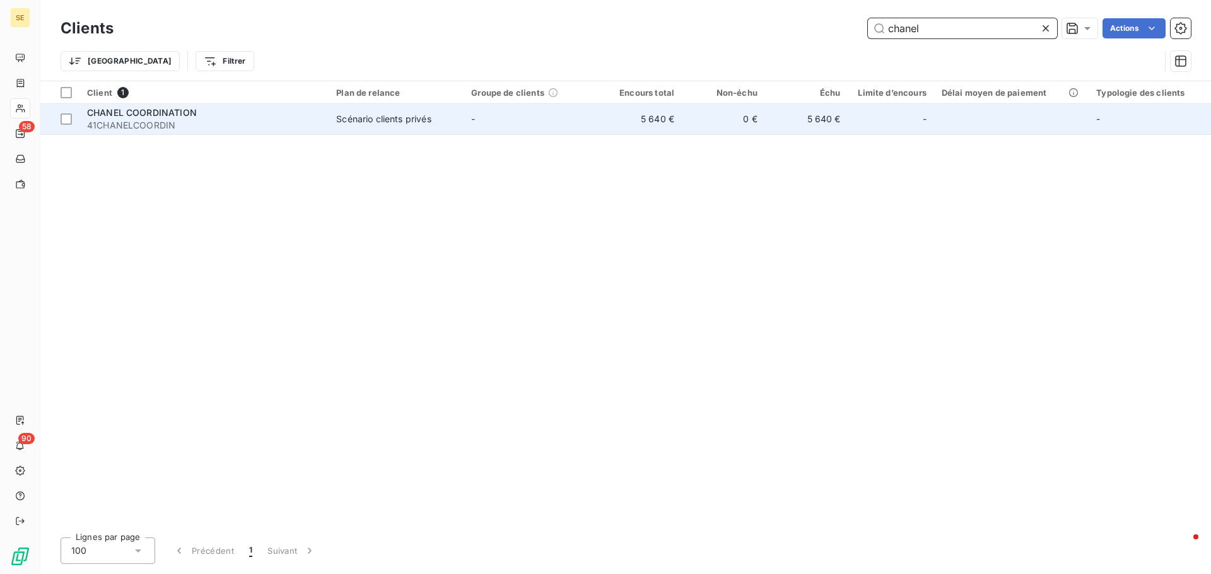
type input "chanel"
click at [341, 122] on div "Scénario clients privés" at bounding box center [383, 119] width 95 height 13
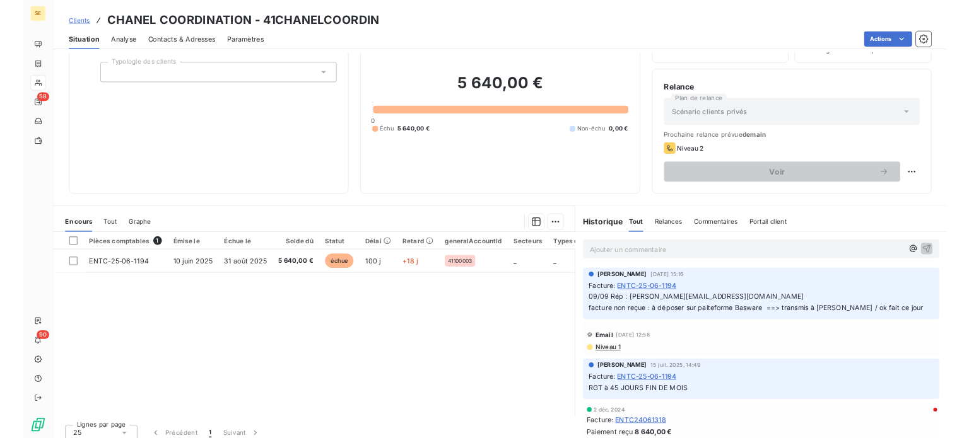
scroll to position [85, 0]
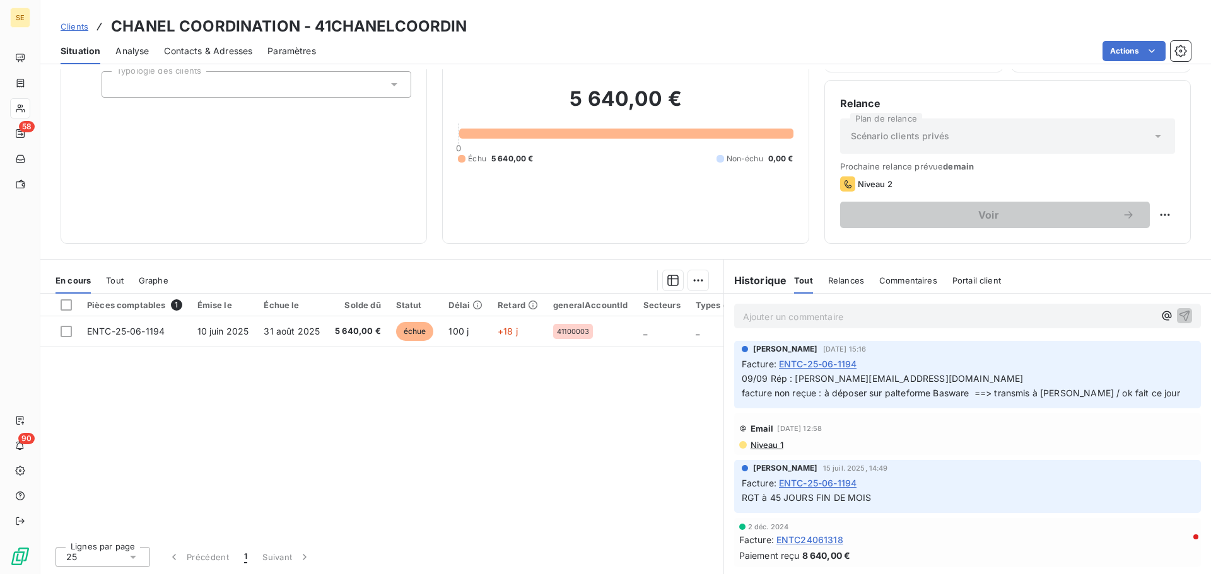
click at [228, 50] on span "Contacts & Adresses" at bounding box center [208, 51] width 88 height 13
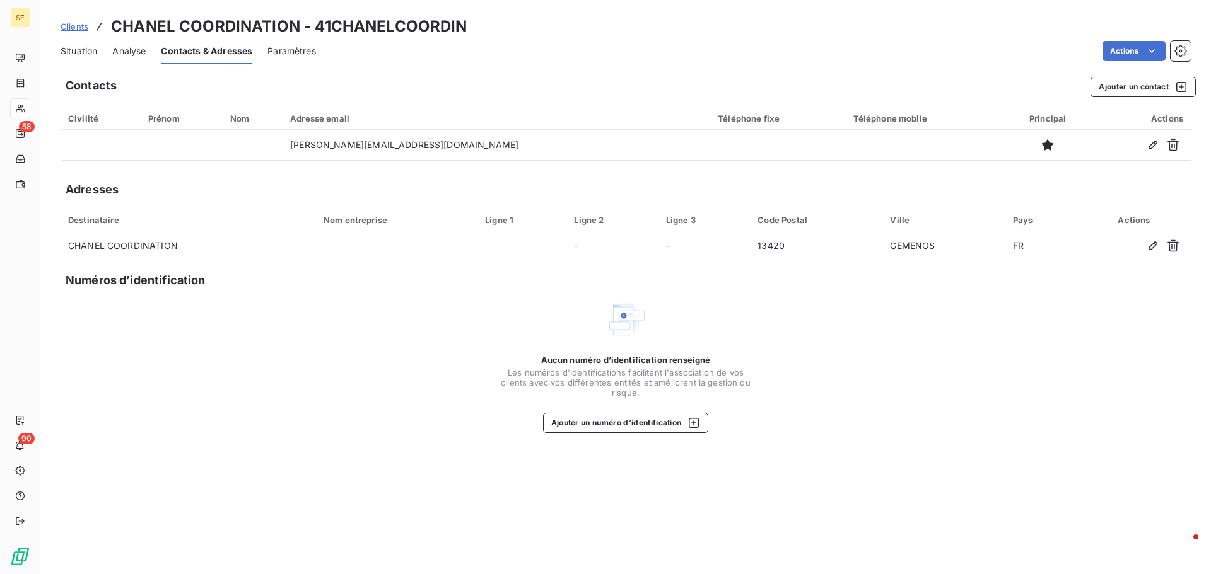
click at [83, 50] on span "Situation" at bounding box center [79, 51] width 37 height 13
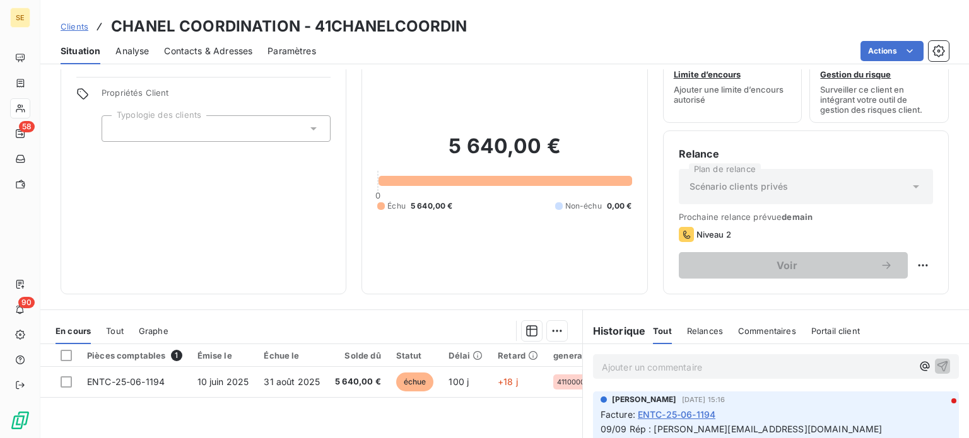
scroll to position [63, 0]
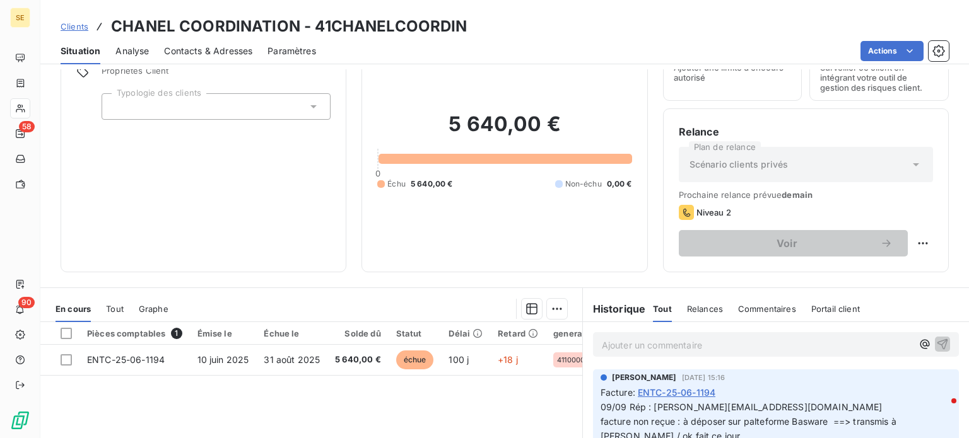
click at [610, 345] on p "Ajouter un commentaire ﻿" at bounding box center [757, 345] width 310 height 16
click at [919, 345] on icon "button" at bounding box center [923, 344] width 9 height 9
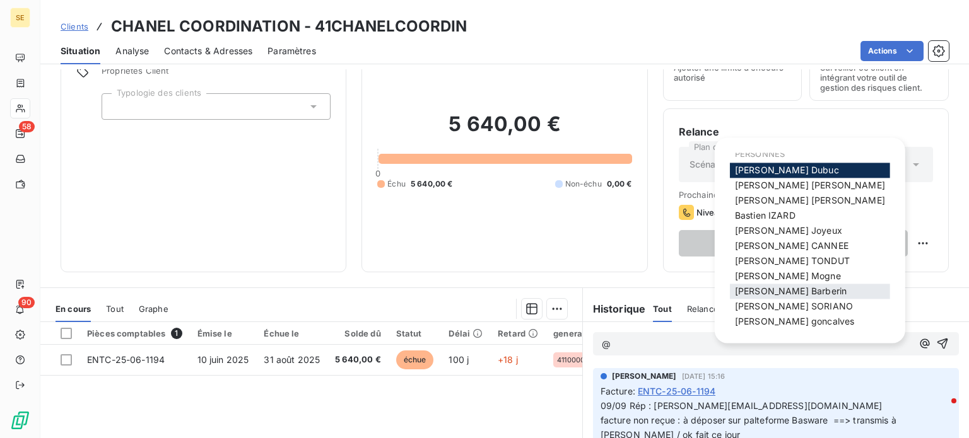
scroll to position [13, 0]
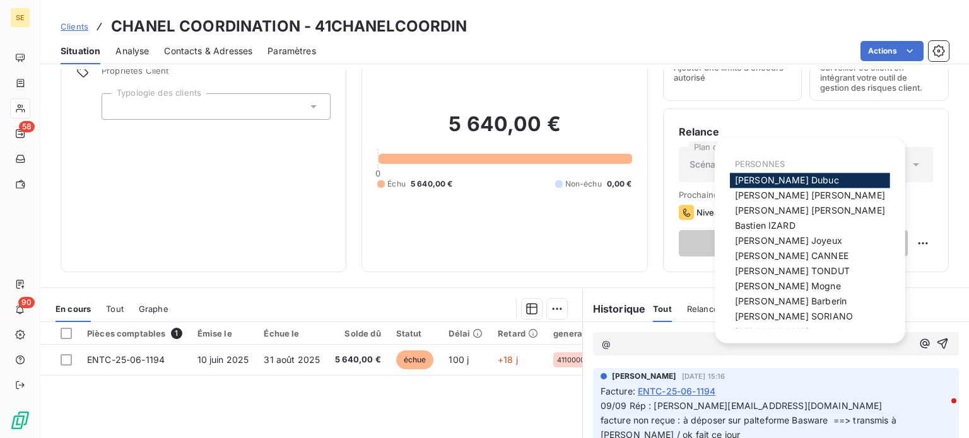
click at [661, 347] on p "@" at bounding box center [757, 344] width 310 height 15
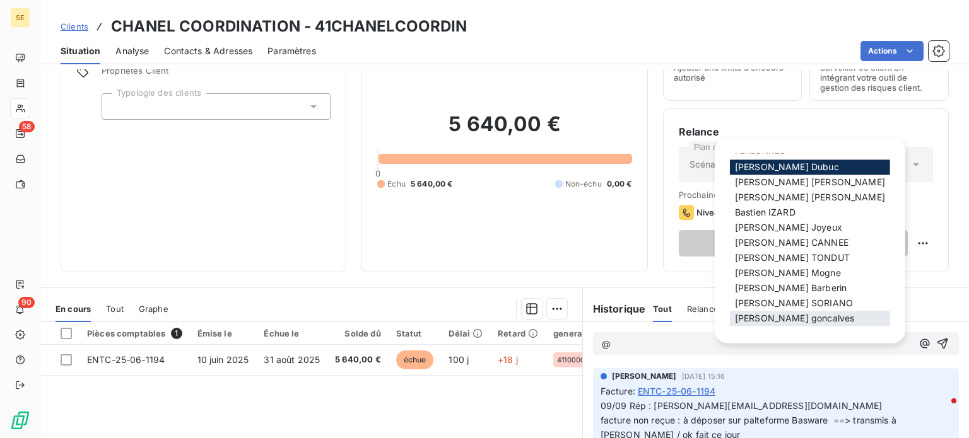
click at [761, 320] on span "[PERSON_NAME]" at bounding box center [794, 318] width 119 height 11
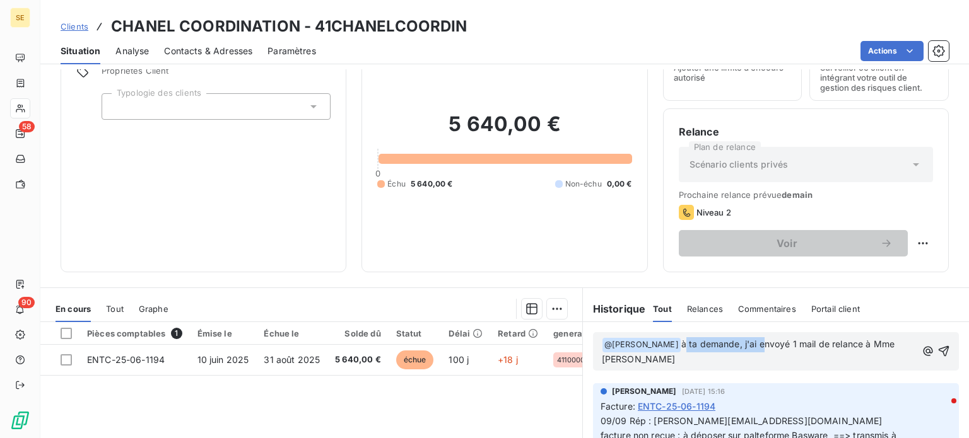
drag, startPoint x: 675, startPoint y: 358, endPoint x: 557, endPoint y: 382, distance: 120.5
click at [557, 382] on div "En cours Tout Graphe Pièces comptables 1 Émise le Échue le Solde dû Statut Déla…" at bounding box center [504, 445] width 928 height 315
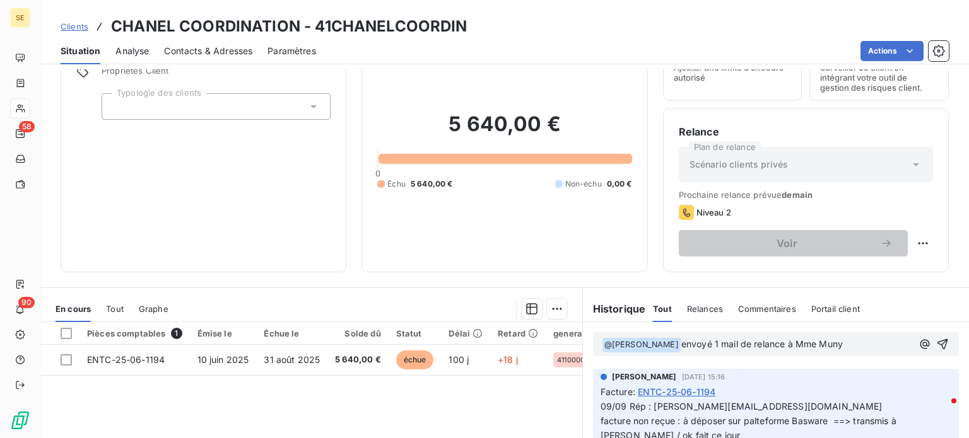
click at [681, 349] on span "envoyé 1 mail de relance à Mme Muny" at bounding box center [761, 344] width 161 height 11
click at [783, 352] on p "﻿ @ [PERSON_NAME] ﻿ envoyé mail de relance à Mme Muny" at bounding box center [757, 344] width 310 height 15
click at [681, 349] on span "envoyé mail de relance à Mme Muny ce jour" at bounding box center [774, 344] width 186 height 11
click at [937, 349] on icon "button" at bounding box center [942, 344] width 11 height 11
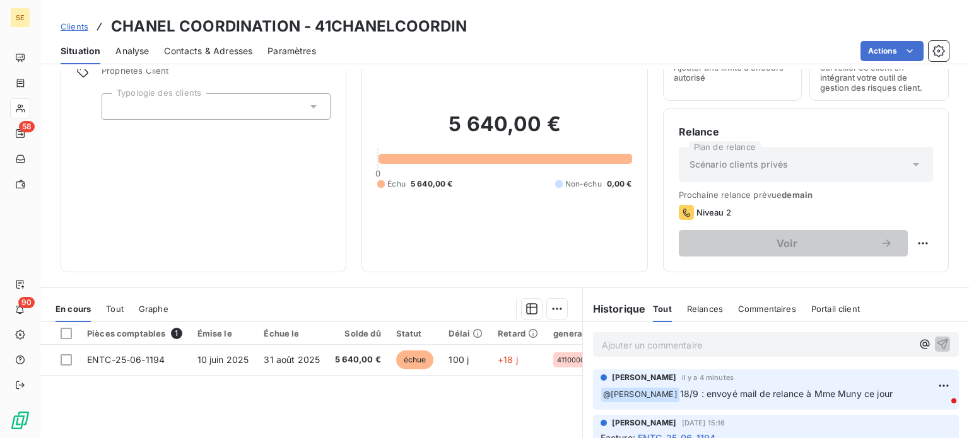
click at [79, 25] on span "Clients" at bounding box center [75, 26] width 28 height 10
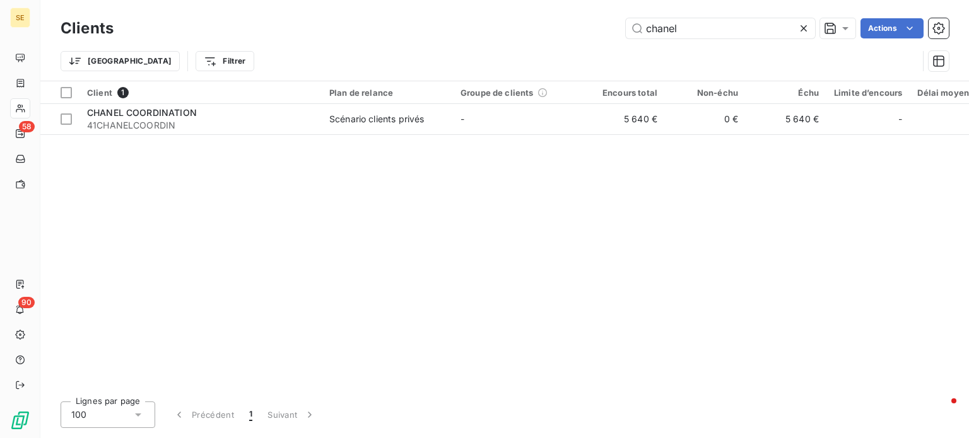
drag, startPoint x: 691, startPoint y: 30, endPoint x: 562, endPoint y: 35, distance: 128.7
click at [562, 35] on div "chanel Actions" at bounding box center [539, 28] width 820 height 20
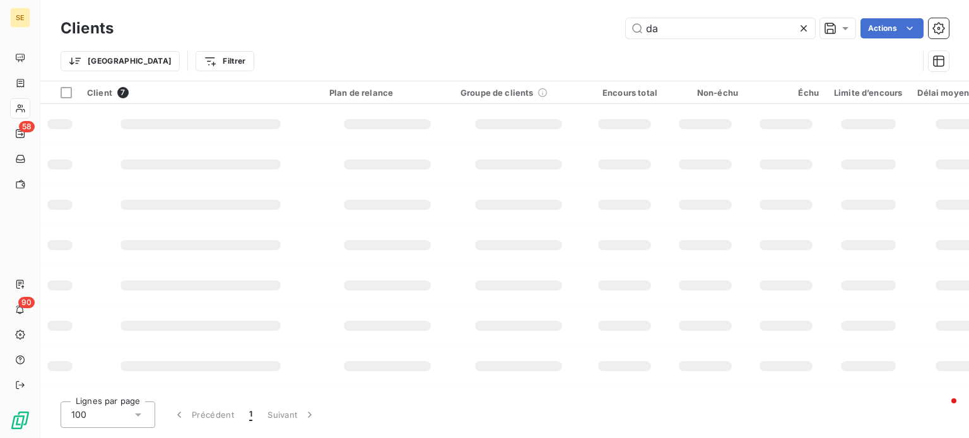
type input "d"
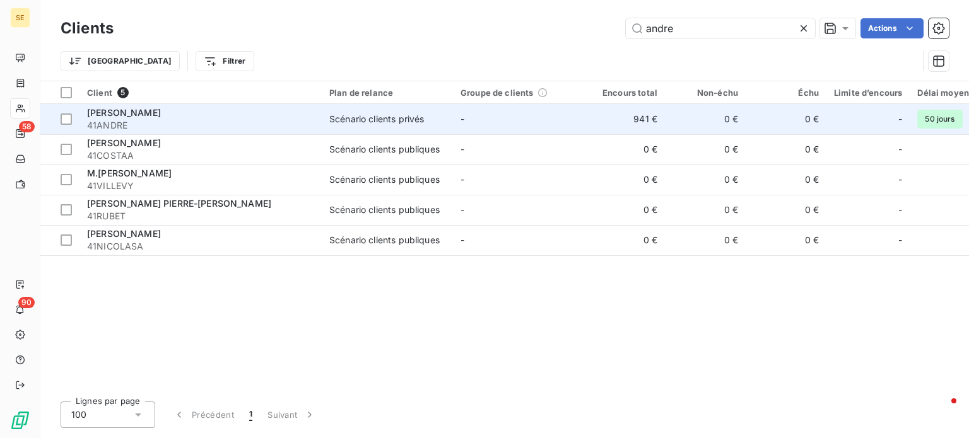
type input "andre"
click at [322, 122] on td "Scénario clients privés" at bounding box center [387, 119] width 131 height 30
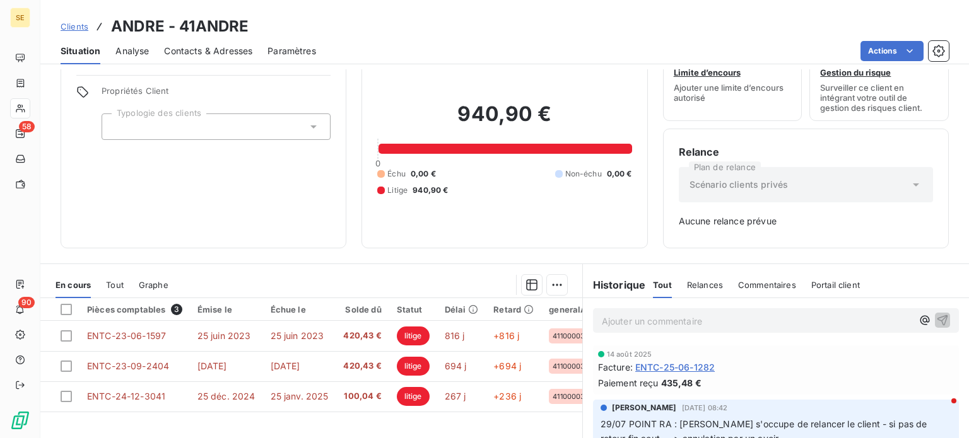
scroll to position [63, 0]
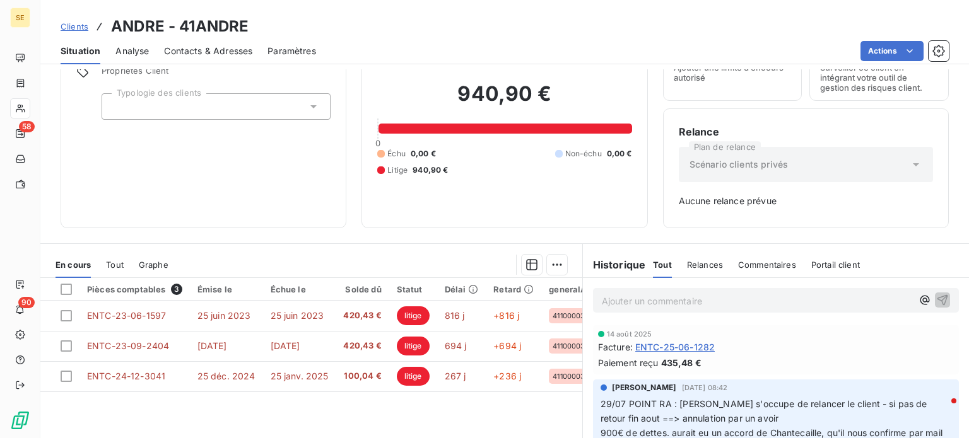
click at [76, 26] on span "Clients" at bounding box center [75, 26] width 28 height 10
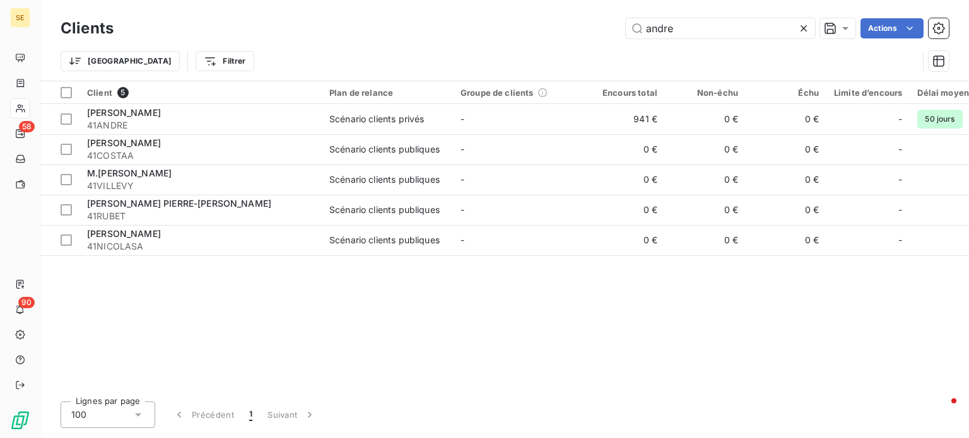
drag, startPoint x: 699, startPoint y: 27, endPoint x: 451, endPoint y: 30, distance: 247.8
click at [451, 30] on div "andre Actions" at bounding box center [539, 28] width 820 height 20
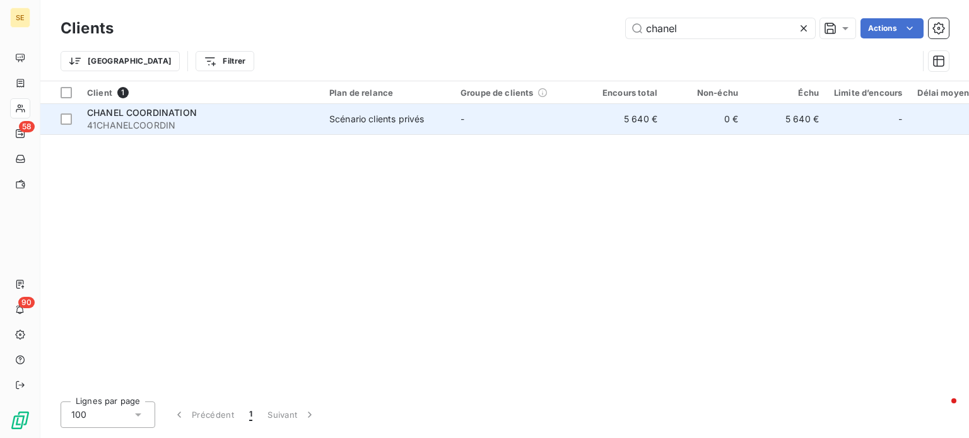
type input "chanel"
click at [365, 116] on div "Scénario clients privés" at bounding box center [376, 119] width 95 height 13
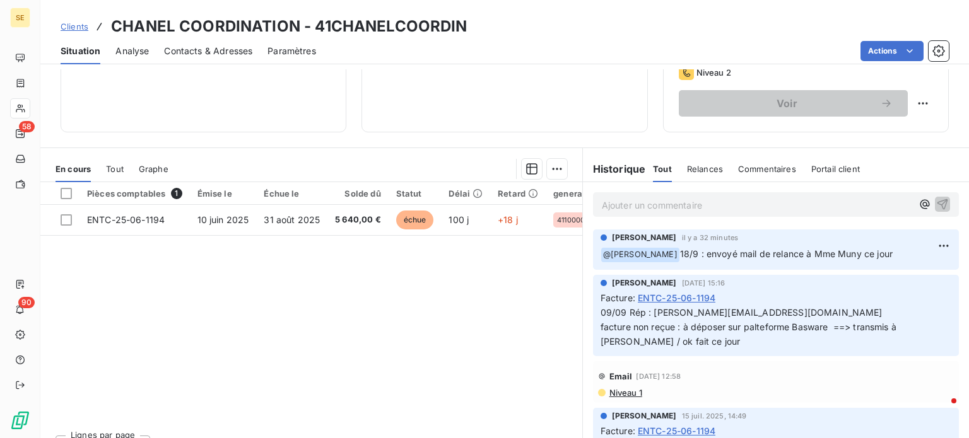
scroll to position [227, 0]
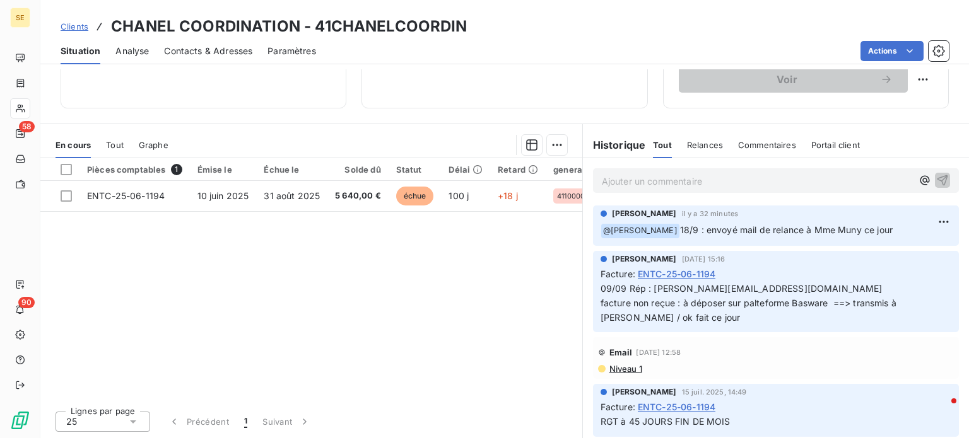
click at [61, 23] on span "Clients" at bounding box center [75, 26] width 28 height 10
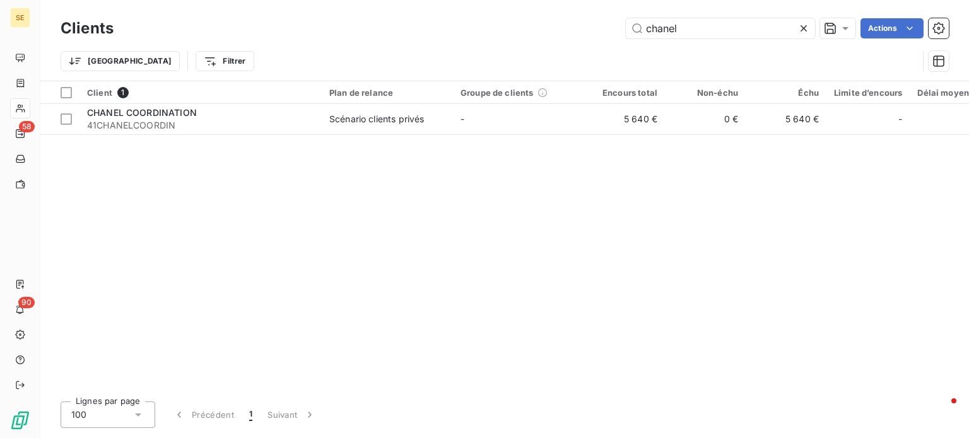
drag, startPoint x: 694, startPoint y: 32, endPoint x: 492, endPoint y: 54, distance: 203.7
click at [492, 54] on div "Clients chanel Actions Trier Filtrer" at bounding box center [505, 48] width 888 height 66
type input "mjpb"
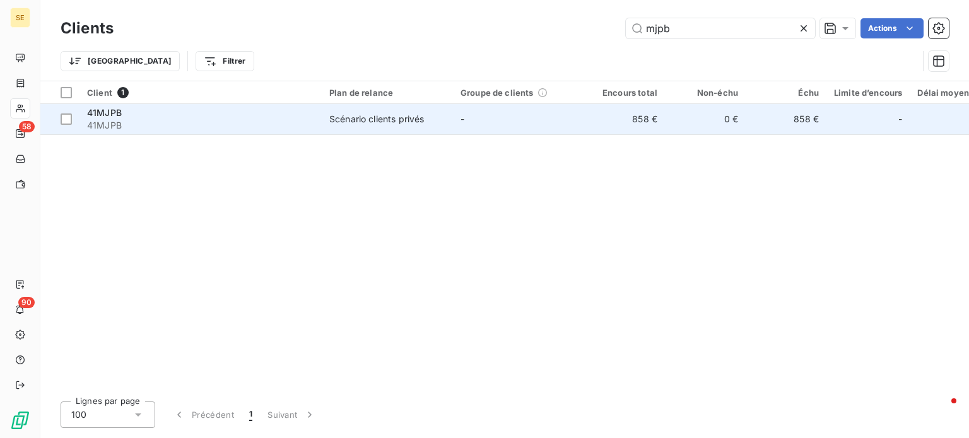
click at [131, 115] on div "41MJPB" at bounding box center [200, 113] width 227 height 13
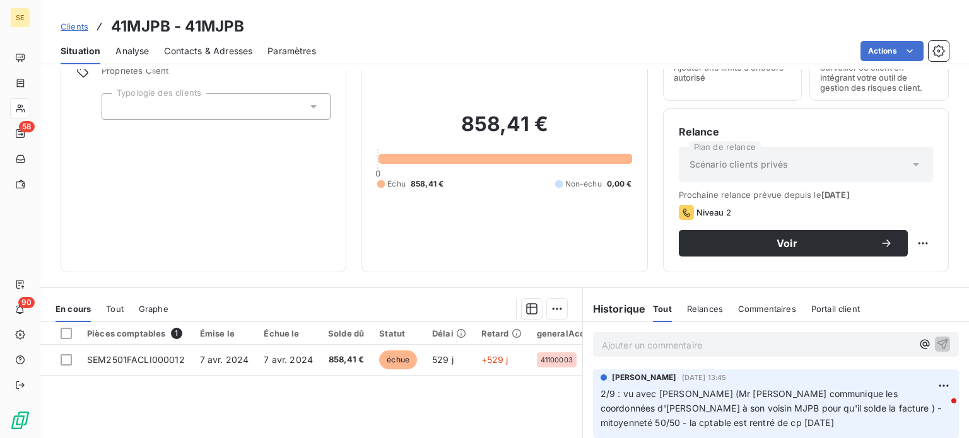
scroll to position [63, 0]
click at [696, 344] on p "Ajouter un commentaire ﻿" at bounding box center [757, 345] width 310 height 16
drag, startPoint x: 620, startPoint y: 342, endPoint x: 538, endPoint y: 342, distance: 82.6
click at [538, 342] on div "En cours Tout Graphe Pièces comptables 1 Émise le Échue le Solde dû Statut Déla…" at bounding box center [504, 445] width 928 height 315
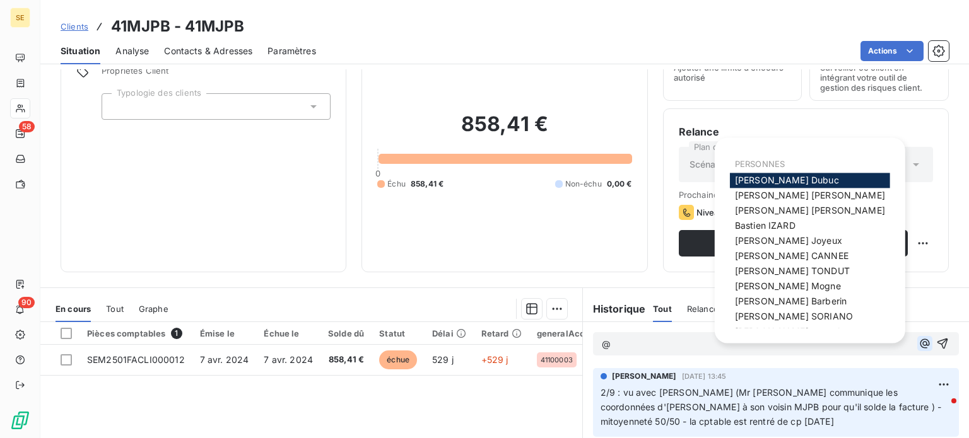
click at [918, 342] on icon "button" at bounding box center [924, 343] width 13 height 13
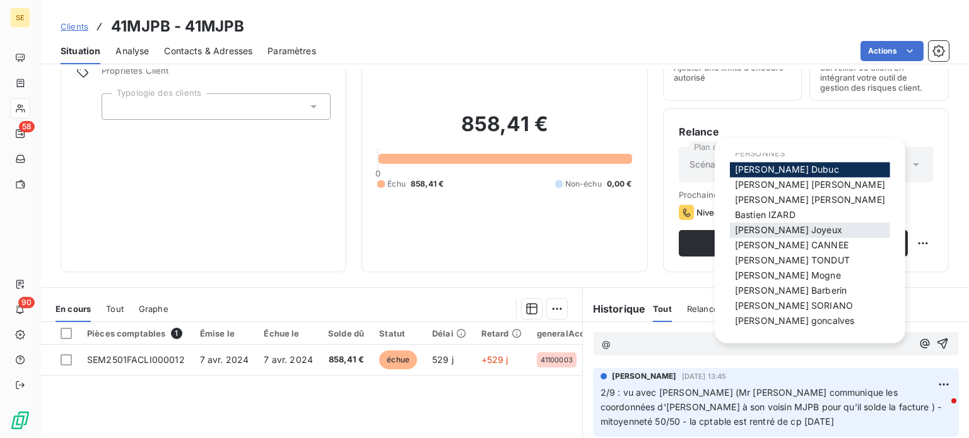
scroll to position [13, 0]
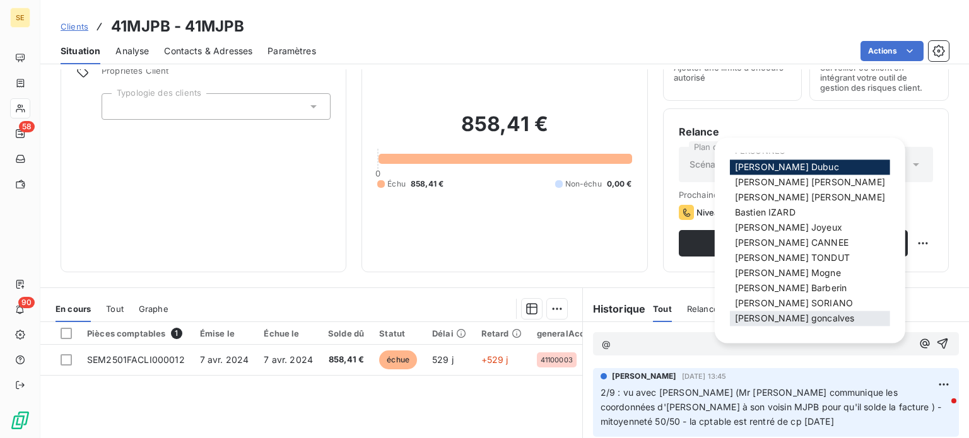
click at [763, 322] on span "[PERSON_NAME]" at bounding box center [794, 318] width 119 height 11
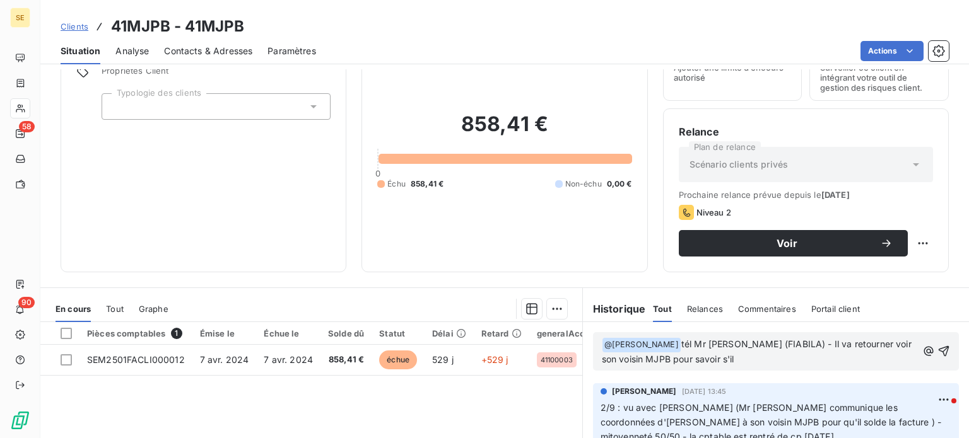
click at [858, 361] on span "tél Mr [PERSON_NAME] (FIABILA) - Il va retourner voir son voisin MJPB pour savo…" at bounding box center [758, 352] width 312 height 26
click at [870, 360] on span "tél Mr [PERSON_NAME] (FIABILA) - Il va retourner voir son voisin MJPB ce week-e…" at bounding box center [758, 352] width 312 height 26
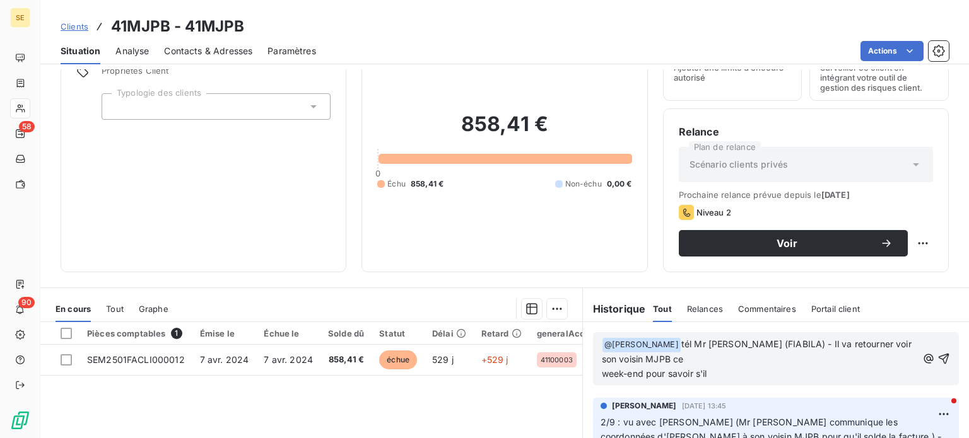
click at [714, 378] on p "﻿ @ [PERSON_NAME] ﻿ tél Mr [PERSON_NAME] (FIABILA) - Il va retourner voir son v…" at bounding box center [759, 359] width 315 height 44
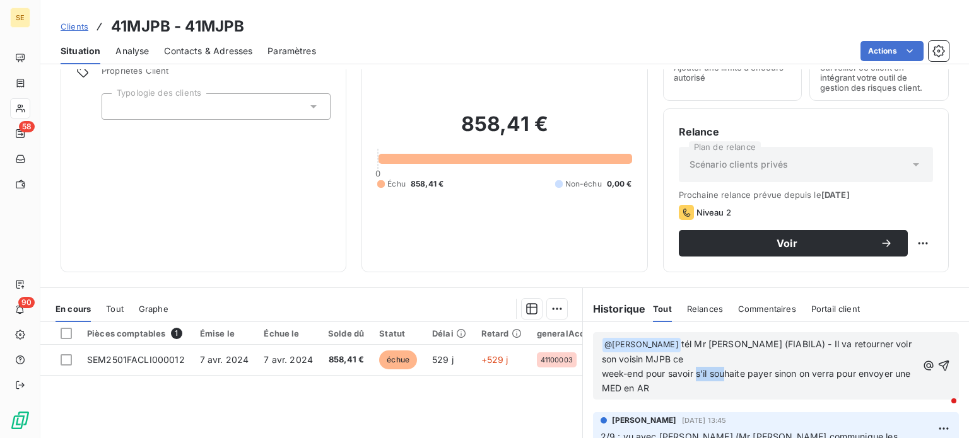
drag, startPoint x: 706, startPoint y: 373, endPoint x: 742, endPoint y: 376, distance: 35.5
click at [742, 376] on span "tél Mr [PERSON_NAME] (FIABILA) - Il va retourner voir son voisin MJPB ce week-e…" at bounding box center [758, 366] width 312 height 55
click at [794, 372] on span "tél Mr [PERSON_NAME] (FIABILA) - Il va retourner voir son voisin MJPB ce week-e…" at bounding box center [758, 366] width 312 height 55
click at [713, 384] on p "﻿ @ [PERSON_NAME] ﻿ tél Mr [PERSON_NAME] (FIABILA) - Il va retourner voir son v…" at bounding box center [759, 366] width 315 height 59
click at [772, 375] on span "tél Mr [PERSON_NAME] (FIABILA) - Il va retourner voir son voisin MJPB ce week-e…" at bounding box center [758, 366] width 312 height 55
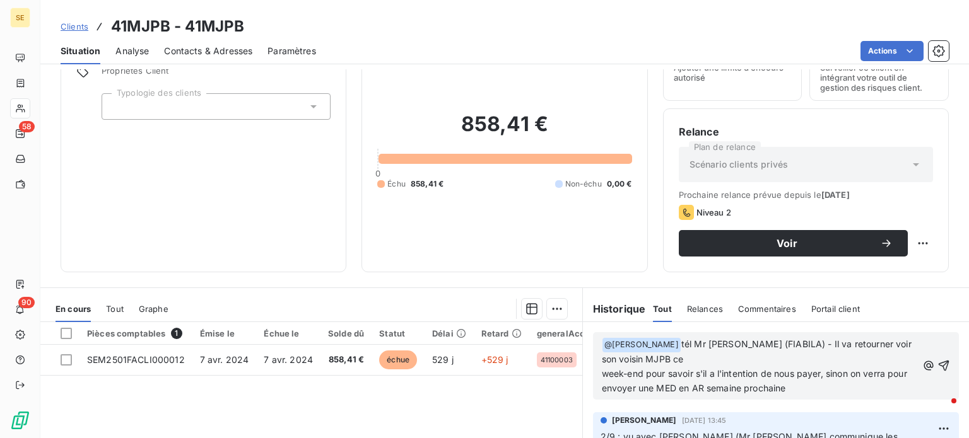
click at [827, 383] on p "﻿ @ [PERSON_NAME] ﻿ tél Mr [PERSON_NAME] (FIABILA) - Il va retourner voir son v…" at bounding box center [759, 366] width 315 height 59
click at [938, 361] on icon "button" at bounding box center [943, 366] width 11 height 11
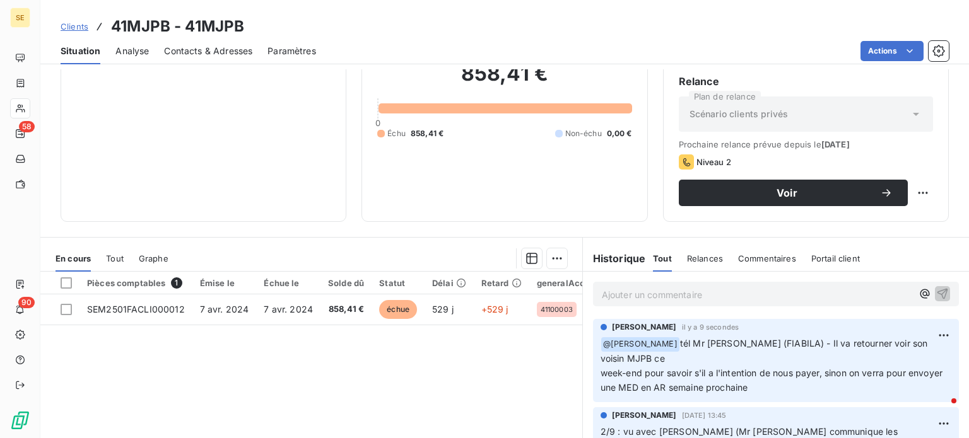
scroll to position [88, 0]
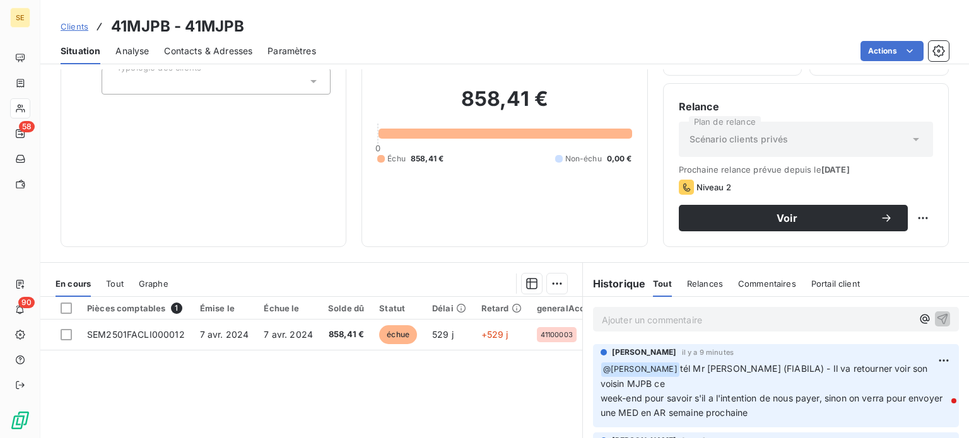
click at [67, 26] on span "Clients" at bounding box center [75, 26] width 28 height 10
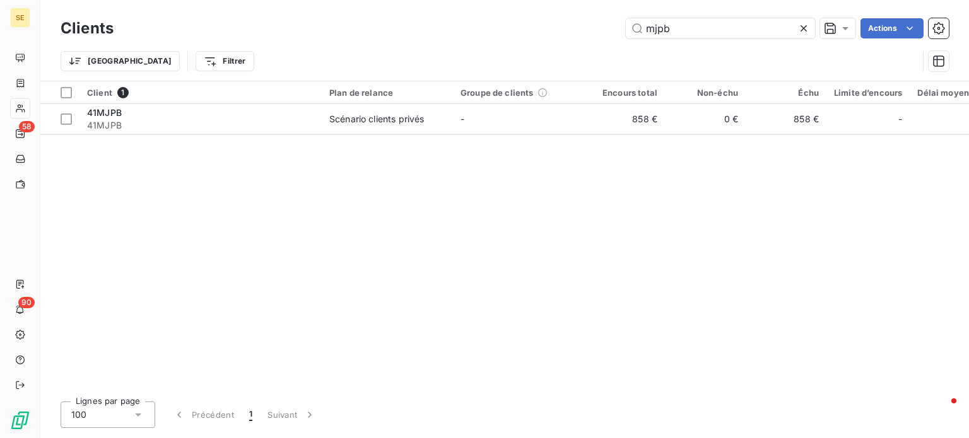
drag, startPoint x: 696, startPoint y: 30, endPoint x: 463, endPoint y: 22, distance: 232.8
click at [463, 22] on div "mjpb Actions" at bounding box center [539, 28] width 820 height 20
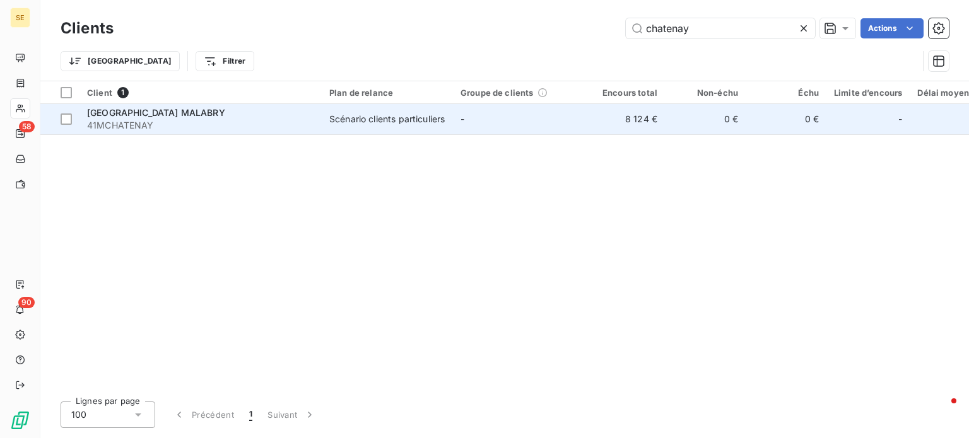
type input "chatenay"
click at [205, 124] on span "41MCHATENAY" at bounding box center [200, 125] width 227 height 13
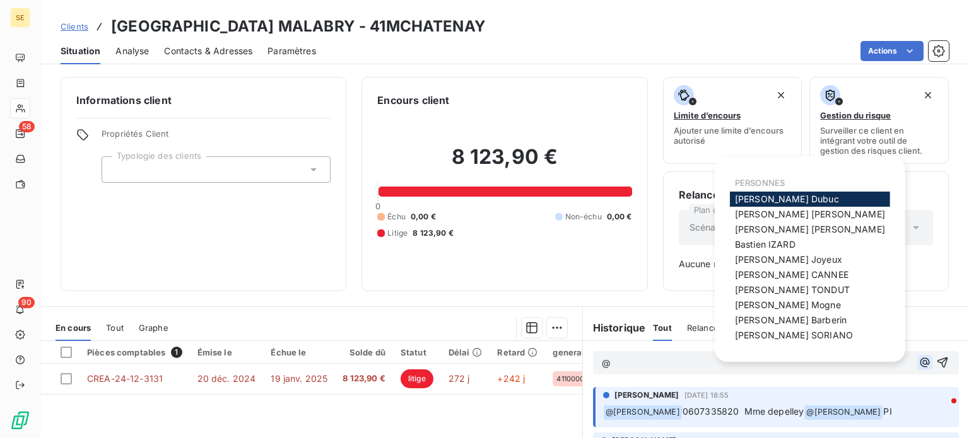
click at [918, 365] on icon "button" at bounding box center [924, 362] width 13 height 13
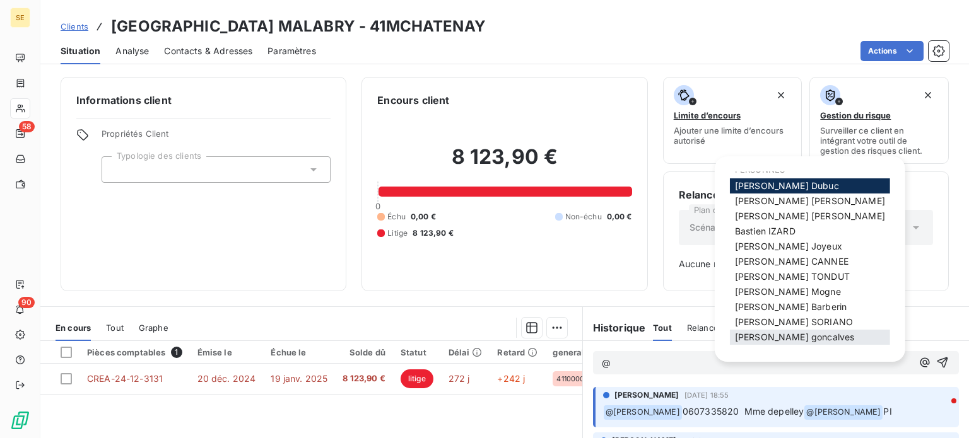
click at [786, 339] on span "[PERSON_NAME]" at bounding box center [794, 337] width 119 height 11
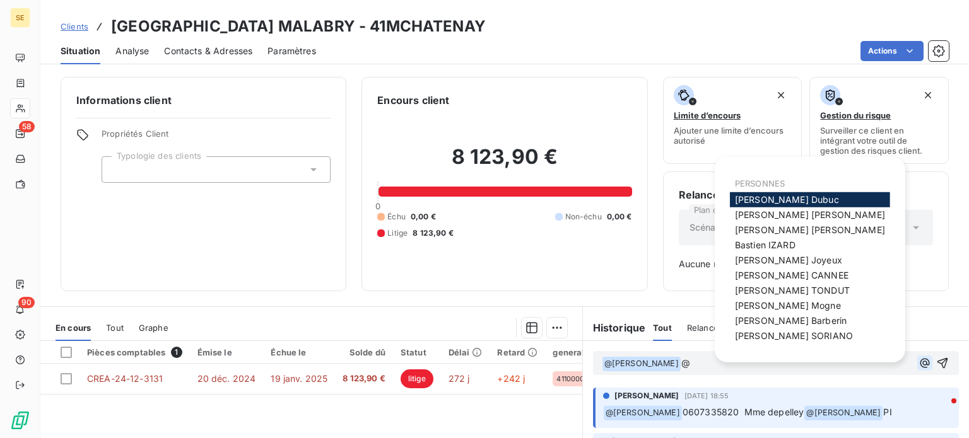
click at [919, 361] on icon "button" at bounding box center [923, 362] width 9 height 9
click at [789, 301] on span "[PERSON_NAME]" at bounding box center [788, 305] width 106 height 11
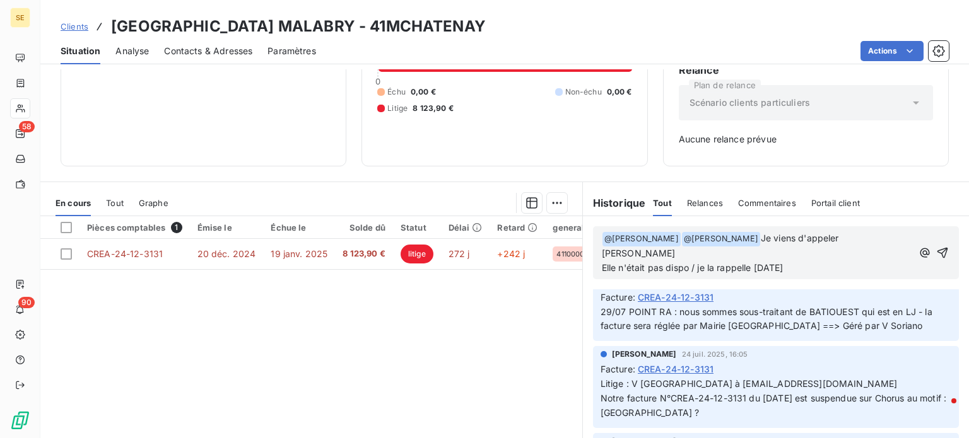
scroll to position [126, 0]
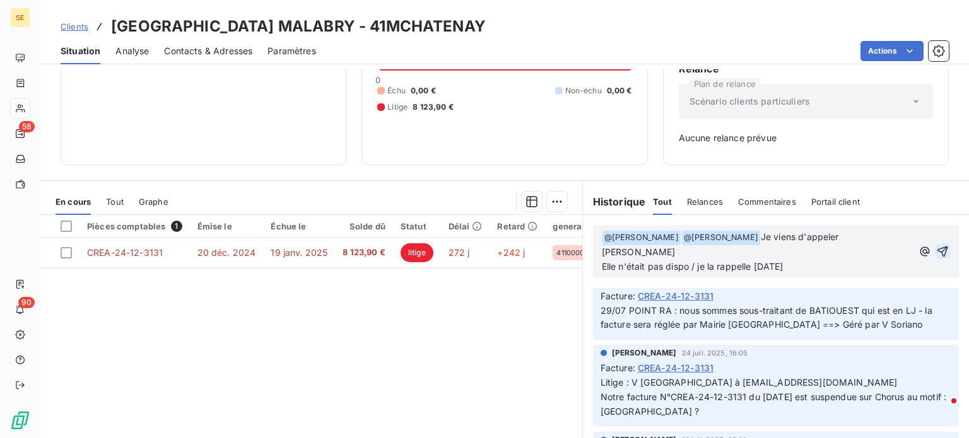
click at [937, 249] on icon "button" at bounding box center [942, 251] width 11 height 11
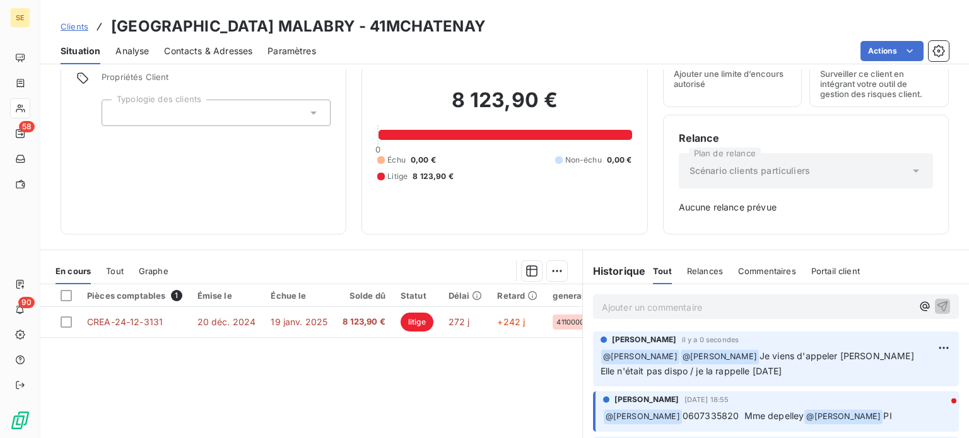
scroll to position [182, 0]
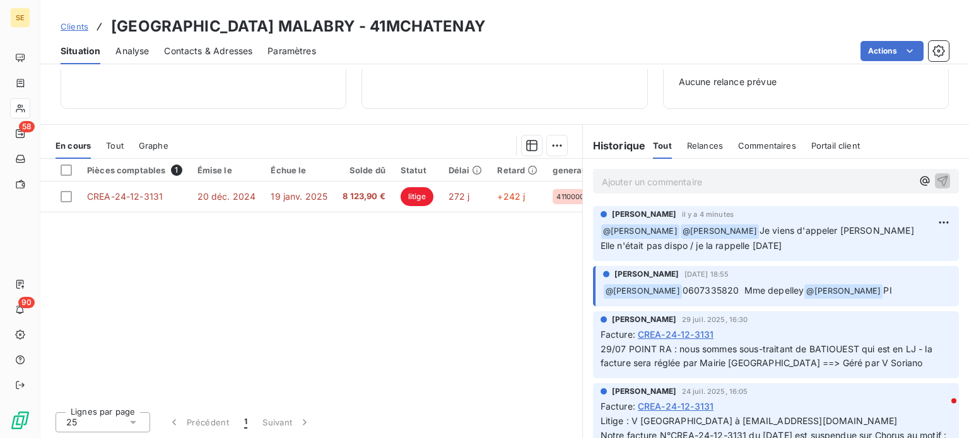
click at [71, 24] on span "Clients" at bounding box center [75, 26] width 28 height 10
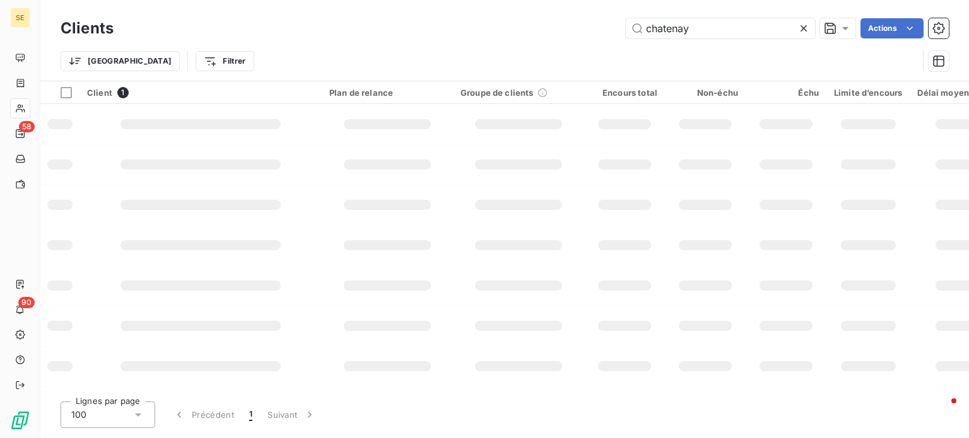
drag, startPoint x: 635, startPoint y: 24, endPoint x: 535, endPoint y: 25, distance: 99.6
click at [536, 25] on div "chatenay Actions" at bounding box center [539, 28] width 820 height 20
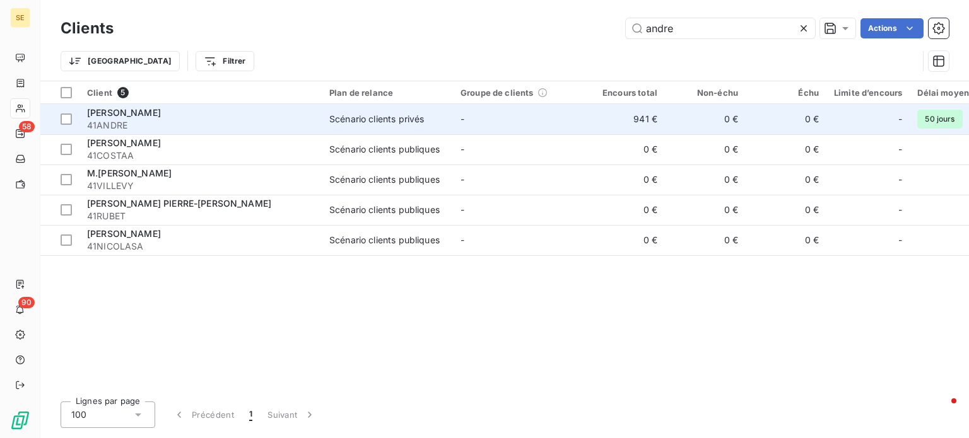
type input "andre"
click at [250, 111] on div "[PERSON_NAME]" at bounding box center [200, 113] width 227 height 13
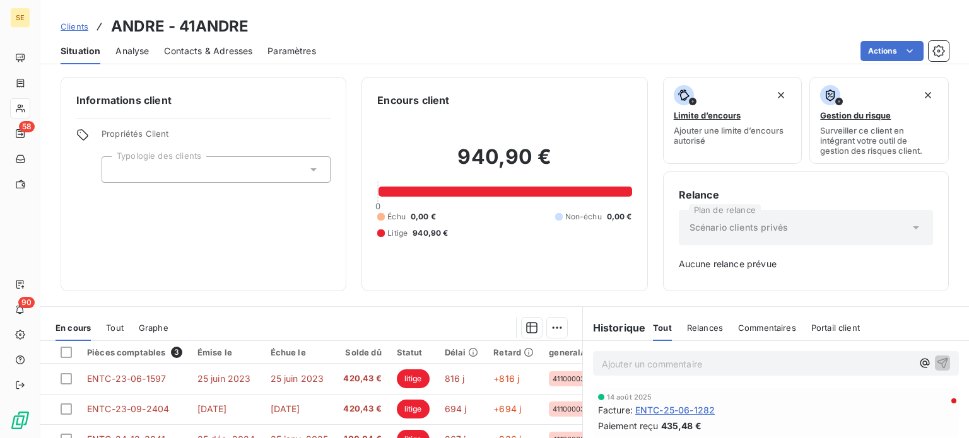
scroll to position [63, 0]
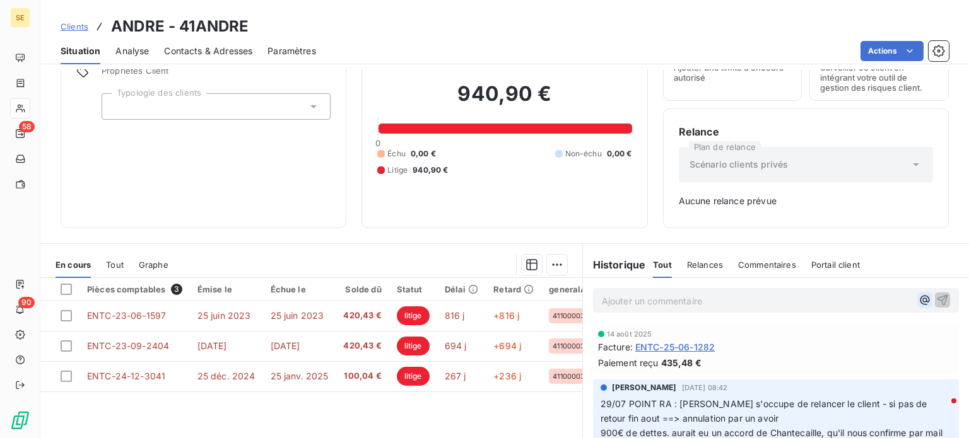
click at [918, 298] on icon "button" at bounding box center [924, 300] width 13 height 13
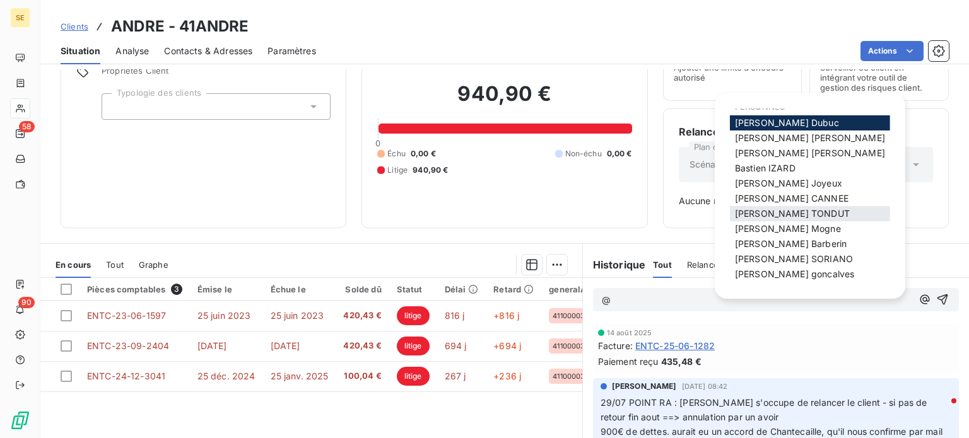
scroll to position [0, 0]
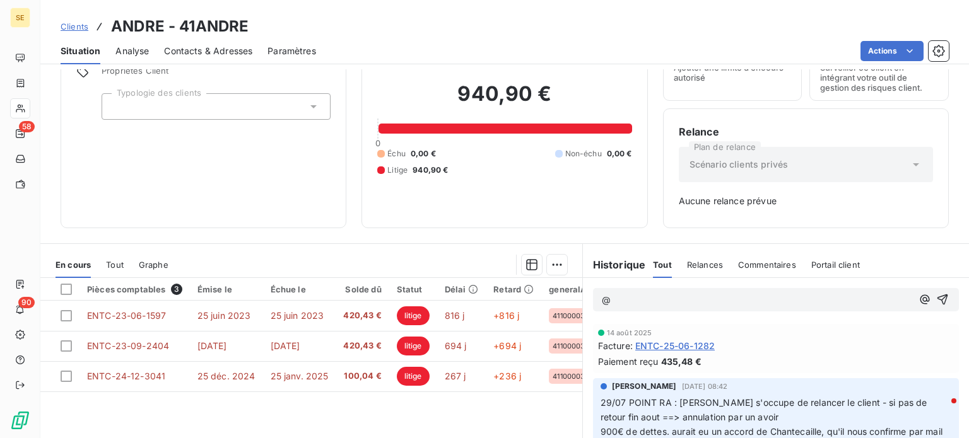
click at [875, 324] on div "[DATE] Facture : ENTC-25-06-1282 Paiement reçu 435,48 €" at bounding box center [776, 348] width 366 height 49
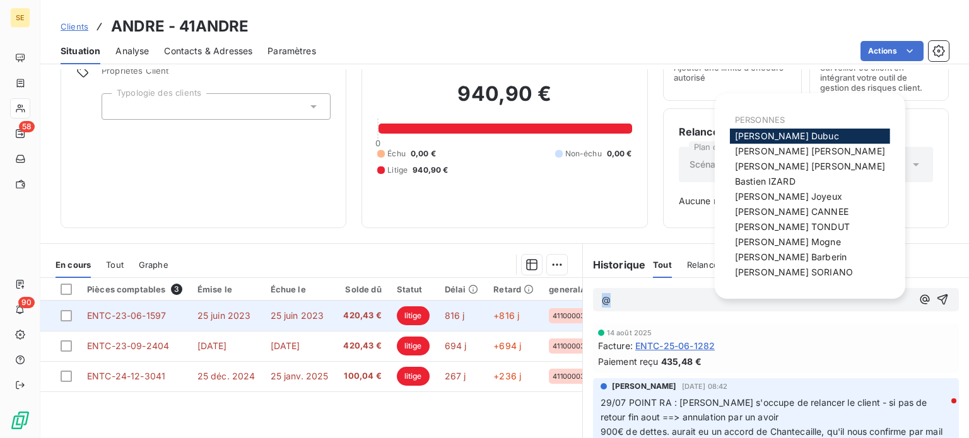
drag, startPoint x: 609, startPoint y: 304, endPoint x: 564, endPoint y: 305, distance: 45.4
click at [564, 305] on div "En cours Tout Graphe Pièces comptables 3 Émise le Échue le Solde dû Statut Déla…" at bounding box center [504, 400] width 928 height 315
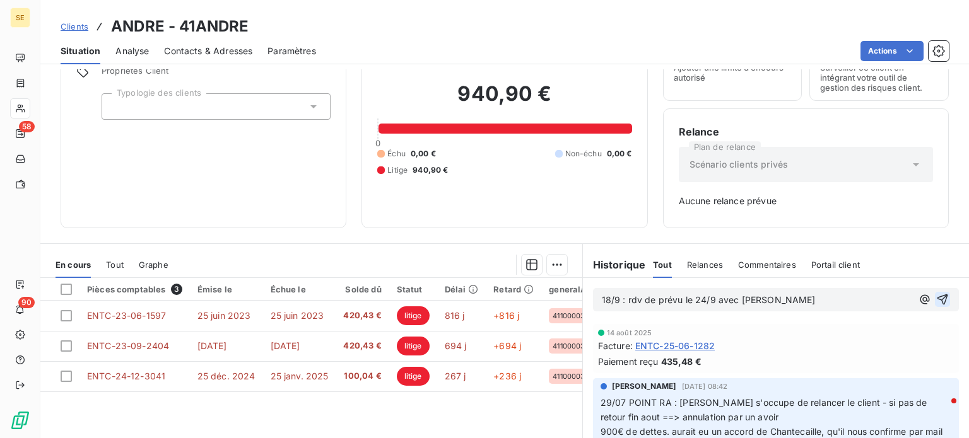
click at [936, 293] on icon "button" at bounding box center [942, 299] width 13 height 13
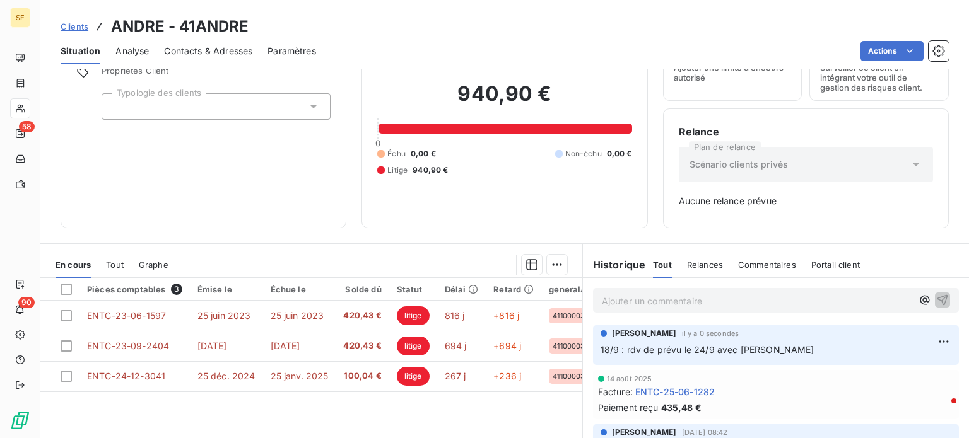
click at [76, 28] on span "Clients" at bounding box center [75, 26] width 28 height 10
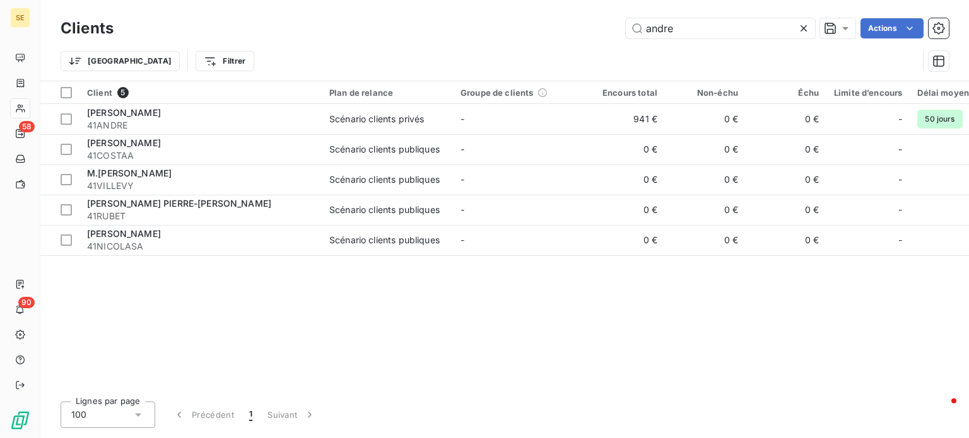
drag, startPoint x: 688, startPoint y: 37, endPoint x: 491, endPoint y: 18, distance: 197.6
click at [491, 18] on div "andre Actions" at bounding box center [539, 28] width 820 height 20
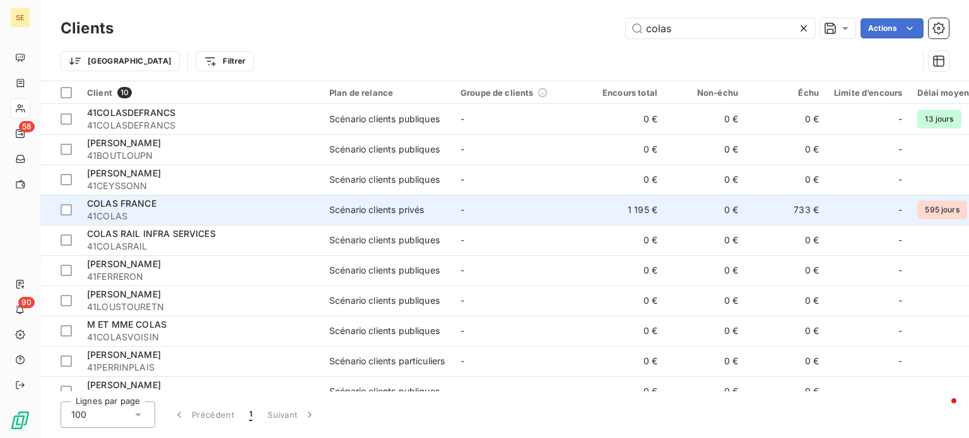
type input "colas"
click at [167, 211] on span "41COLAS" at bounding box center [200, 216] width 227 height 13
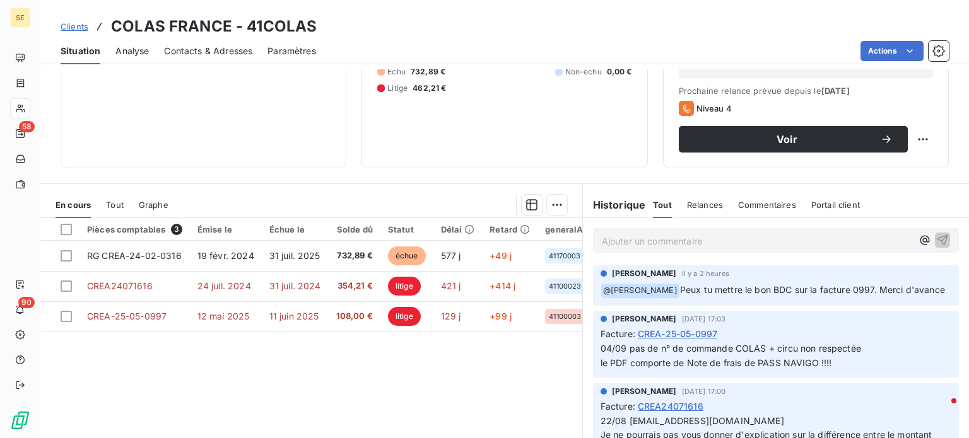
scroll to position [189, 0]
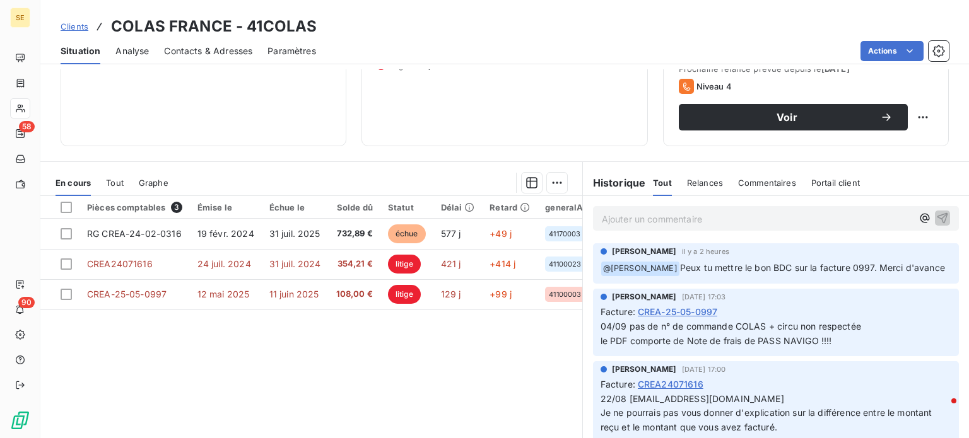
click at [77, 25] on span "Clients" at bounding box center [75, 26] width 28 height 10
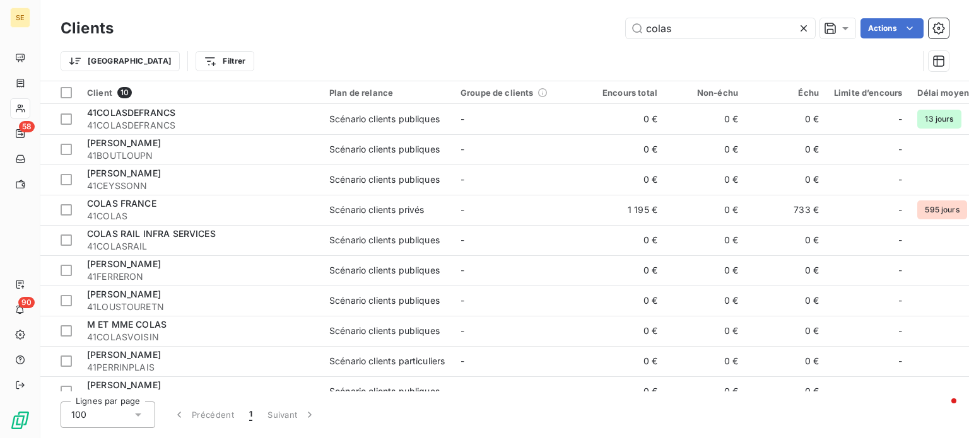
drag, startPoint x: 583, startPoint y: 32, endPoint x: 439, endPoint y: 35, distance: 143.8
click at [439, 35] on div "colas Actions" at bounding box center [539, 28] width 820 height 20
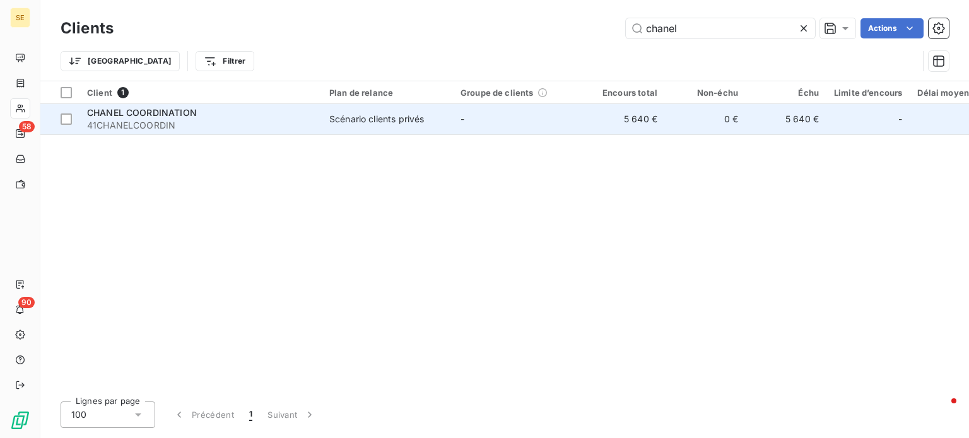
type input "chanel"
click at [365, 122] on div "Scénario clients privés" at bounding box center [376, 119] width 95 height 13
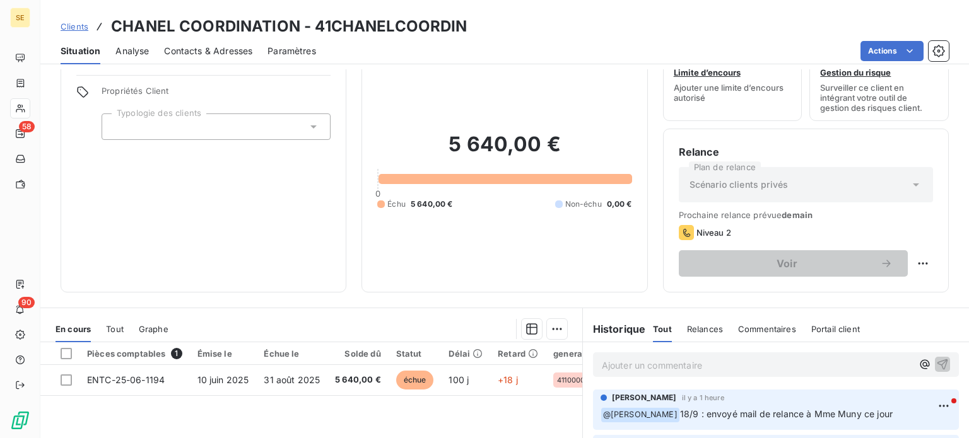
scroll to position [189, 0]
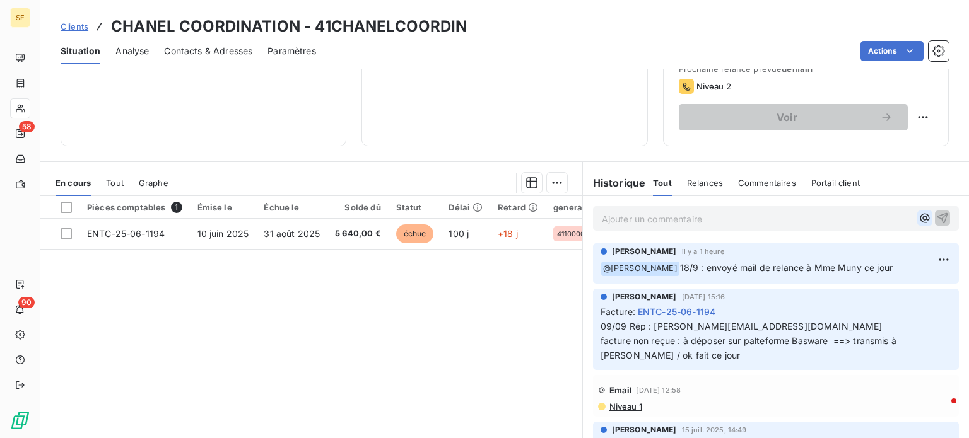
click at [919, 219] on icon "button" at bounding box center [923, 218] width 9 height 9
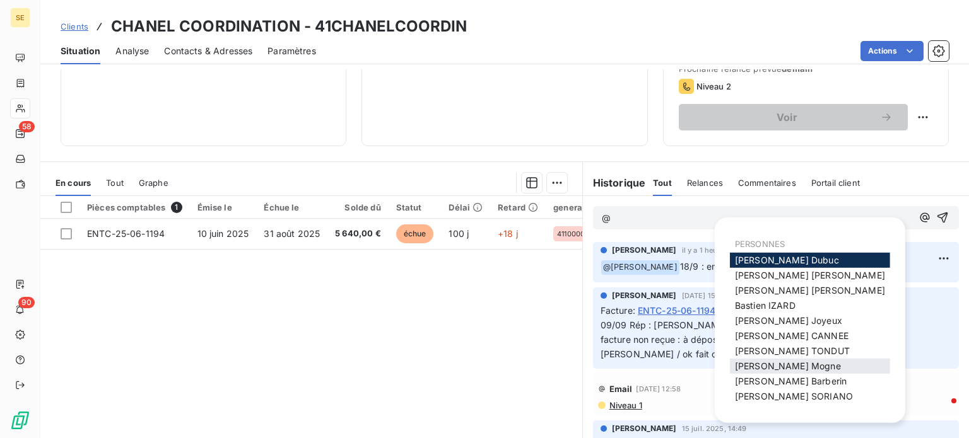
scroll to position [13, 0]
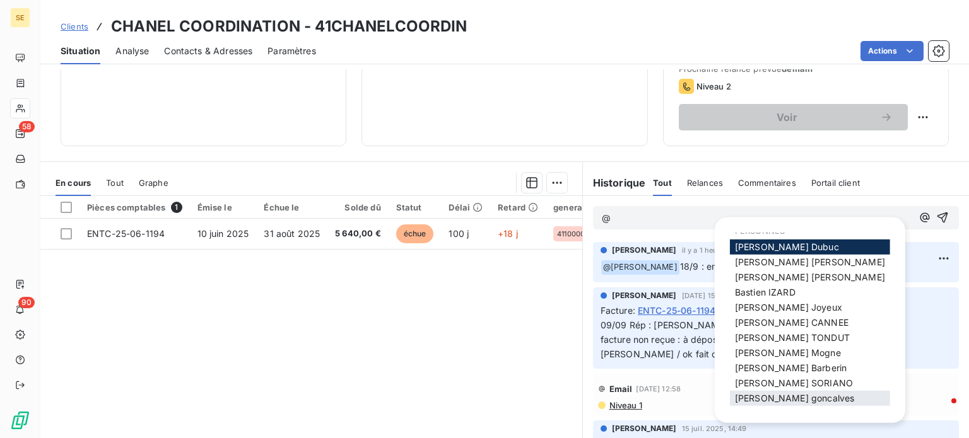
click at [757, 399] on span "[PERSON_NAME]" at bounding box center [794, 398] width 119 height 11
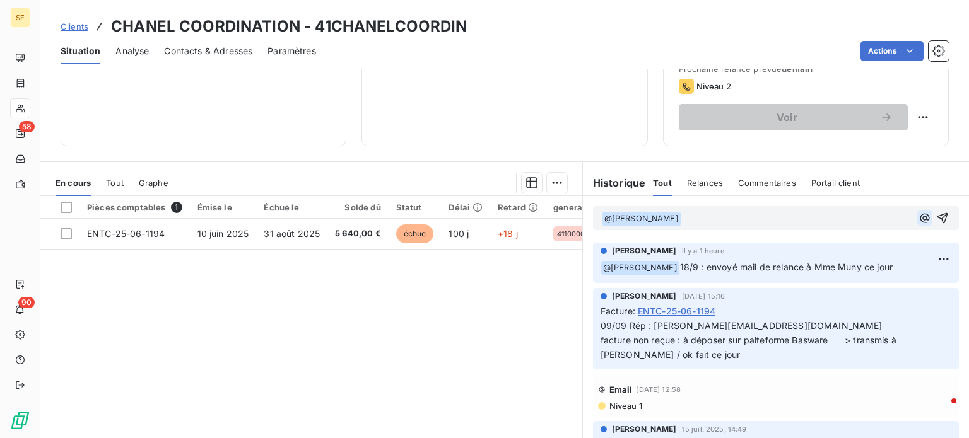
click at [918, 216] on icon "button" at bounding box center [924, 218] width 13 height 13
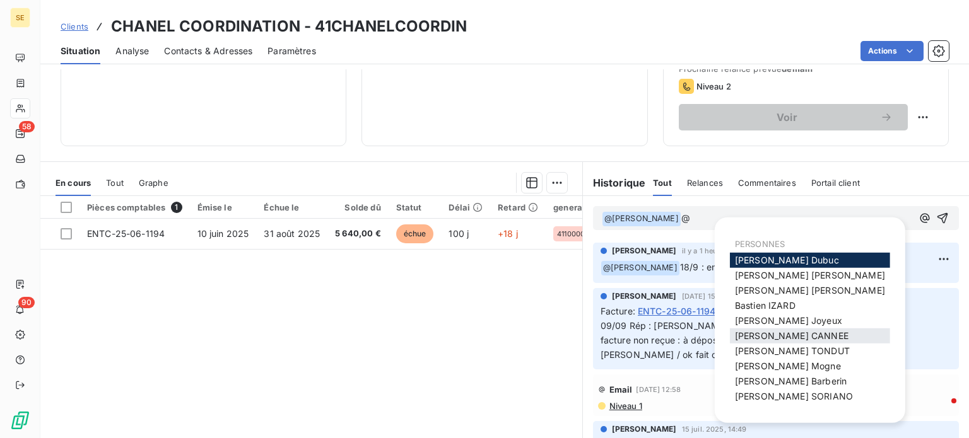
click at [781, 334] on span "[PERSON_NAME]" at bounding box center [792, 335] width 114 height 11
click at [918, 214] on icon "button" at bounding box center [924, 218] width 13 height 13
click at [780, 262] on span "[PERSON_NAME]" at bounding box center [787, 260] width 104 height 11
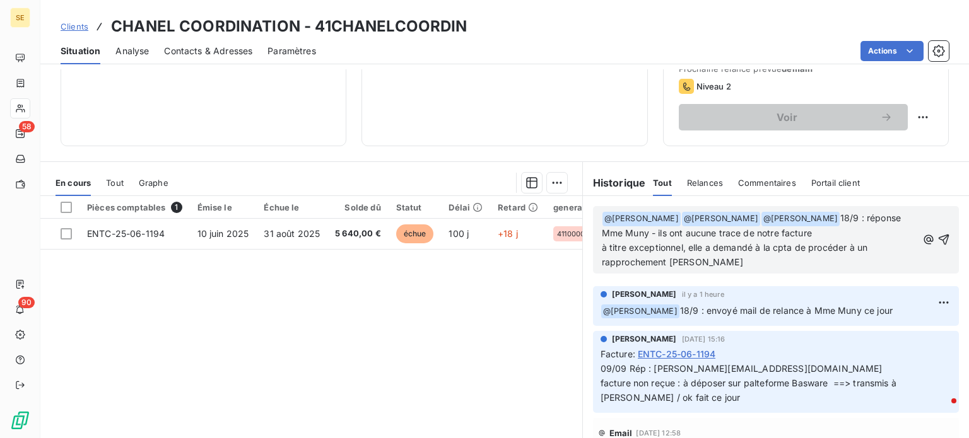
click at [745, 231] on span "18/9 : réponse Mme Muny - ils ont aucune trace de notre facture à titre excepti…" at bounding box center [753, 239] width 302 height 55
click at [880, 253] on p "﻿ @ [PERSON_NAME] ﻿ ﻿ @ [PERSON_NAME] ﻿ ﻿ @ [PERSON_NAME] ﻿ 18/9 : réponse Mme …" at bounding box center [759, 240] width 315 height 59
click at [937, 236] on icon "button" at bounding box center [943, 239] width 13 height 13
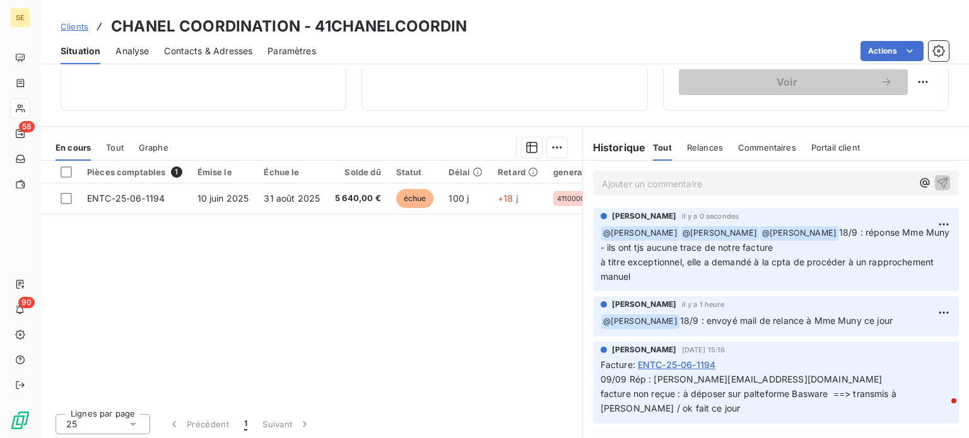
scroll to position [227, 0]
